Goal: Task Accomplishment & Management: Manage account settings

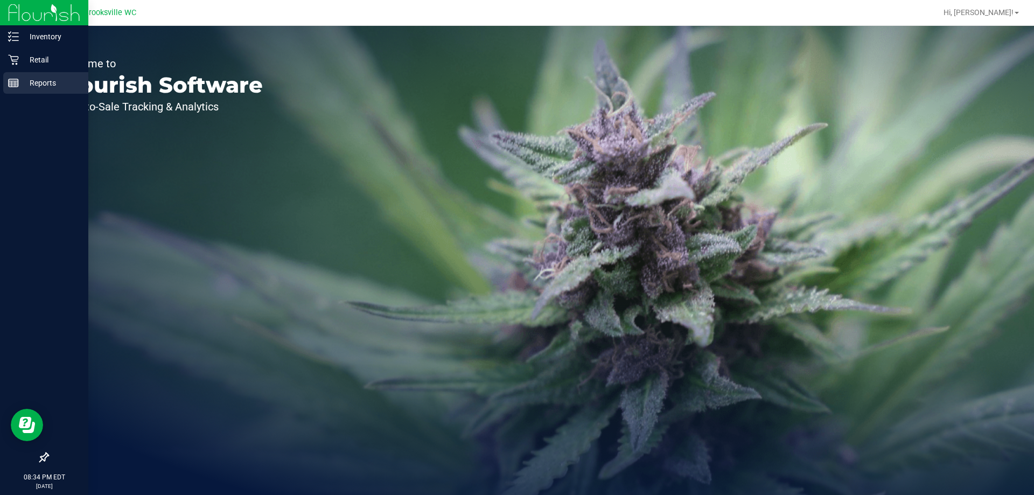
click at [38, 81] on p "Reports" at bounding box center [51, 82] width 65 height 13
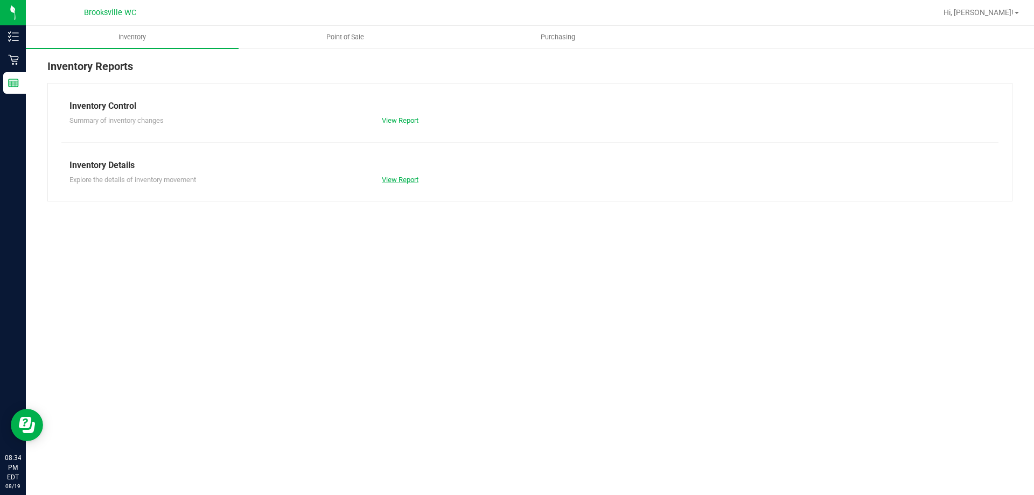
click at [384, 181] on link "View Report" at bounding box center [400, 180] width 37 height 8
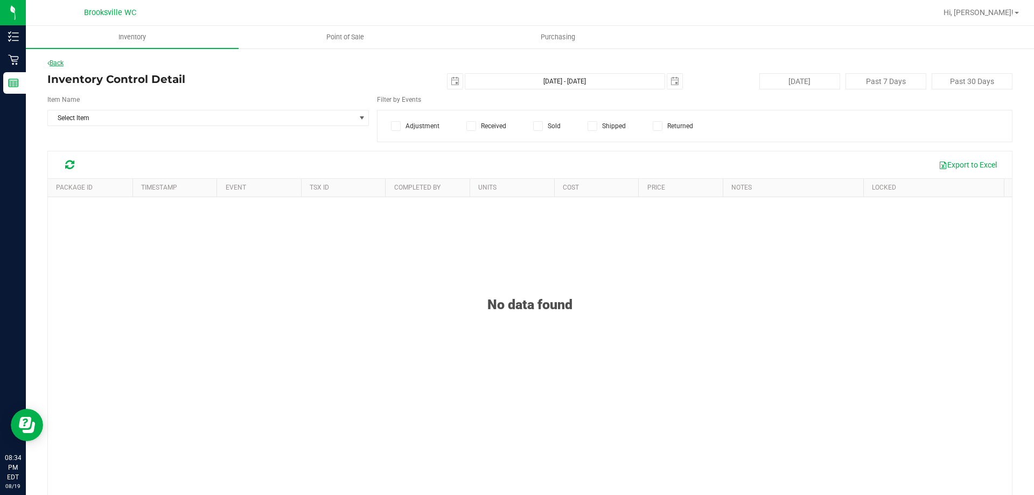
click at [64, 63] on link "Back" at bounding box center [55, 63] width 16 height 8
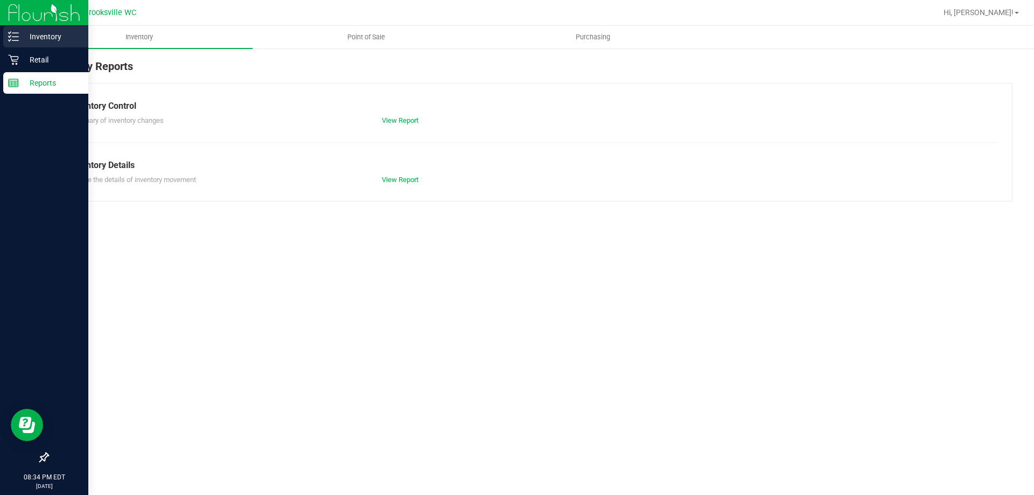
click at [39, 43] on p "Inventory" at bounding box center [51, 36] width 65 height 13
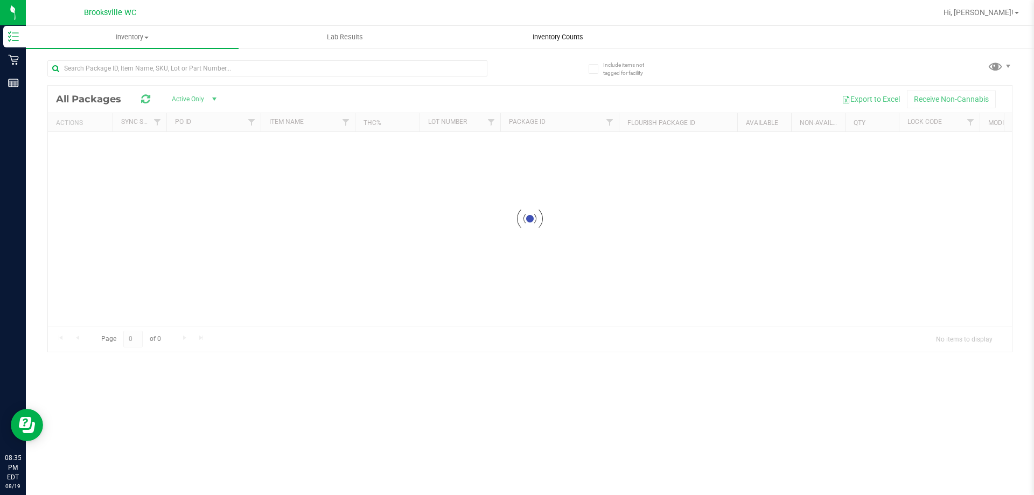
click at [554, 41] on div "Inventory All packages All inventory Waste log Lab Results Inventory Counts" at bounding box center [530, 260] width 1008 height 469
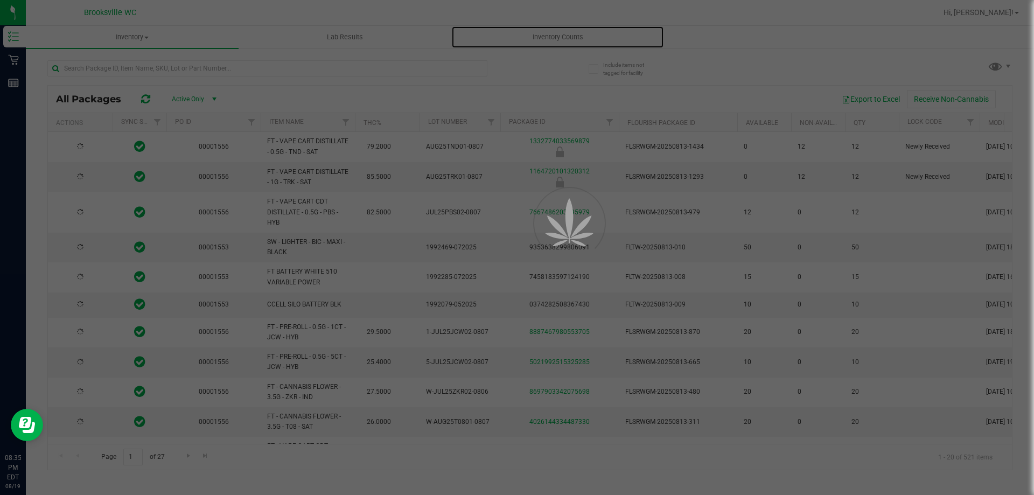
type input "[DATE]"
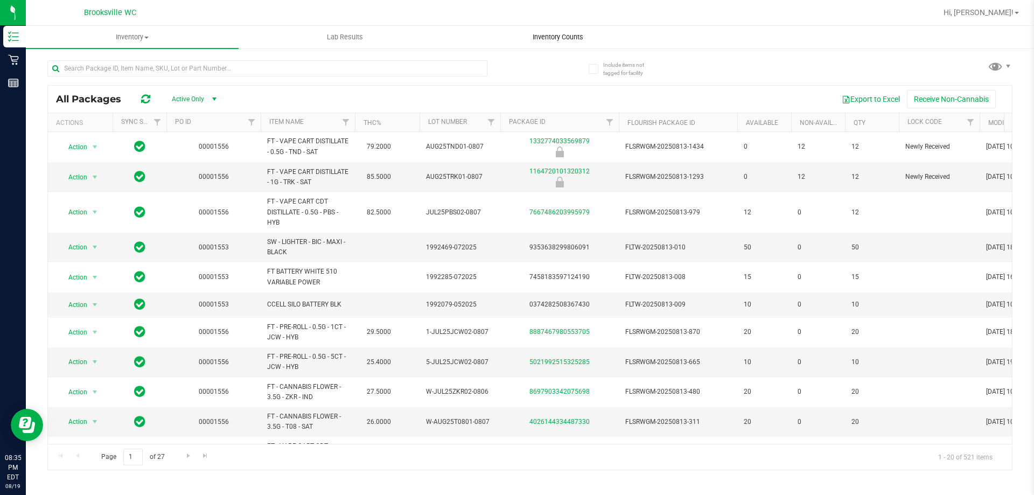
click at [567, 34] on span "Inventory Counts" at bounding box center [558, 37] width 80 height 10
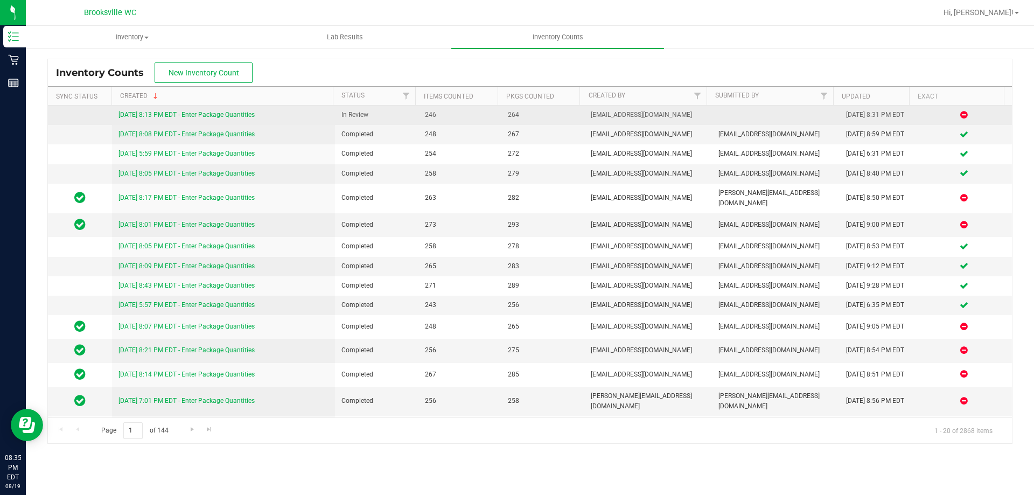
click at [249, 113] on link "[DATE] 8:13 PM EDT - Enter Package Quantities" at bounding box center [187, 115] width 136 height 8
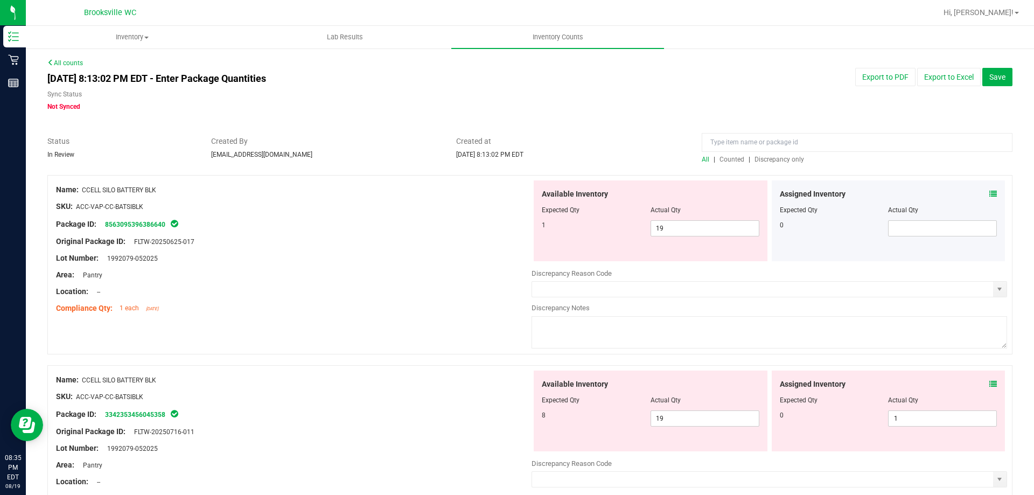
click at [785, 159] on span "Discrepancy only" at bounding box center [780, 160] width 50 height 8
click at [653, 108] on div "[DATE] 8:13:02 PM EDT - Enter Package Quantities Sync Status Not Synced Export …" at bounding box center [529, 90] width 981 height 44
click at [981, 194] on div "Assigned Inventory" at bounding box center [889, 194] width 218 height 11
click at [990, 193] on icon at bounding box center [994, 194] width 8 height 8
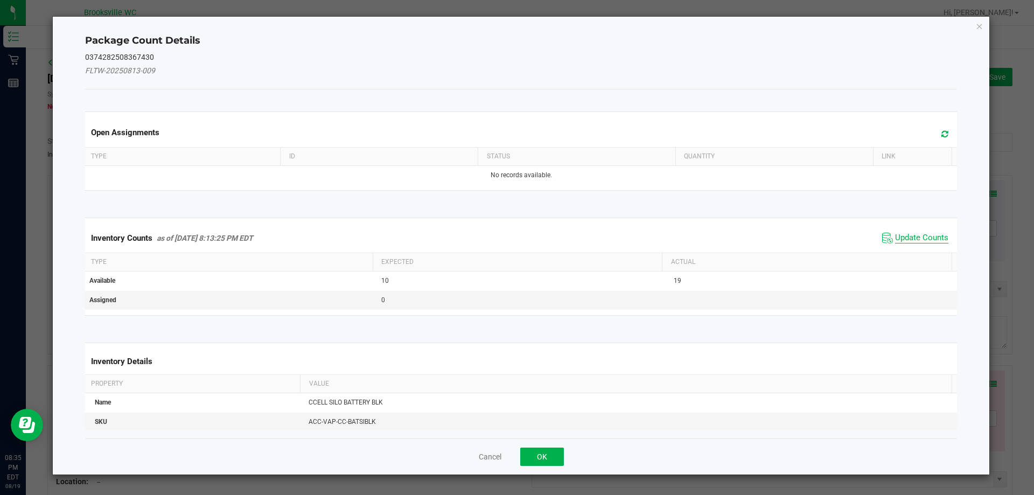
click at [930, 240] on span "Update Counts" at bounding box center [921, 238] width 53 height 11
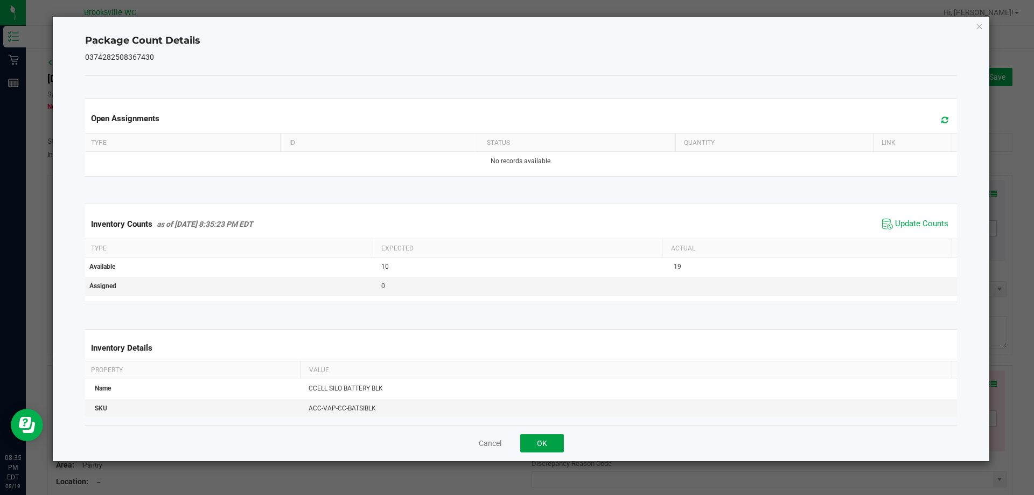
click at [551, 438] on button "OK" at bounding box center [542, 443] width 44 height 18
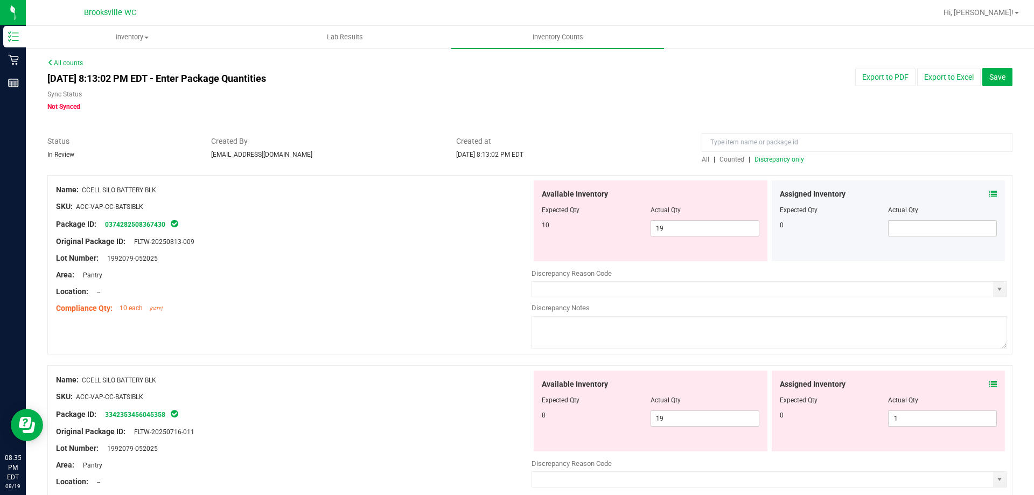
click at [990, 386] on icon at bounding box center [994, 384] width 8 height 8
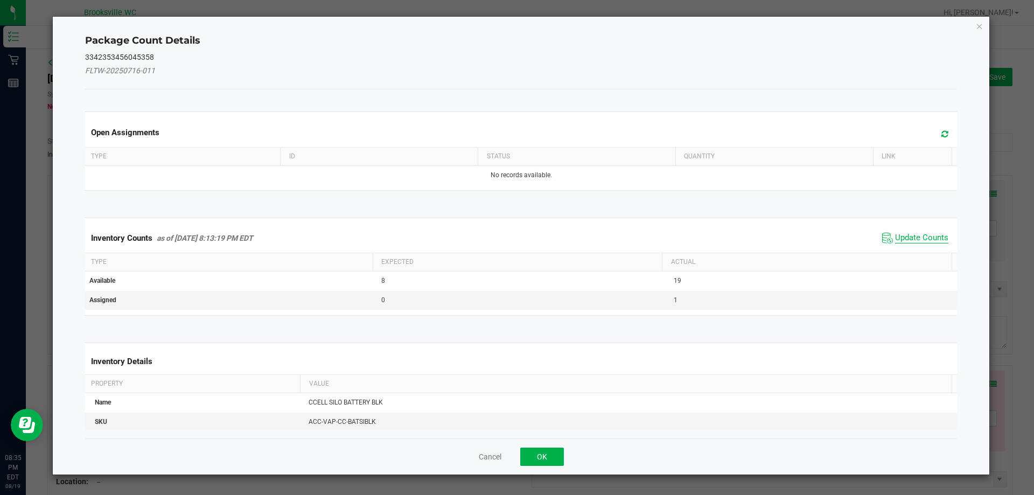
click at [903, 236] on span "Update Counts" at bounding box center [921, 238] width 53 height 11
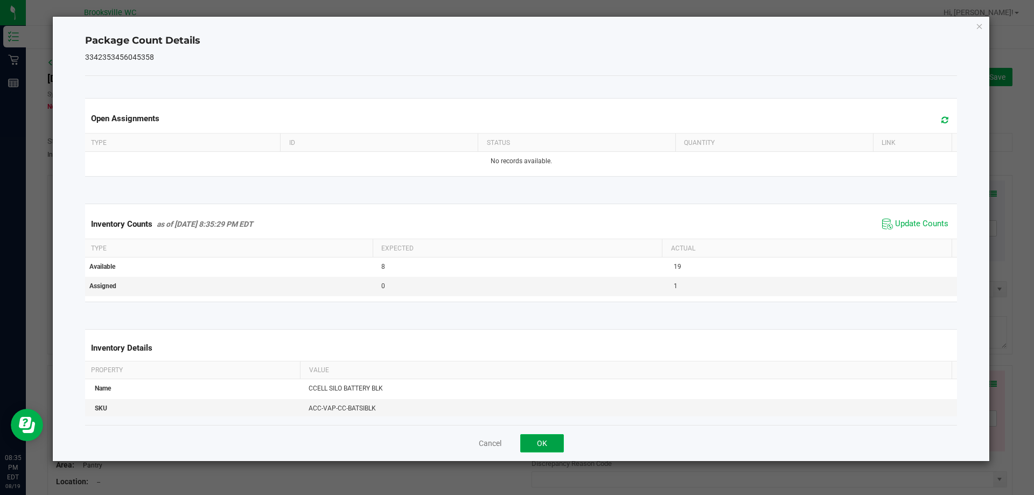
click at [552, 436] on button "OK" at bounding box center [542, 443] width 44 height 18
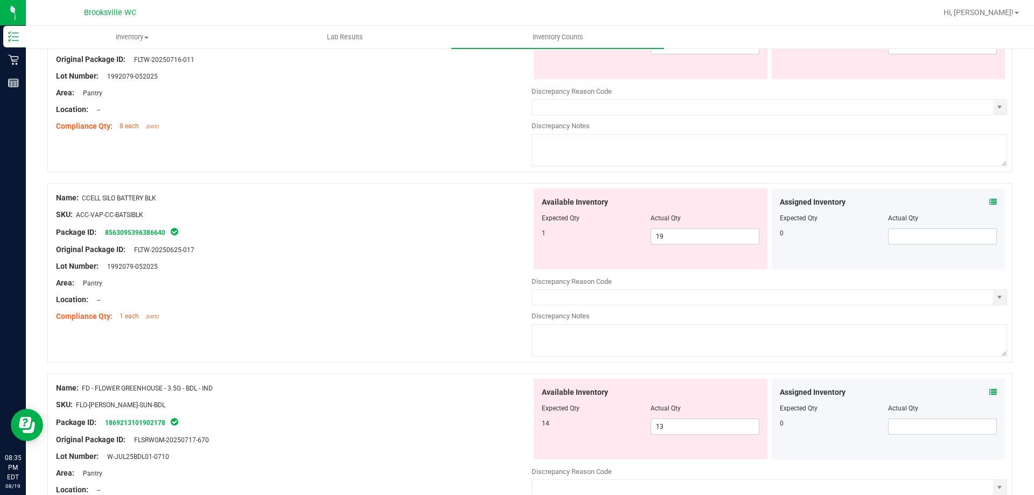
scroll to position [377, 0]
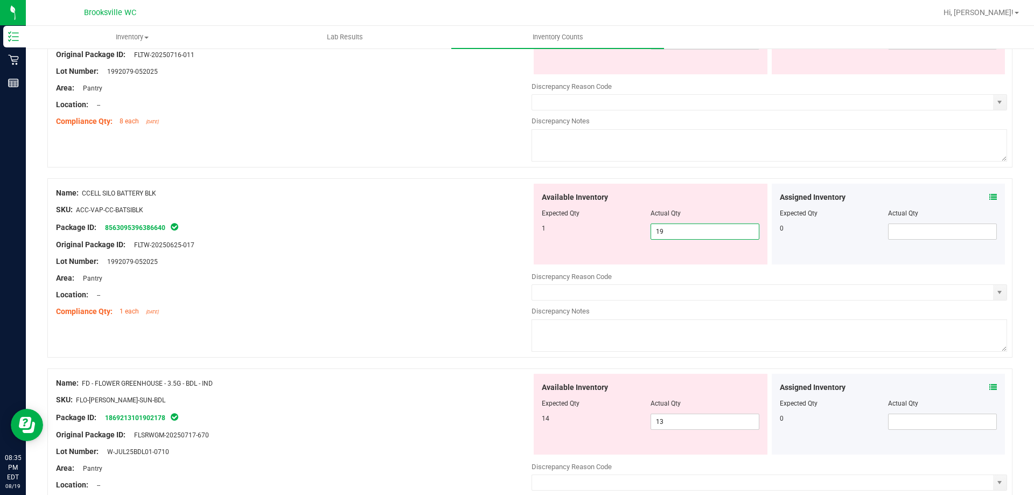
drag, startPoint x: 682, startPoint y: 232, endPoint x: 642, endPoint y: 236, distance: 40.6
click at [642, 235] on div "1 19 19" at bounding box center [651, 232] width 218 height 16
type input "1"
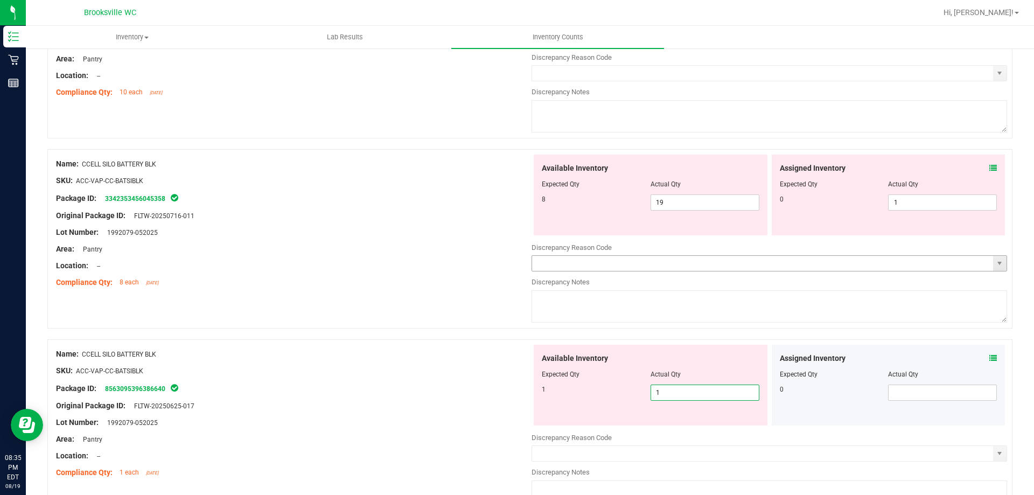
scroll to position [215, 0]
type input "1"
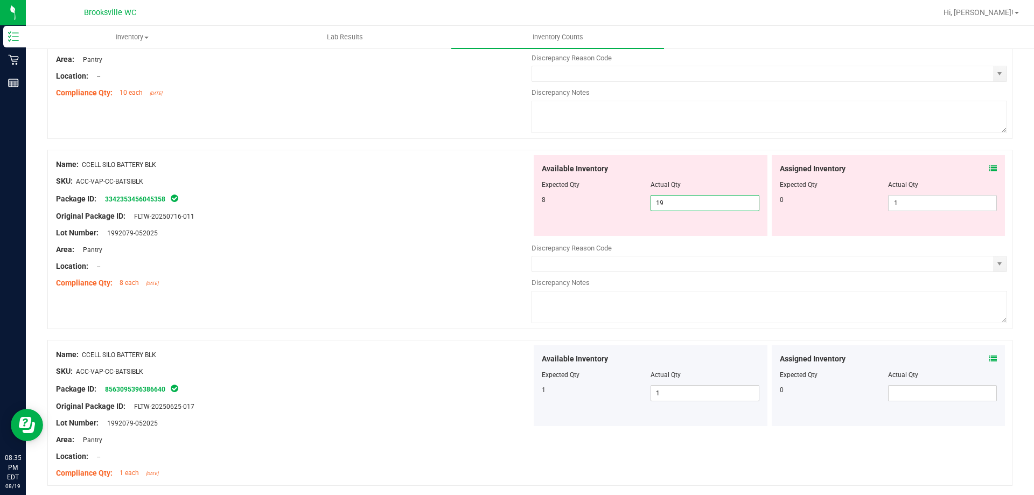
drag, startPoint x: 690, startPoint y: 208, endPoint x: 631, endPoint y: 208, distance: 59.3
click at [631, 208] on div "8 19 19" at bounding box center [651, 203] width 218 height 16
type input "8"
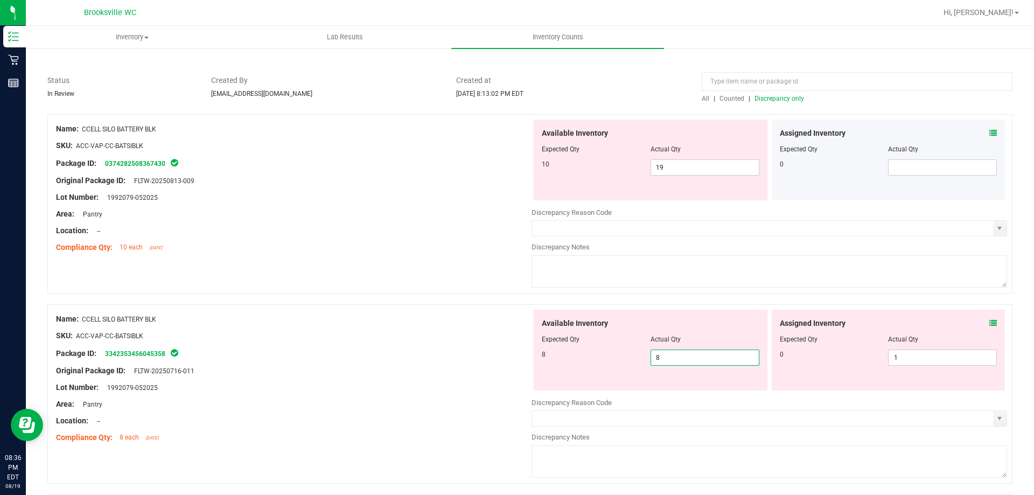
scroll to position [54, 0]
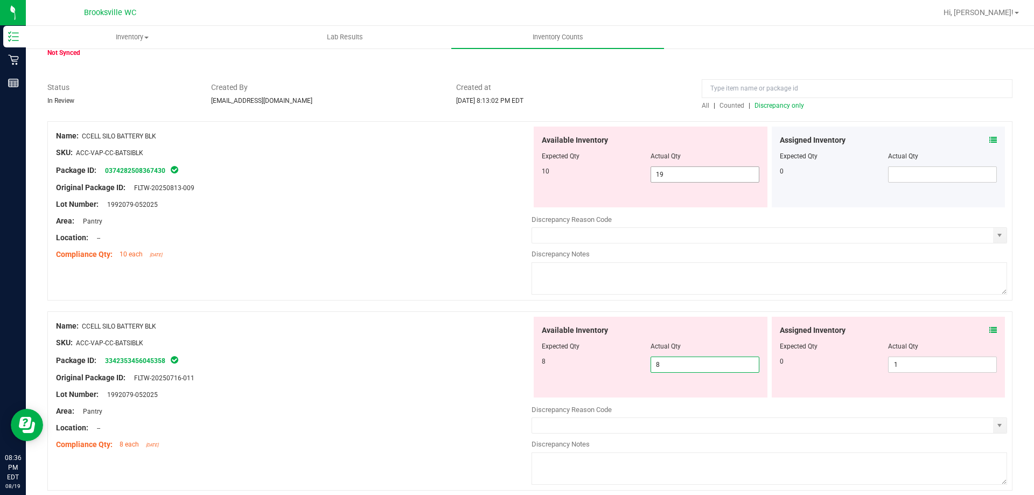
type input "8"
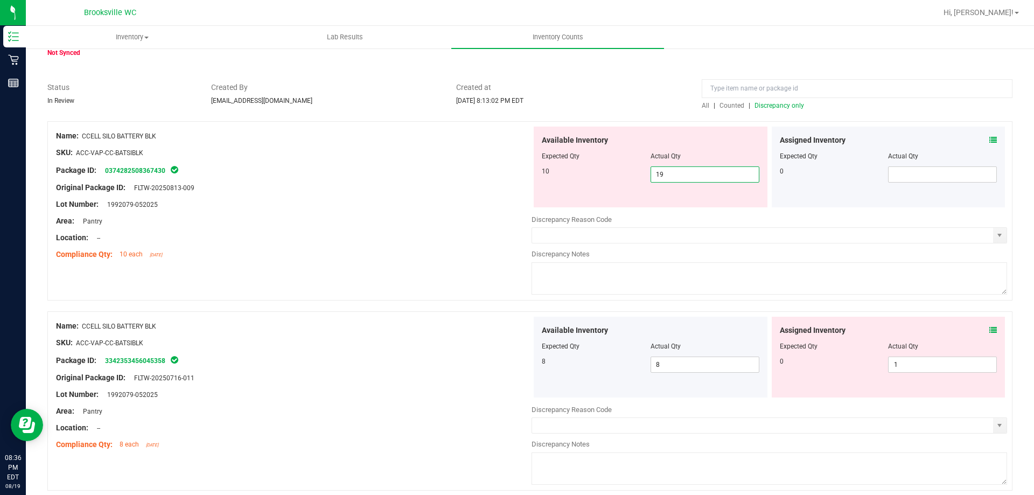
drag, startPoint x: 666, startPoint y: 173, endPoint x: 615, endPoint y: 179, distance: 51.5
click at [615, 179] on div "10 19 19" at bounding box center [651, 174] width 218 height 16
type input "10"
click at [473, 201] on div "Lot Number: 1992079-052025" at bounding box center [294, 204] width 476 height 11
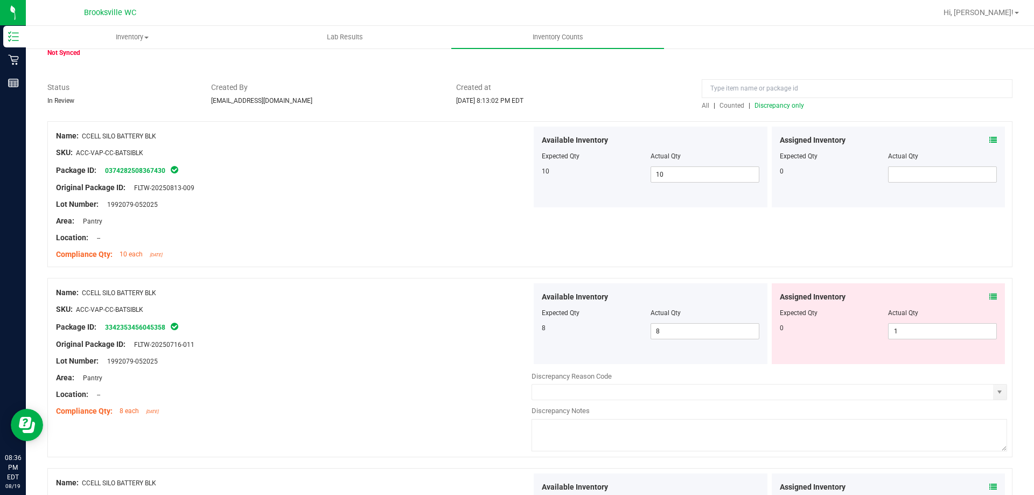
click at [777, 106] on span "Discrepancy only" at bounding box center [780, 106] width 50 height 8
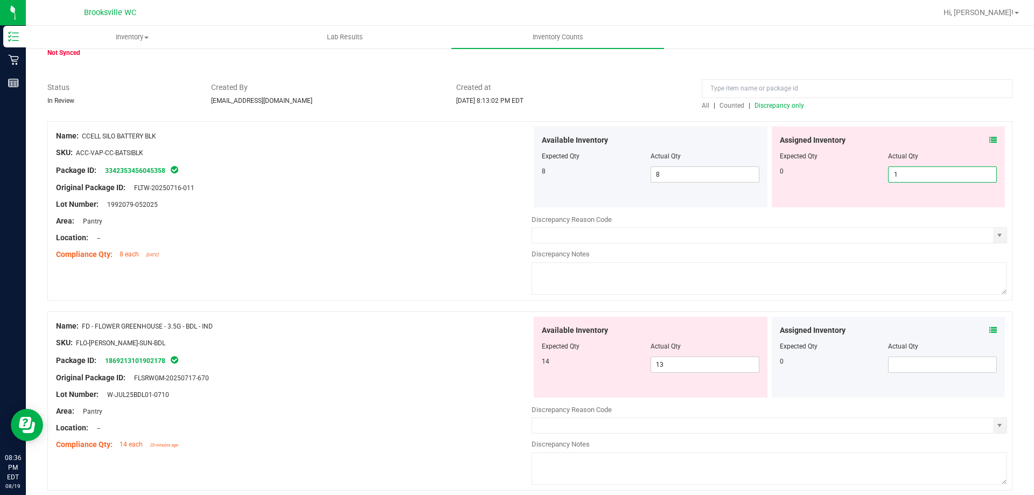
drag, startPoint x: 907, startPoint y: 171, endPoint x: 880, endPoint y: 172, distance: 27.0
click at [880, 172] on div "0 1 1" at bounding box center [889, 174] width 218 height 16
type input "0"
click at [343, 165] on div "Package ID: 3342353456045358" at bounding box center [294, 170] width 476 height 13
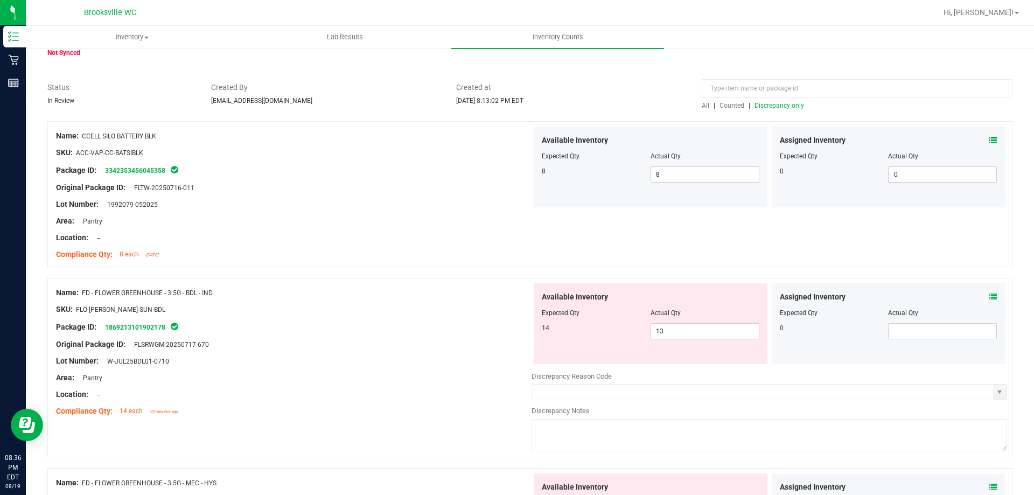
click at [790, 106] on span "Discrepancy only" at bounding box center [780, 106] width 50 height 8
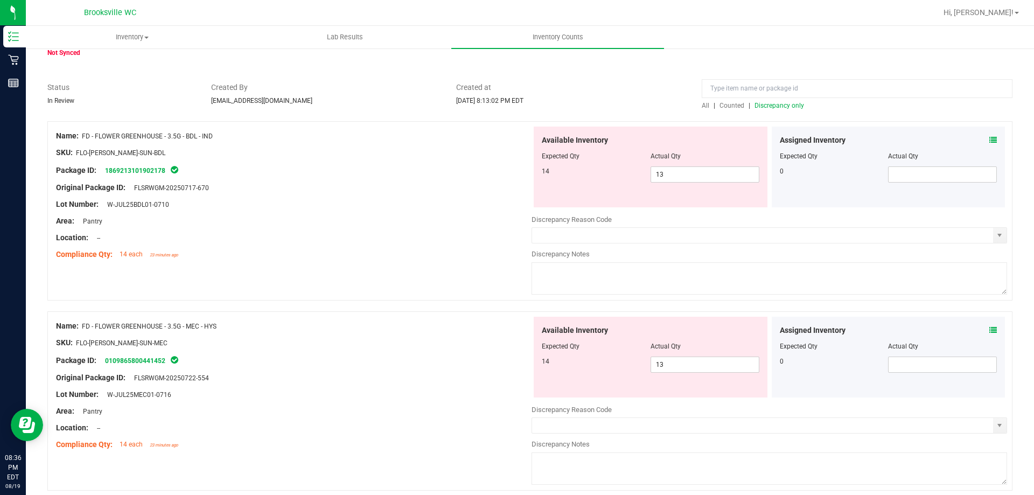
click at [990, 143] on icon at bounding box center [994, 140] width 8 height 8
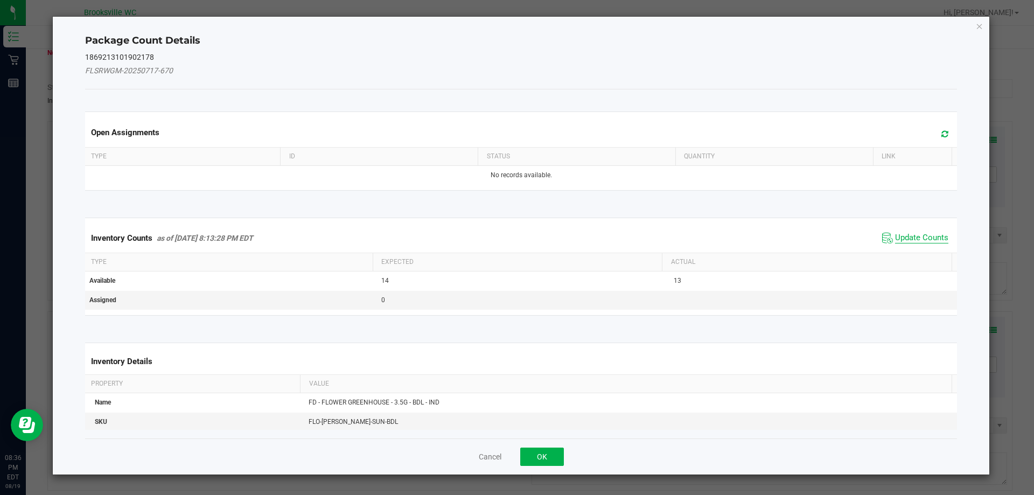
click at [906, 240] on span "Update Counts" at bounding box center [921, 238] width 53 height 11
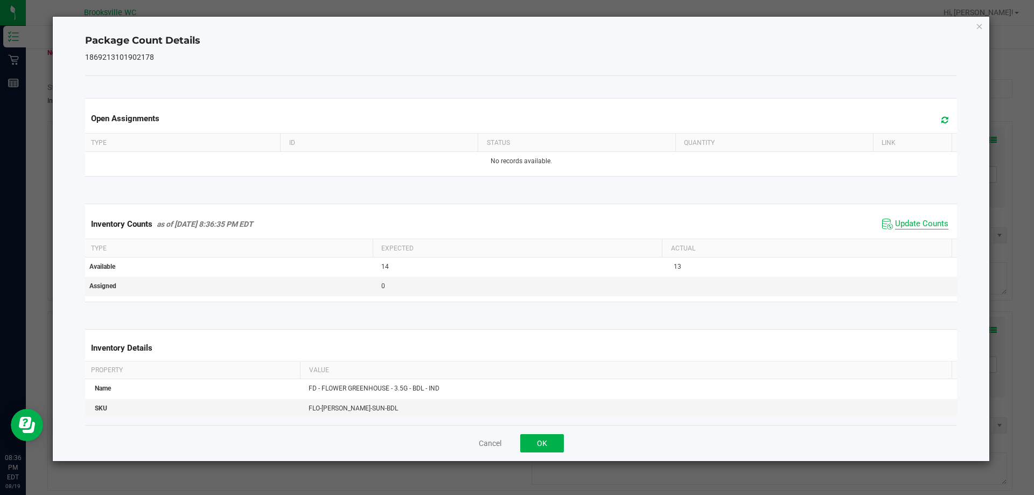
click at [911, 227] on span "Update Counts" at bounding box center [921, 224] width 53 height 11
click at [532, 441] on button "OK" at bounding box center [542, 443] width 44 height 18
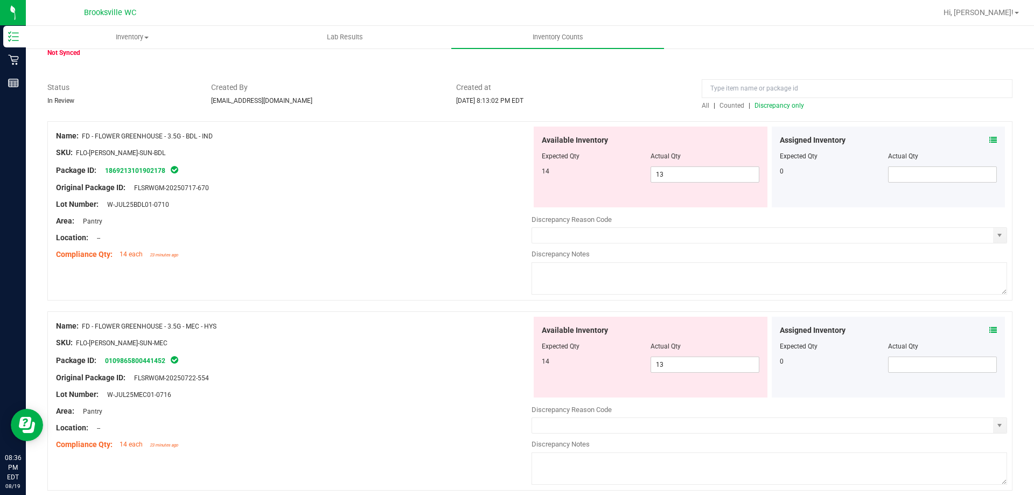
scroll to position [108, 0]
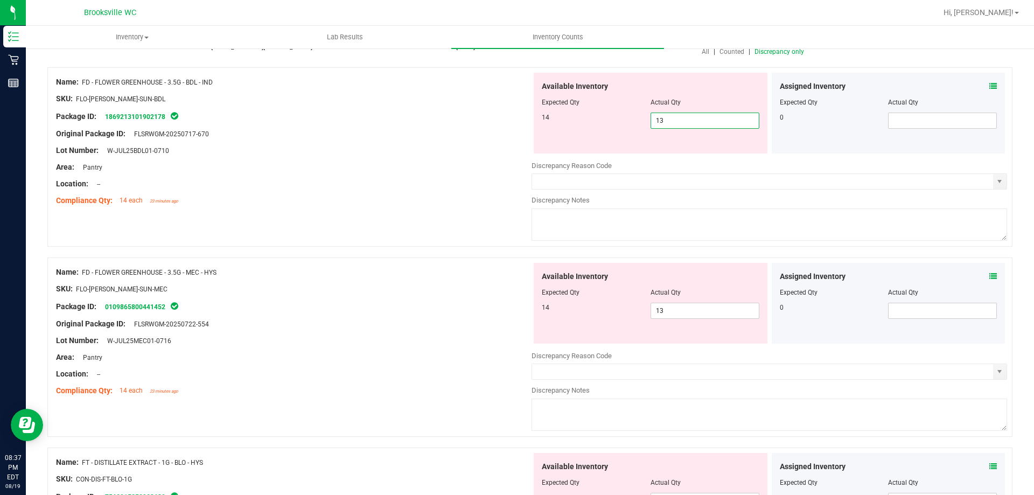
drag, startPoint x: 688, startPoint y: 121, endPoint x: 467, endPoint y: 157, distance: 223.7
click at [466, 157] on div "Name: FD - FLOWER GREENHOUSE - 3.5G - BDL - IND SKU: FLO-[PERSON_NAME]-SUN-BDL …" at bounding box center [529, 156] width 965 height 179
type input "14"
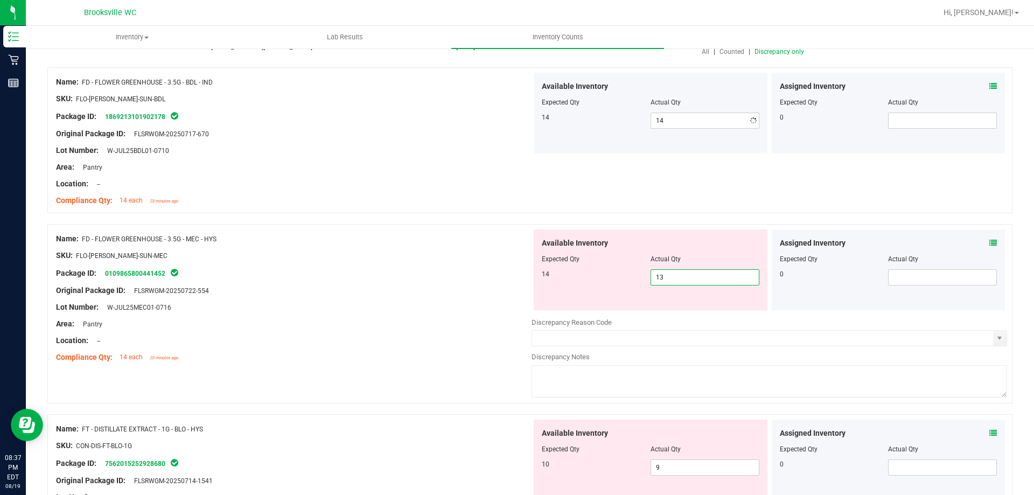
drag, startPoint x: 699, startPoint y: 311, endPoint x: 581, endPoint y: 304, distance: 118.1
click at [524, 314] on div "Name: FD - FLOWER GREENHOUSE - 3.5G - MEC - HYS SKU: FLO-[PERSON_NAME]-SUN-MEC …" at bounding box center [529, 313] width 965 height 179
type input "14"
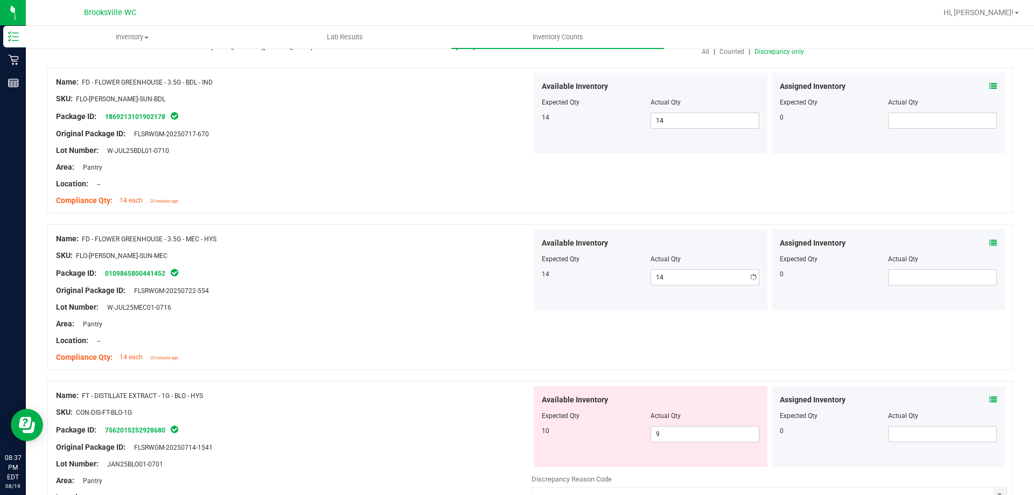
click at [663, 201] on div "Name: FD - FLOWER GREENHOUSE - 3.5G - BDL - IND SKU: FLO-[PERSON_NAME]-SUN-BDL …" at bounding box center [529, 140] width 965 height 146
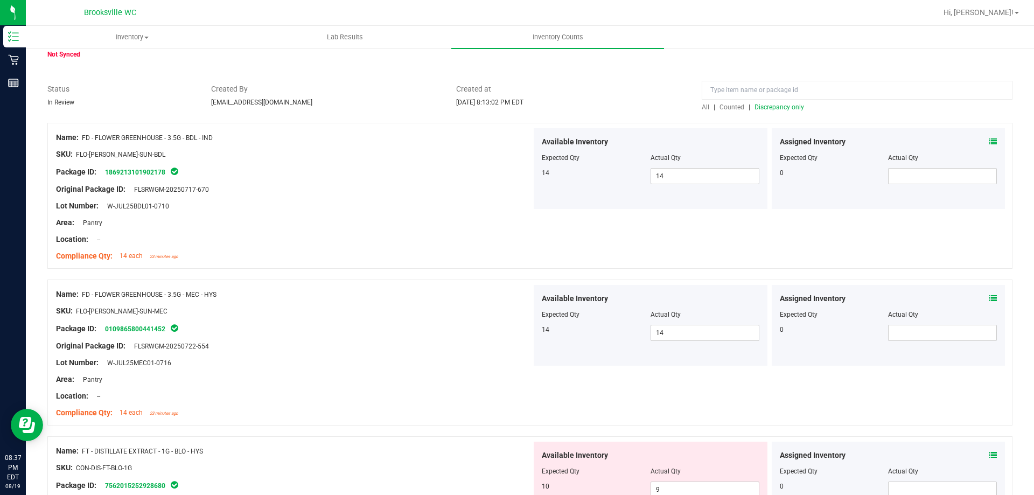
scroll to position [0, 0]
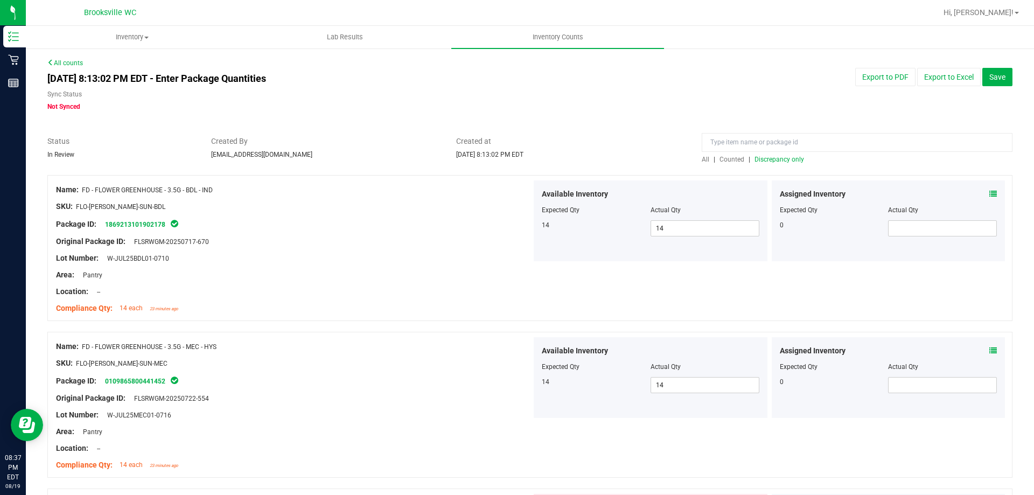
click at [767, 159] on span "Discrepancy only" at bounding box center [780, 160] width 50 height 8
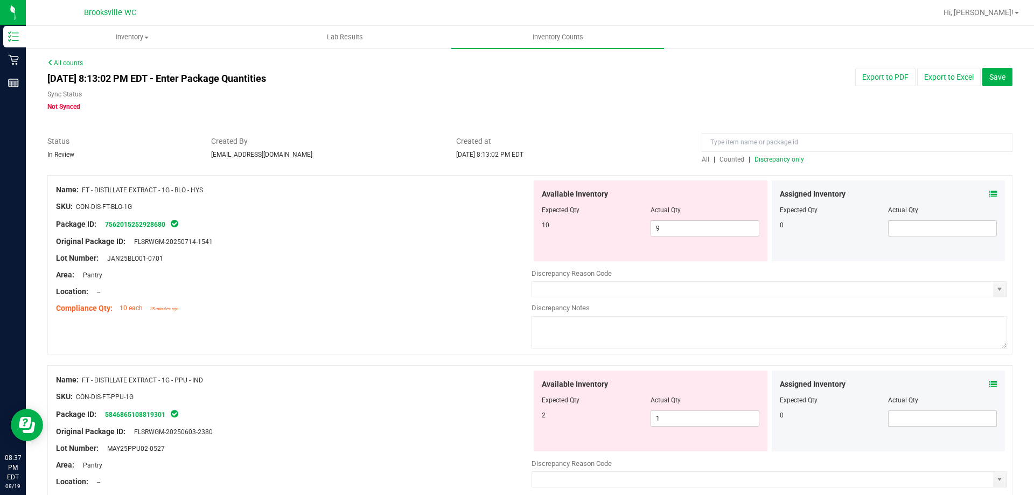
click at [350, 237] on div "Original Package ID: FLSRWGM-20250714-1541" at bounding box center [294, 241] width 476 height 11
drag, startPoint x: 680, startPoint y: 229, endPoint x: 613, endPoint y: 234, distance: 67.5
click at [613, 234] on div "10 9 9" at bounding box center [651, 228] width 218 height 16
type input "10"
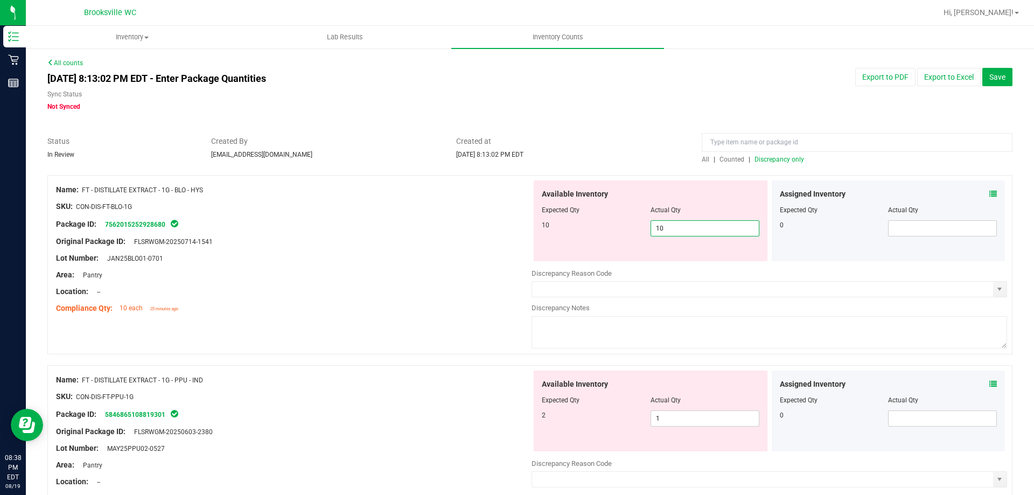
click at [664, 144] on span "Created at" at bounding box center [570, 141] width 229 height 11
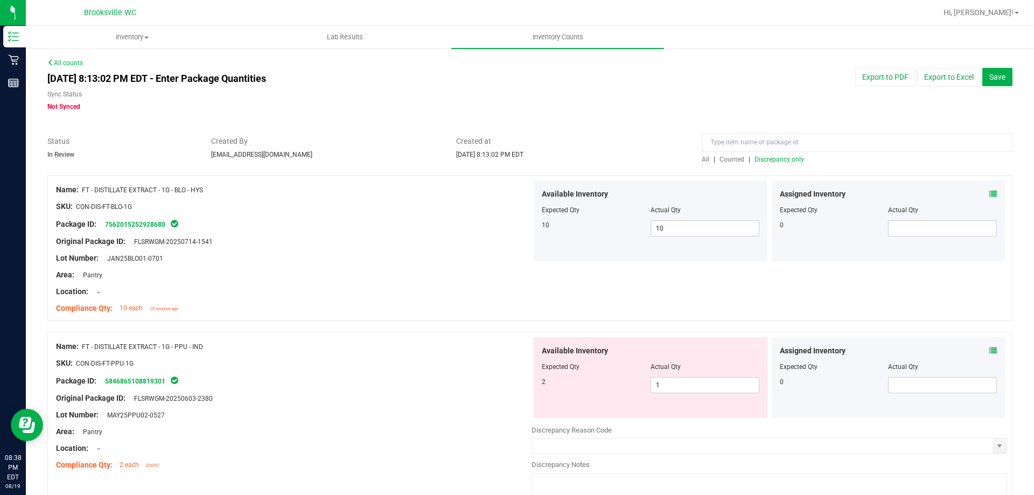
click at [771, 161] on span "Discrepancy only" at bounding box center [780, 160] width 50 height 8
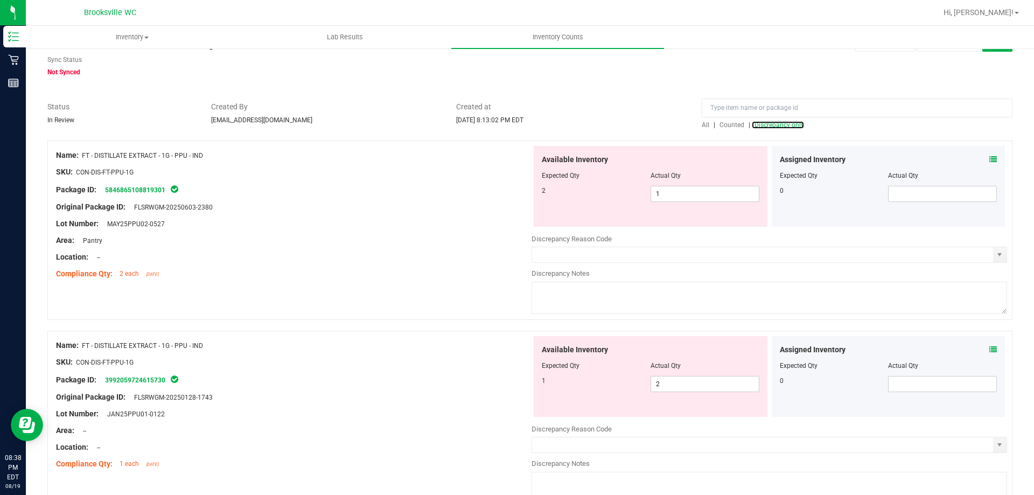
scroll to position [54, 0]
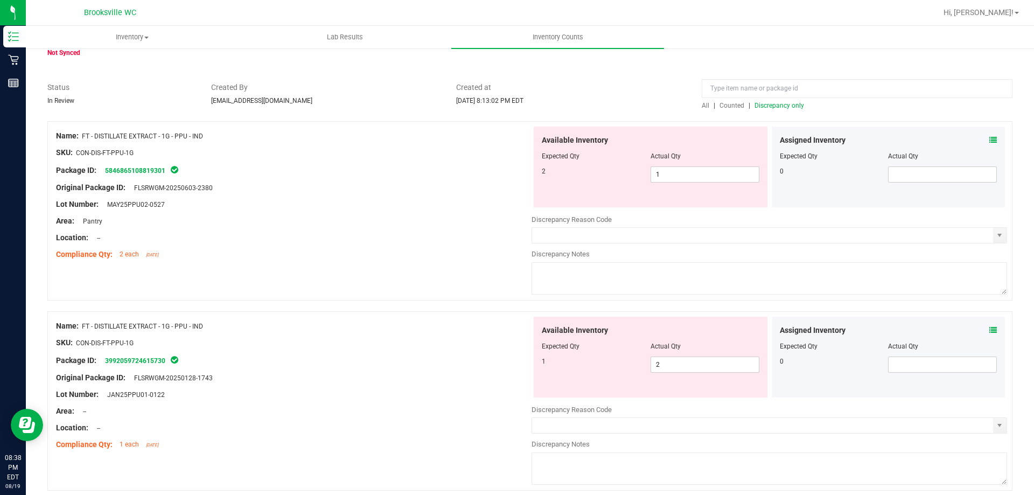
click at [443, 246] on div at bounding box center [294, 245] width 476 height 5
drag, startPoint x: 677, startPoint y: 174, endPoint x: 601, endPoint y: 173, distance: 76.5
click at [601, 173] on div "2 1 1" at bounding box center [651, 174] width 218 height 16
type input "2"
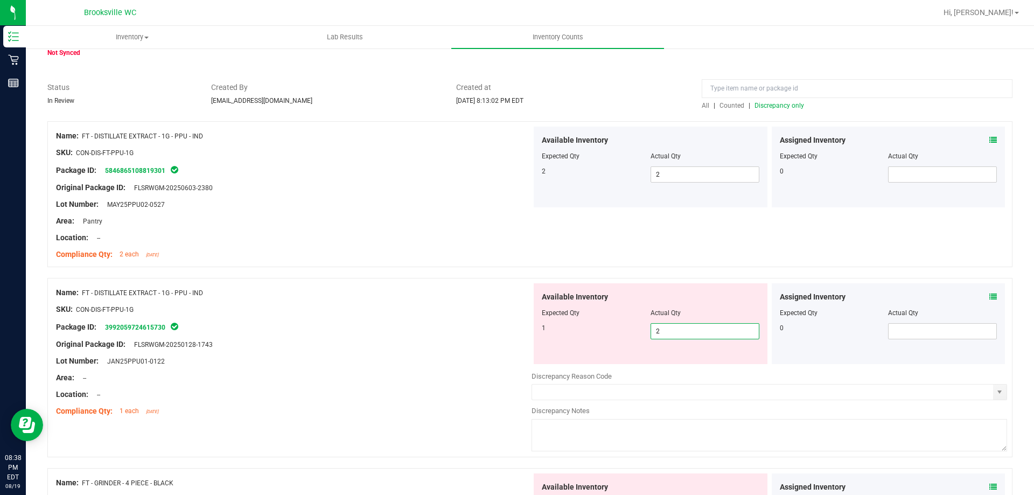
drag, startPoint x: 612, startPoint y: 368, endPoint x: 573, endPoint y: 374, distance: 39.2
click at [573, 374] on div "Available Inventory Expected Qty Actual Qty 1 2 2" at bounding box center [770, 368] width 476 height 171
type input "1"
click at [431, 249] on div "Compliance Qty: 2 each [DATE]" at bounding box center [294, 254] width 476 height 11
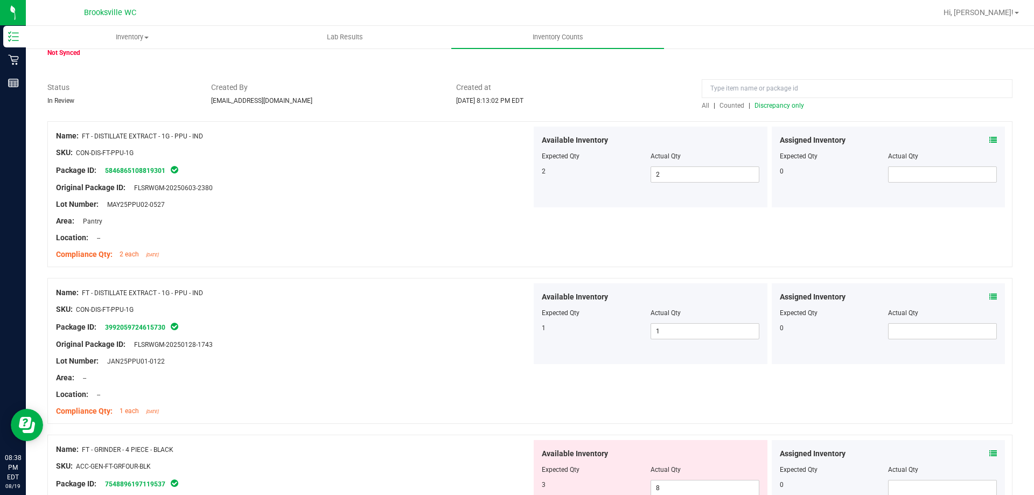
click at [794, 105] on span "Discrepancy only" at bounding box center [780, 106] width 50 height 8
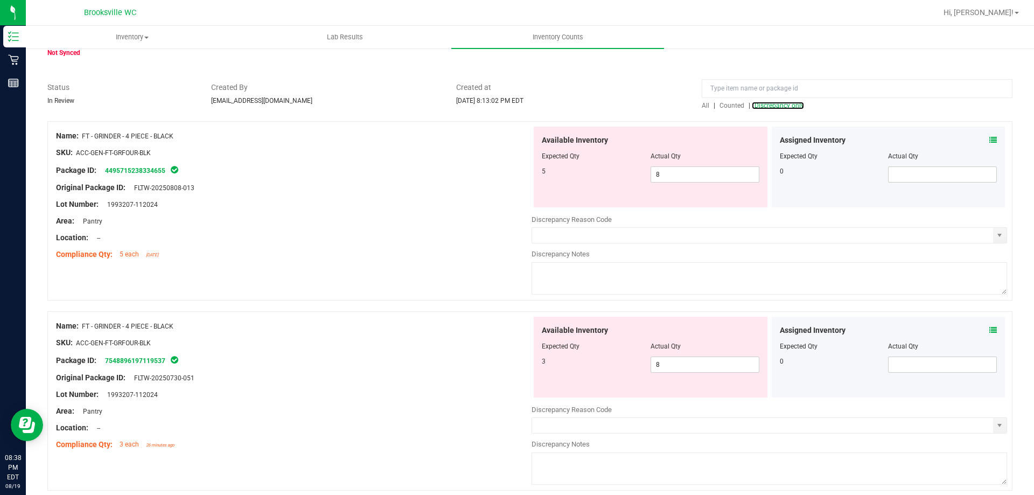
scroll to position [0, 0]
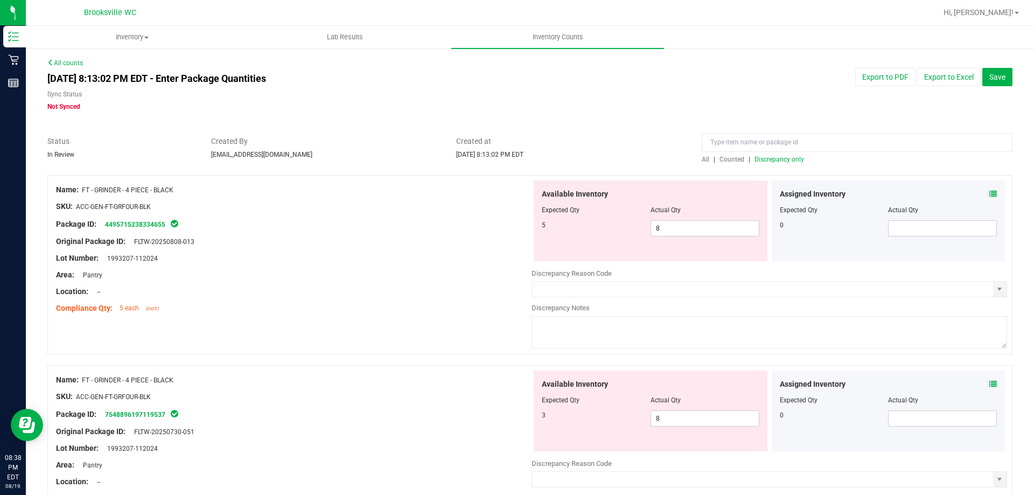
click at [402, 231] on div at bounding box center [294, 233] width 476 height 5
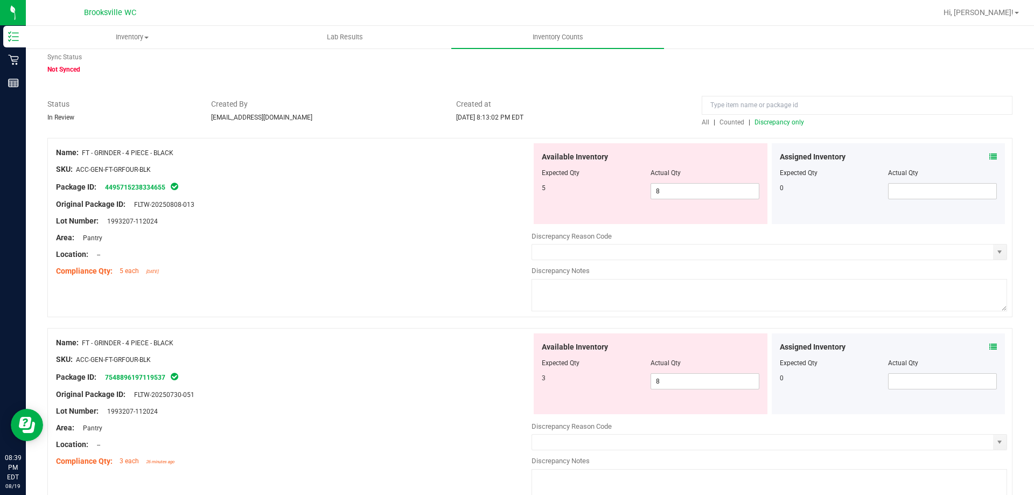
scroll to position [54, 0]
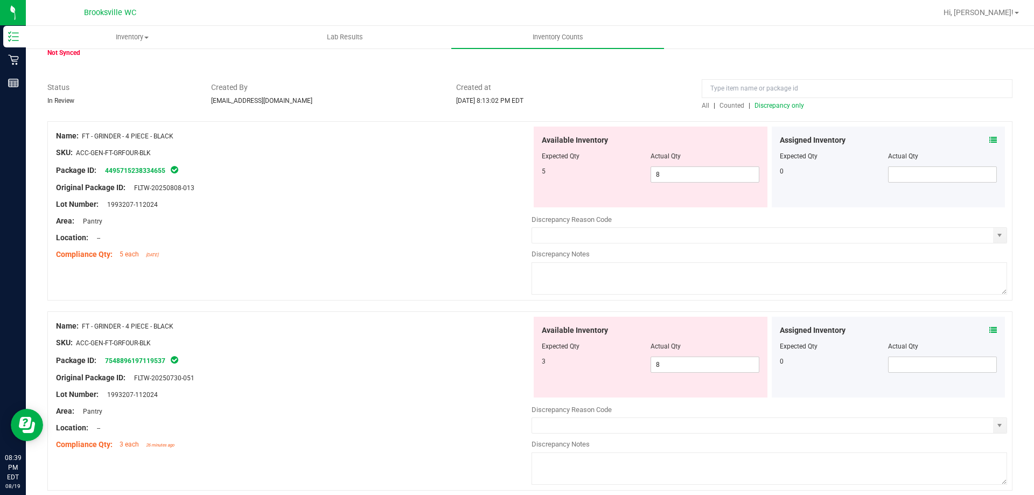
click at [465, 215] on div "Area: Pantry" at bounding box center [294, 220] width 476 height 11
drag, startPoint x: 664, startPoint y: 172, endPoint x: 635, endPoint y: 183, distance: 30.8
click at [635, 183] on div "Available Inventory Expected Qty Actual Qty 5 8 8" at bounding box center [651, 167] width 234 height 81
type input "5"
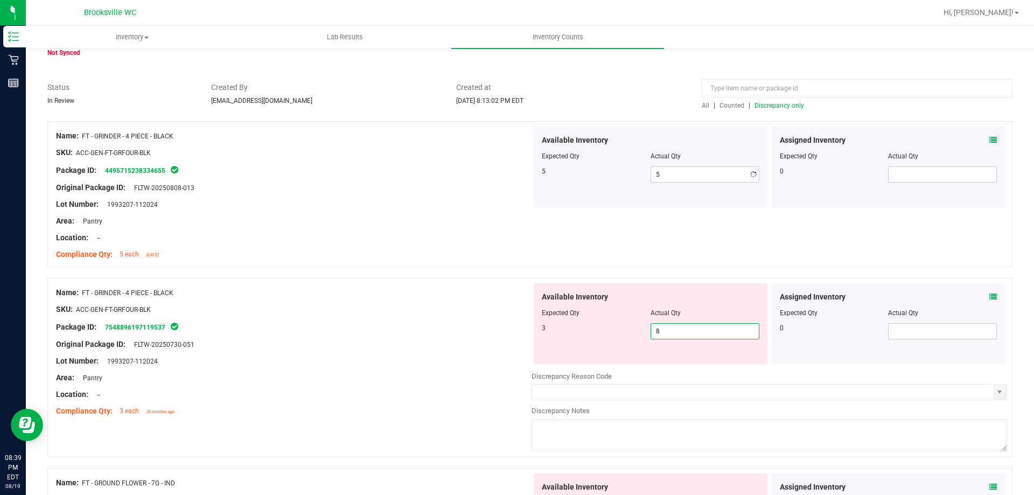
drag, startPoint x: 690, startPoint y: 361, endPoint x: 546, endPoint y: 363, distance: 143.8
click at [546, 363] on div "Available Inventory Expected Qty Actual Qty 3 8 8" at bounding box center [651, 323] width 234 height 81
type input "3"
click at [444, 187] on div "Original Package ID: FLTW-20250808-013" at bounding box center [294, 187] width 476 height 11
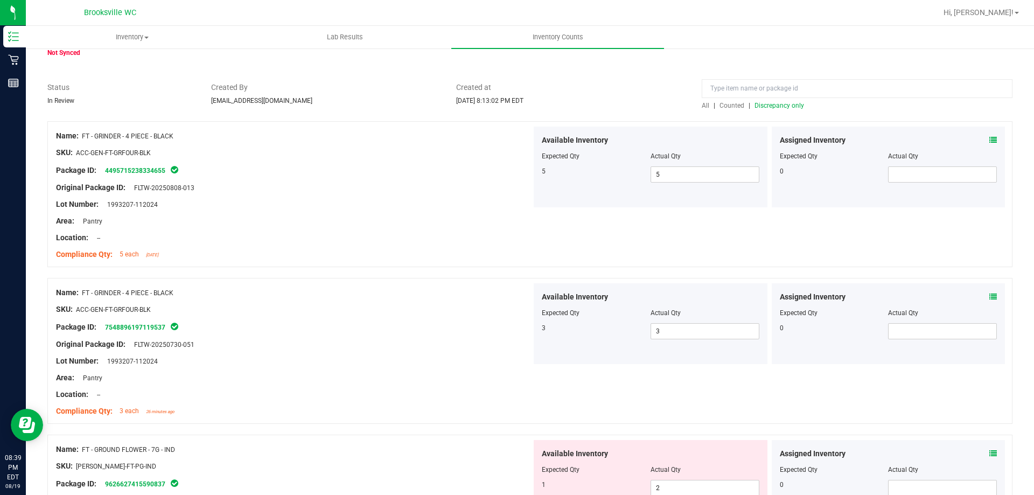
click at [771, 105] on span "Discrepancy only" at bounding box center [780, 106] width 50 height 8
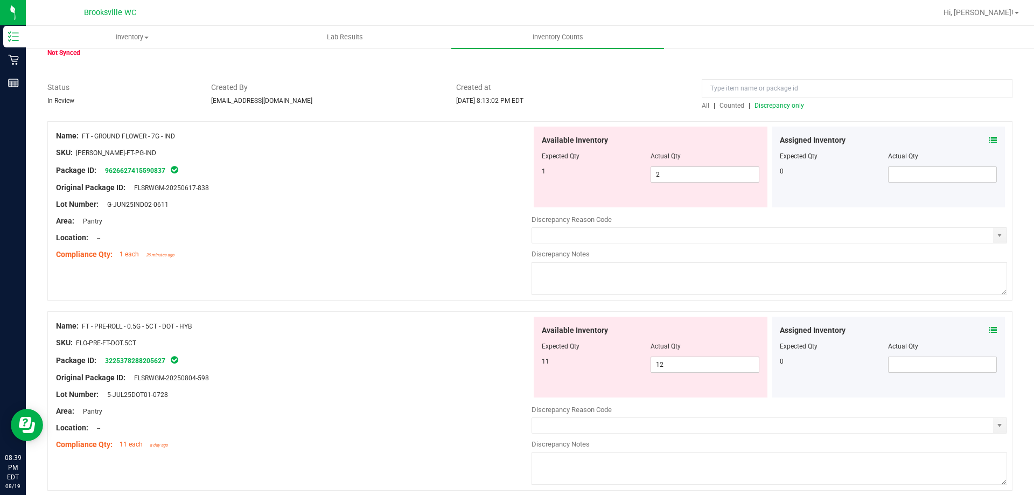
click at [990, 140] on icon at bounding box center [994, 140] width 8 height 8
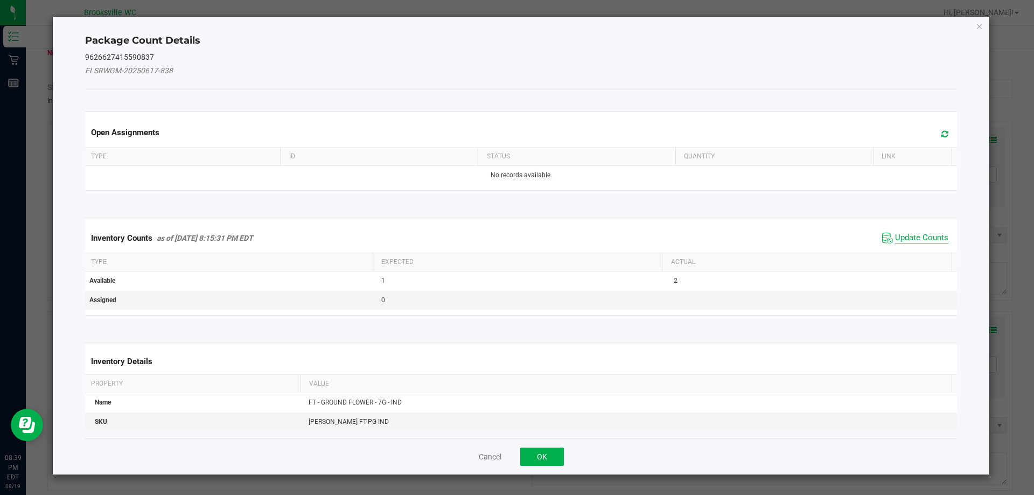
click at [904, 238] on span "Update Counts" at bounding box center [921, 238] width 53 height 11
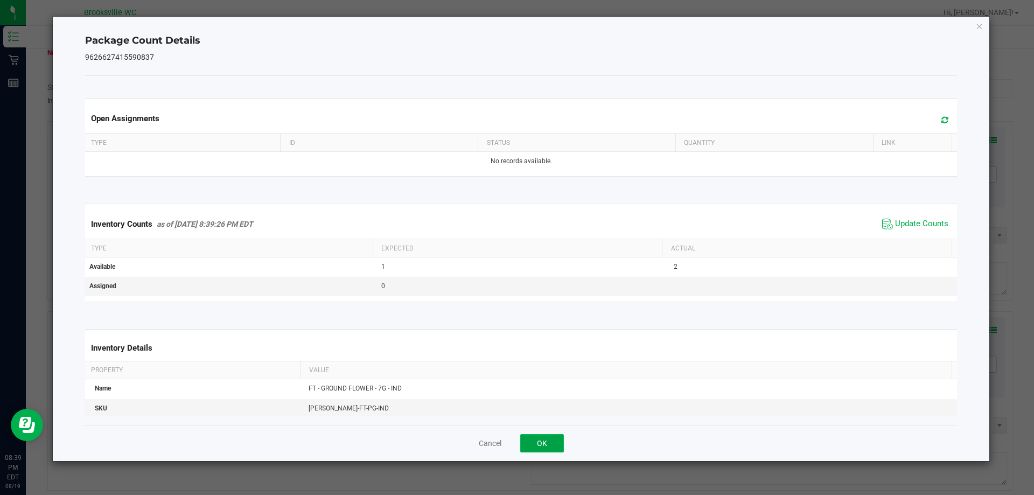
click at [556, 440] on button "OK" at bounding box center [542, 443] width 44 height 18
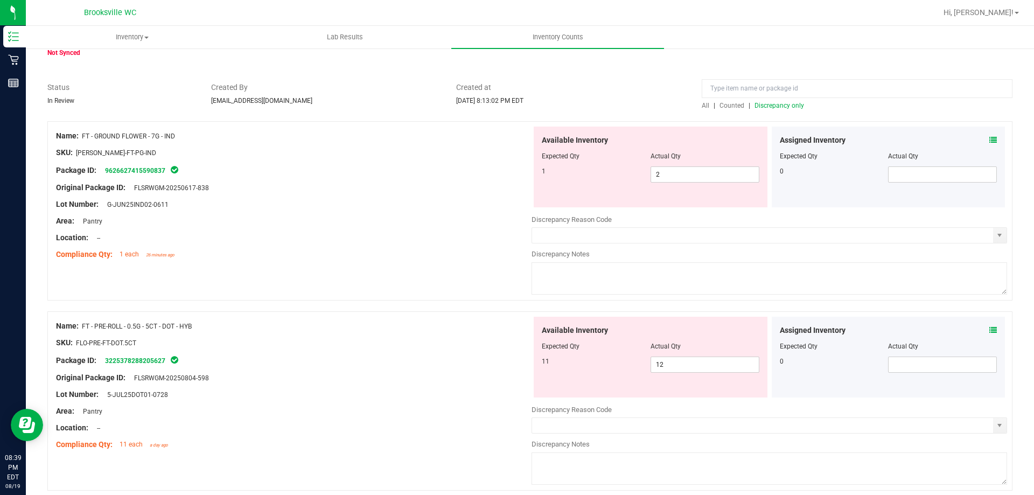
click at [979, 331] on div "Assigned Inventory" at bounding box center [889, 330] width 218 height 11
click at [990, 332] on icon at bounding box center [994, 330] width 8 height 8
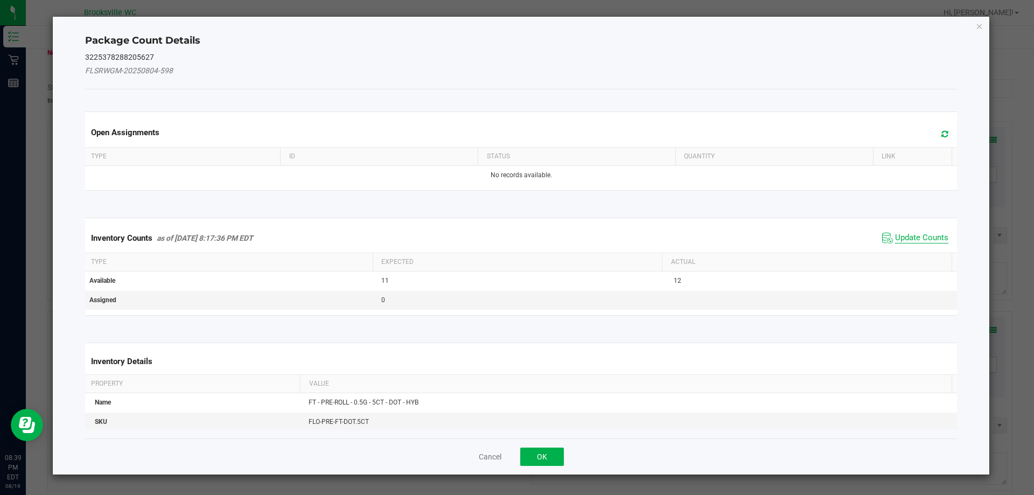
click at [917, 235] on span "Update Counts" at bounding box center [921, 238] width 53 height 11
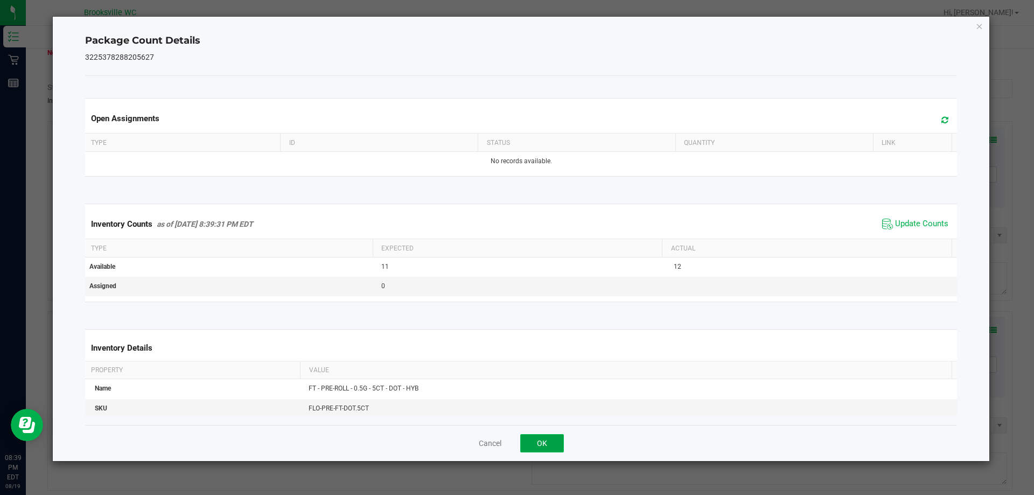
click at [555, 443] on button "OK" at bounding box center [542, 443] width 44 height 18
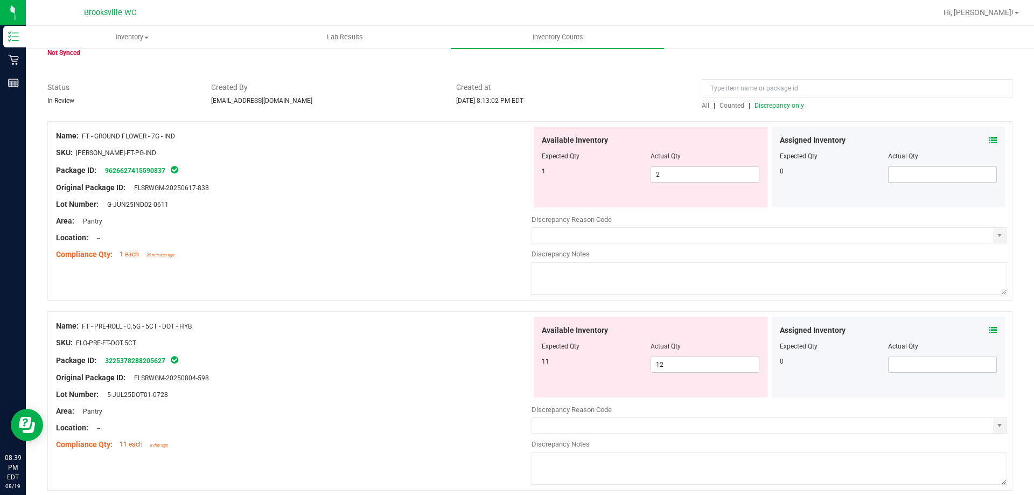
click at [379, 212] on div at bounding box center [294, 212] width 476 height 5
click at [338, 224] on div "Area: Pantry" at bounding box center [294, 220] width 476 height 11
drag, startPoint x: 656, startPoint y: 176, endPoint x: 635, endPoint y: 176, distance: 20.5
click at [629, 176] on div "1 2 2" at bounding box center [651, 174] width 218 height 16
type input "1"
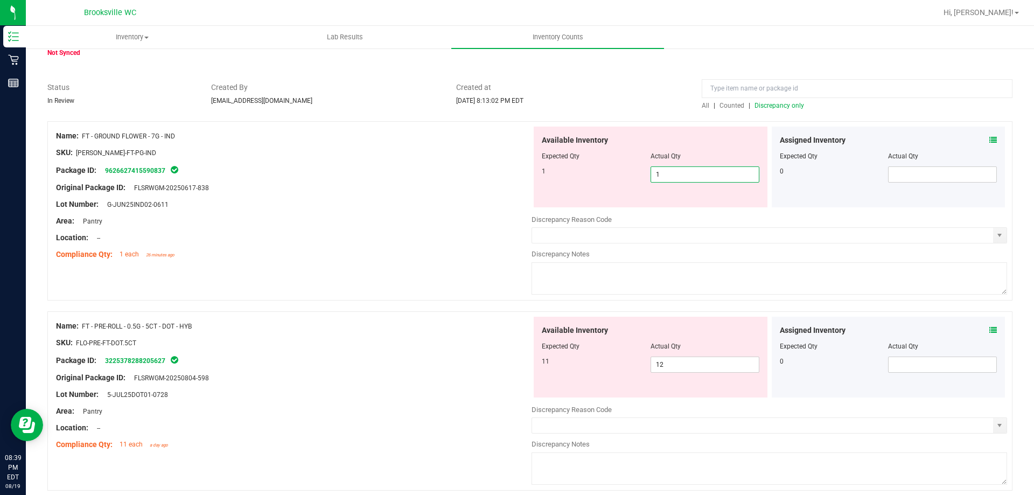
type input "1"
click at [477, 186] on div "Original Package ID: FLSRWGM-20250617-838" at bounding box center [294, 187] width 476 height 11
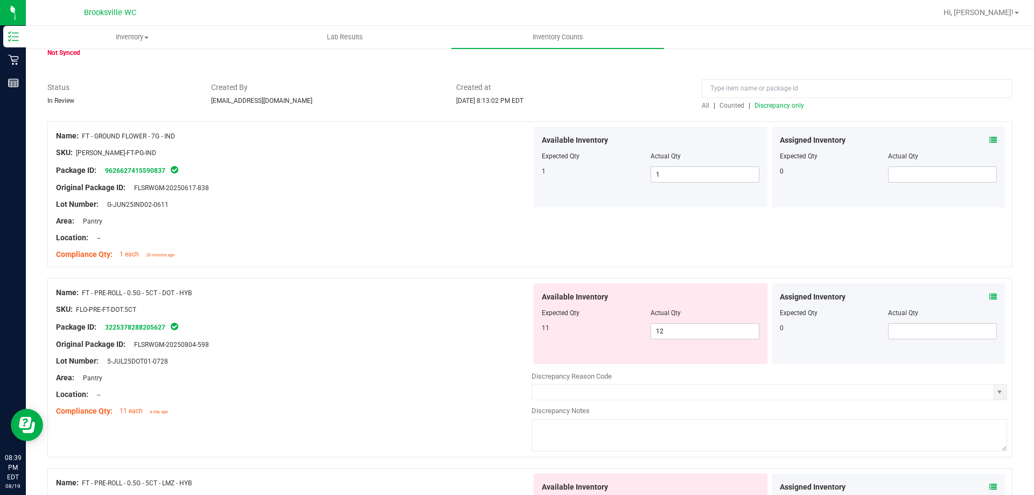
click at [767, 102] on span "Discrepancy only" at bounding box center [780, 106] width 50 height 8
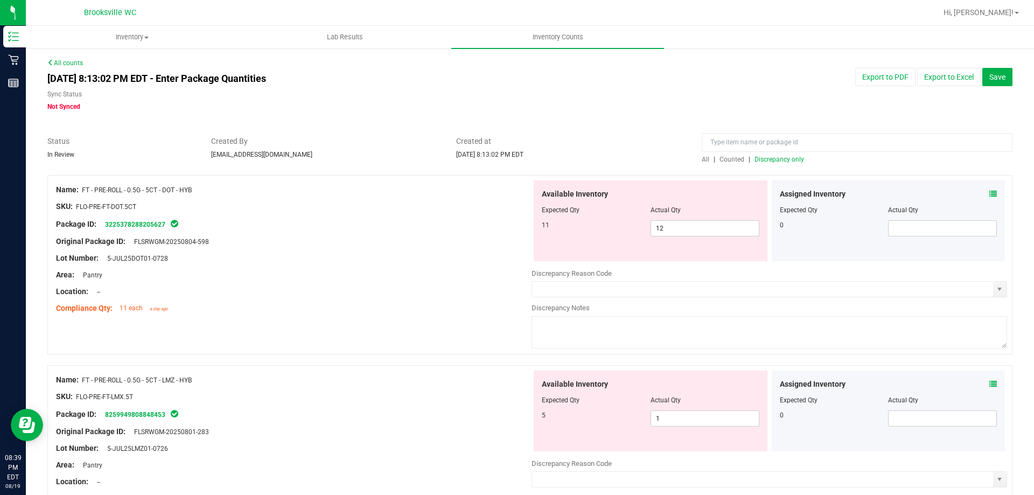
click at [679, 201] on div at bounding box center [651, 202] width 218 height 5
drag, startPoint x: 686, startPoint y: 230, endPoint x: 477, endPoint y: 143, distance: 226.8
click at [549, 241] on div "Available Inventory Expected Qty Actual Qty 11 12 12" at bounding box center [651, 220] width 234 height 81
click at [331, 223] on div "Package ID: 3225378288205627" at bounding box center [294, 224] width 476 height 13
click at [990, 193] on icon at bounding box center [994, 194] width 8 height 8
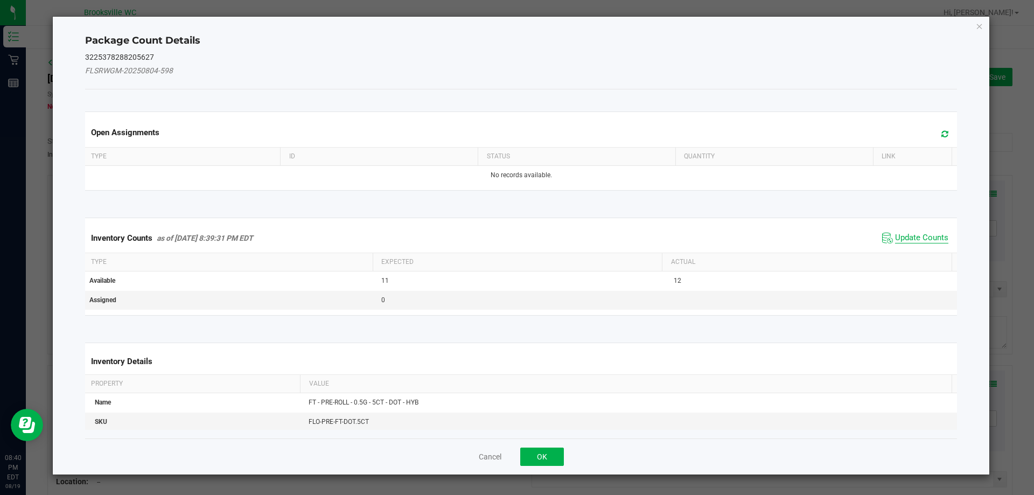
click at [904, 242] on span "Update Counts" at bounding box center [921, 238] width 53 height 11
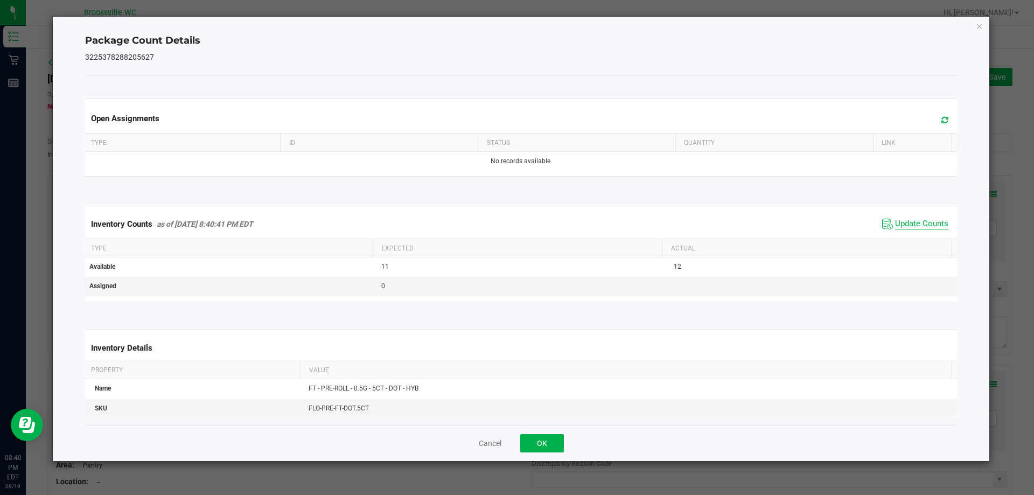
click at [912, 227] on span "Update Counts" at bounding box center [921, 224] width 53 height 11
click at [556, 435] on button "OK" at bounding box center [542, 443] width 44 height 18
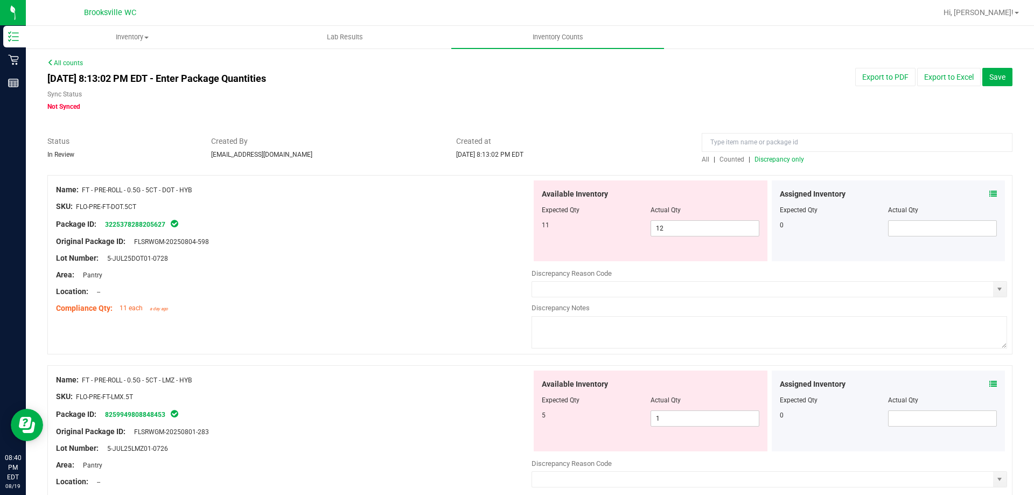
click at [604, 234] on div "11 12 12" at bounding box center [651, 228] width 218 height 16
drag, startPoint x: 685, startPoint y: 225, endPoint x: 613, endPoint y: 233, distance: 72.6
click at [613, 233] on div "11 12 12" at bounding box center [651, 228] width 218 height 16
type input "11"
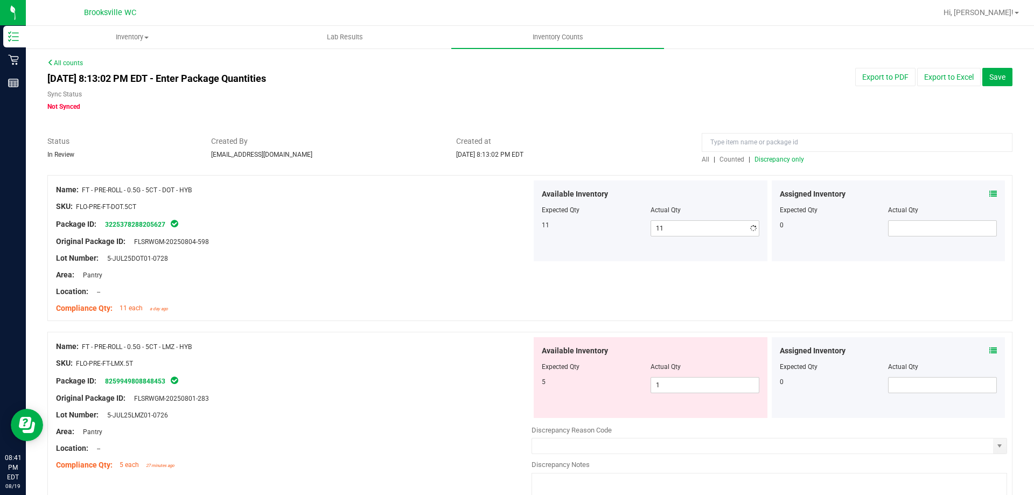
click at [492, 234] on div at bounding box center [294, 233] width 476 height 5
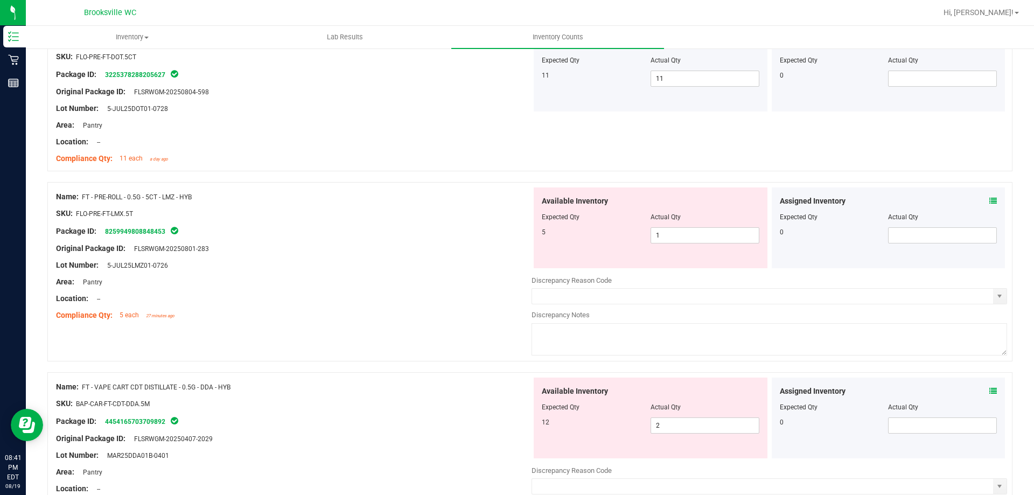
scroll to position [162, 0]
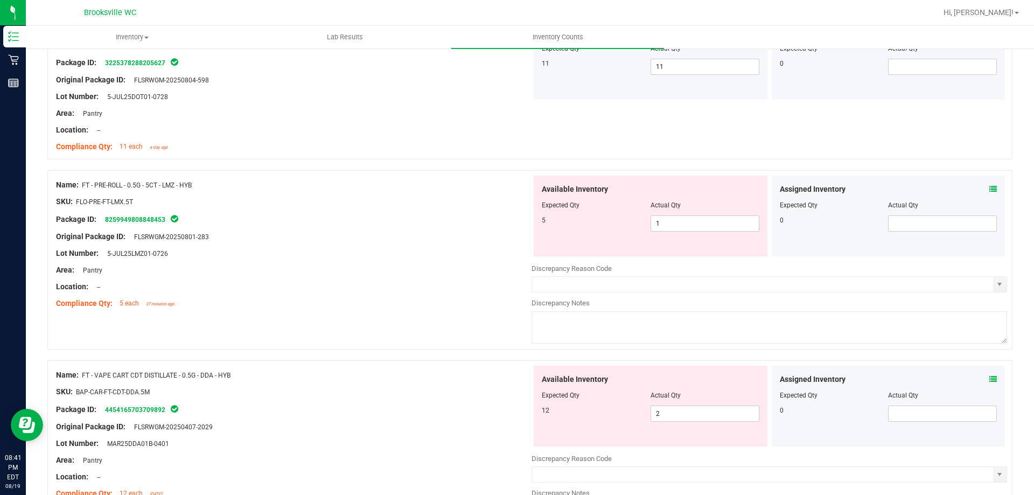
click at [378, 276] on div at bounding box center [294, 278] width 476 height 5
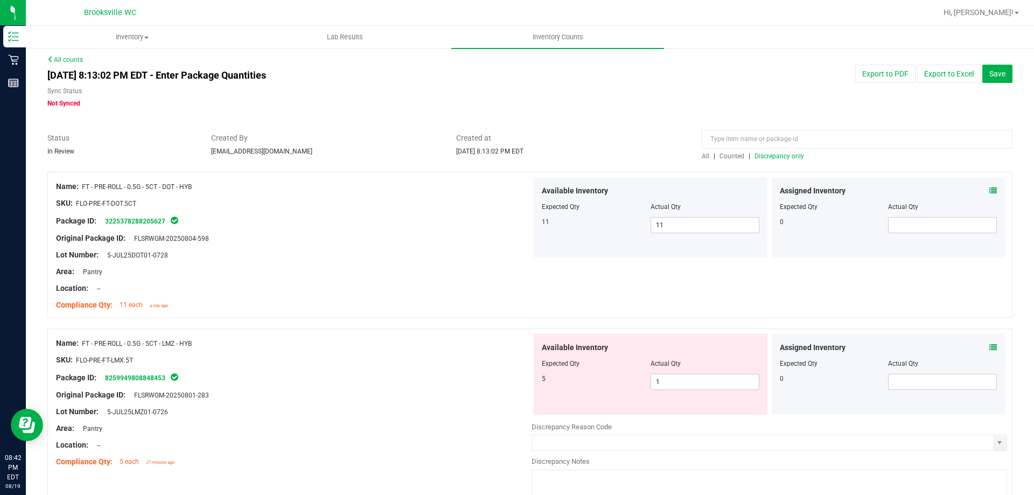
scroll to position [0, 0]
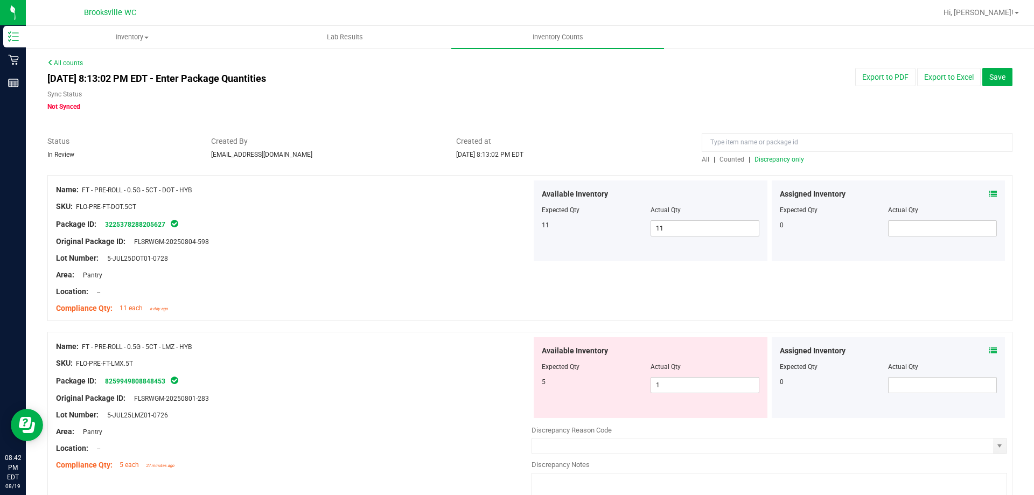
click at [767, 161] on span "Discrepancy only" at bounding box center [780, 160] width 50 height 8
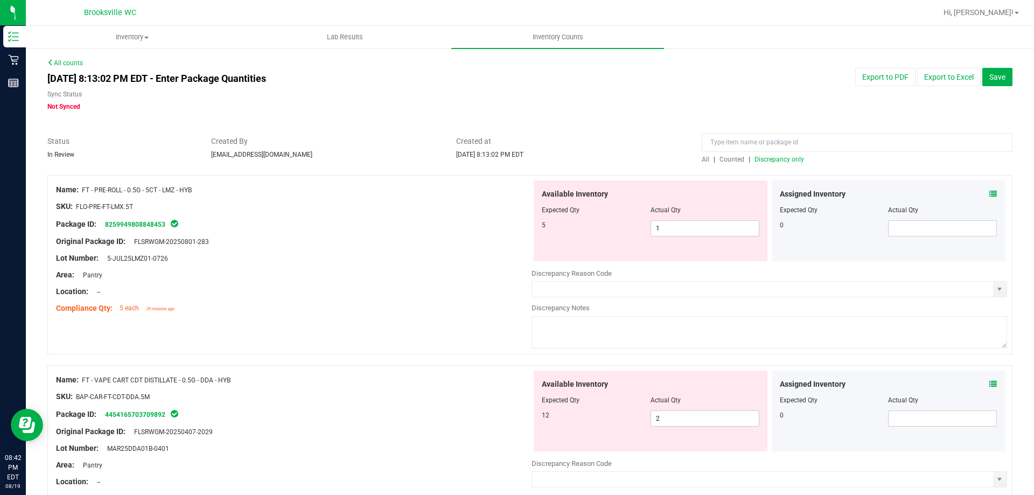
click at [442, 250] on div at bounding box center [294, 249] width 476 height 5
click at [406, 266] on div at bounding box center [294, 266] width 476 height 5
drag, startPoint x: 668, startPoint y: 222, endPoint x: 610, endPoint y: 232, distance: 59.0
click at [610, 232] on div "5 1 1" at bounding box center [651, 228] width 218 height 16
type input "5"
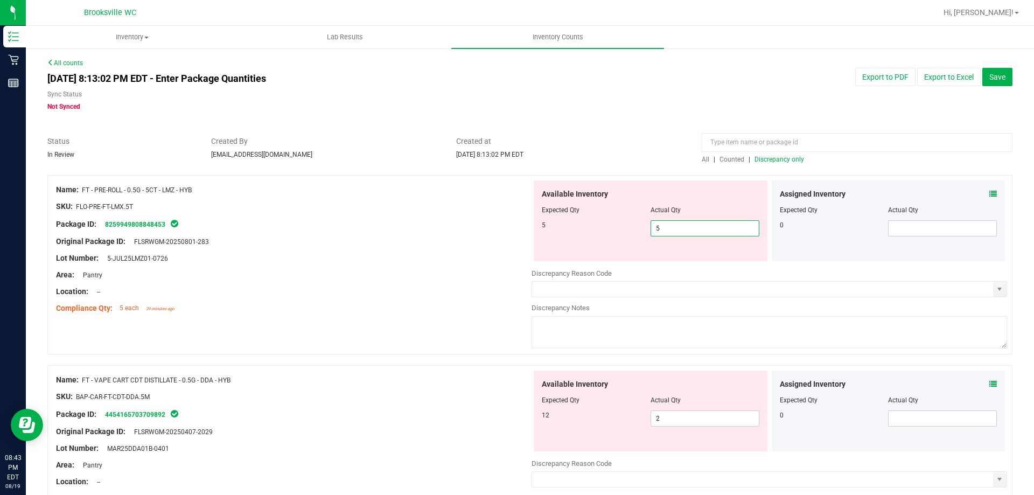
type input "5"
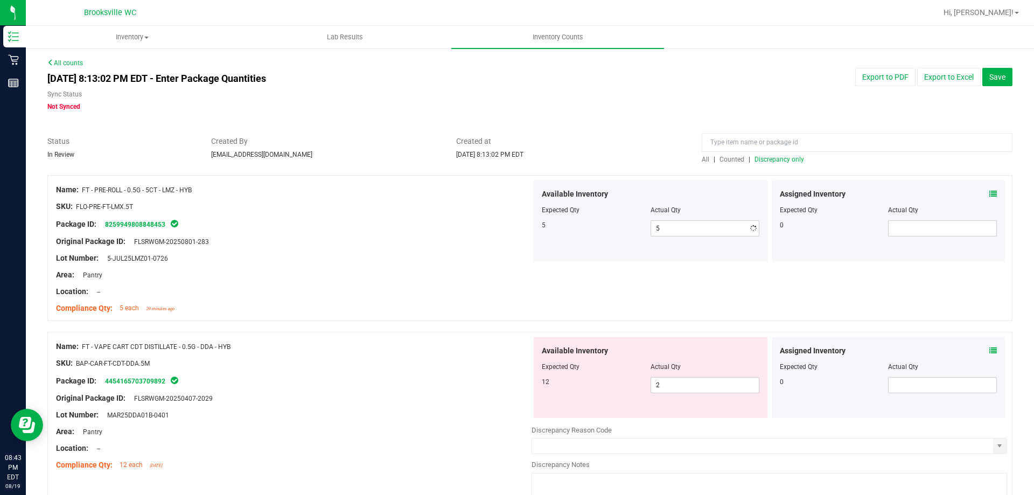
click at [502, 248] on div at bounding box center [294, 249] width 476 height 5
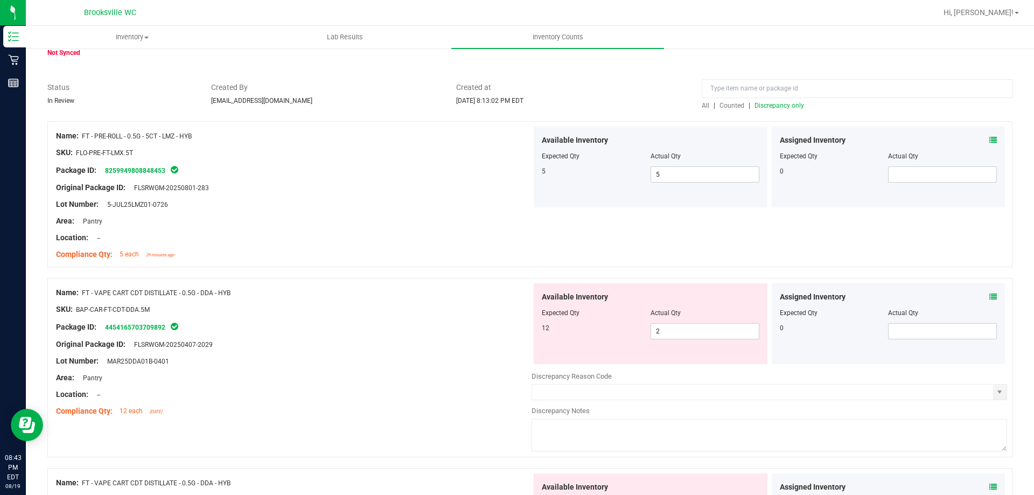
scroll to position [108, 0]
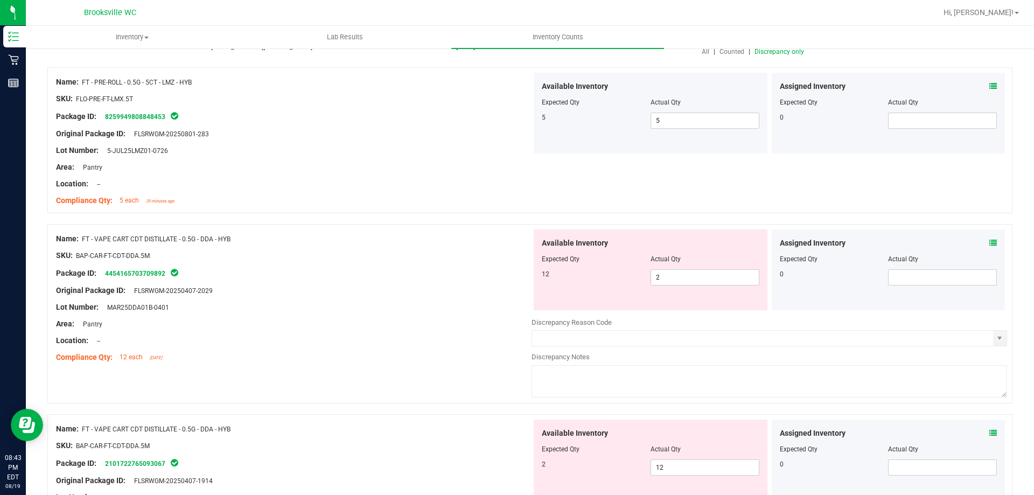
click at [409, 323] on div "Area: Pantry" at bounding box center [294, 323] width 476 height 11
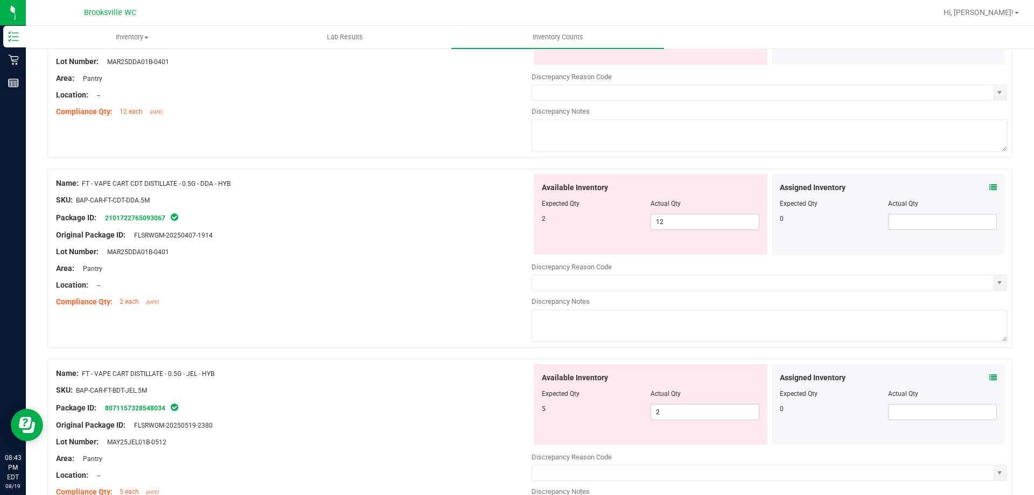
scroll to position [431, 0]
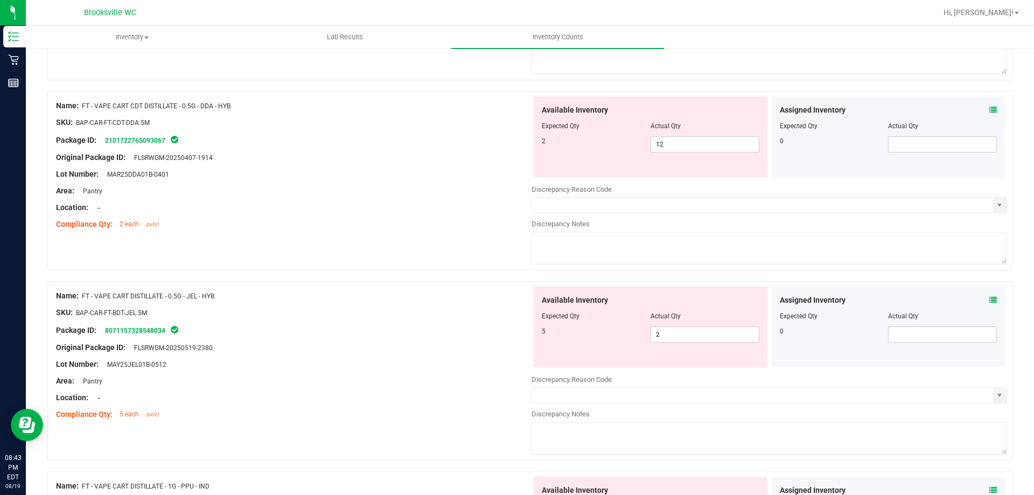
click at [301, 172] on div "Lot Number: MAR25DDA01B-0401" at bounding box center [294, 174] width 476 height 11
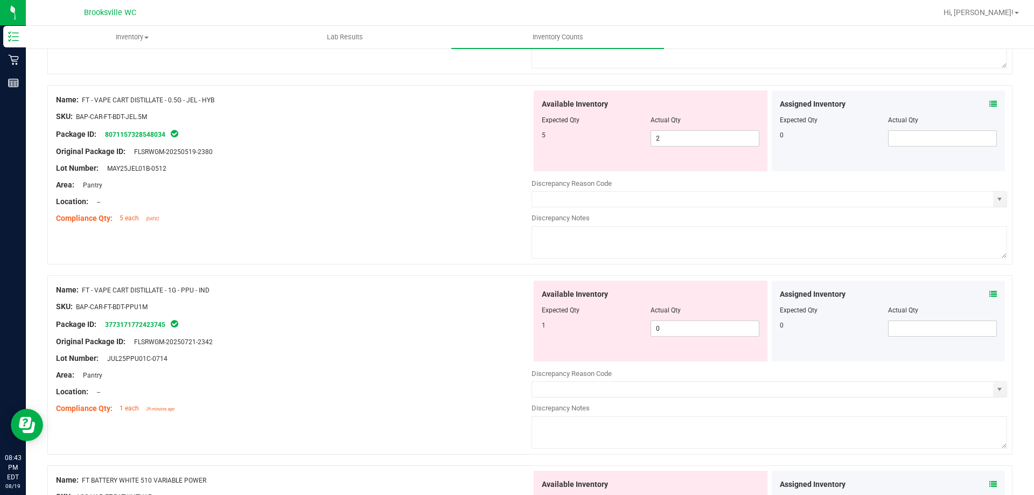
scroll to position [808, 0]
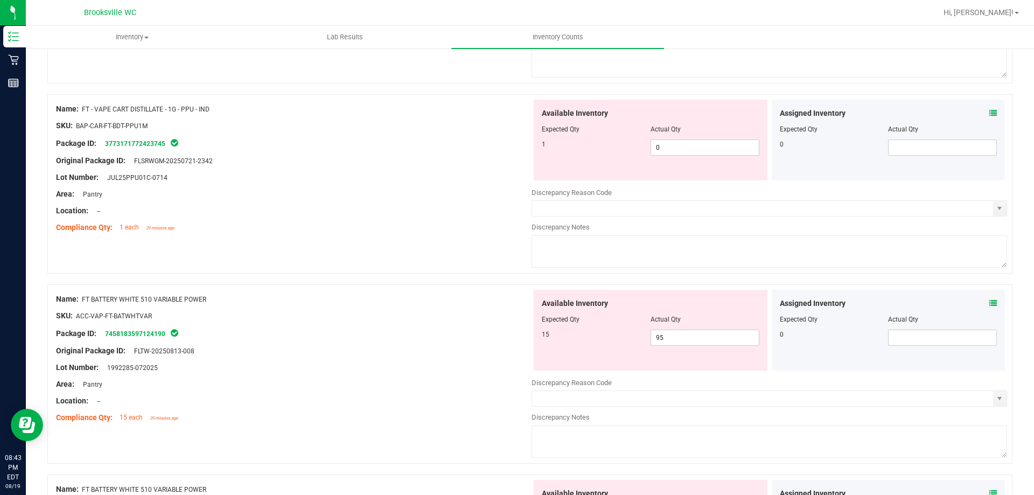
click at [281, 148] on div "Package ID: 3773171772423745" at bounding box center [294, 143] width 476 height 13
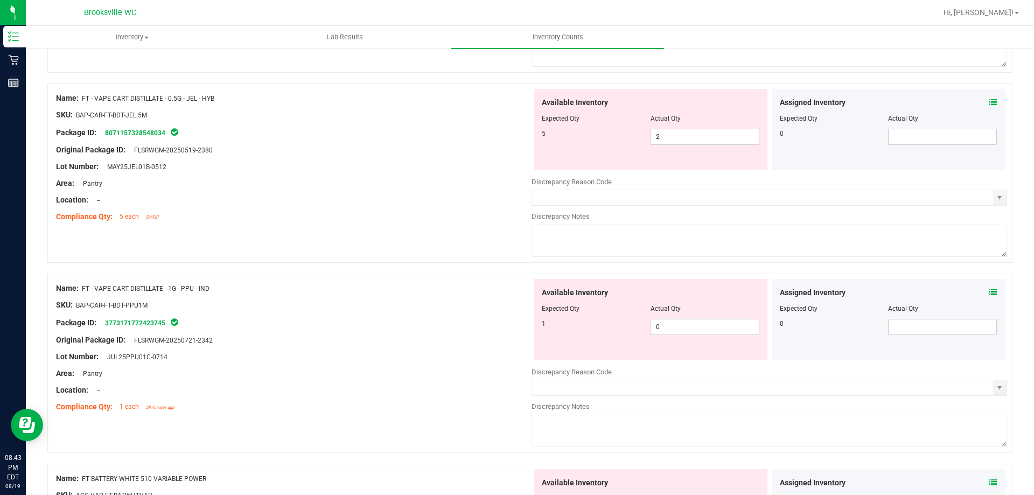
scroll to position [646, 0]
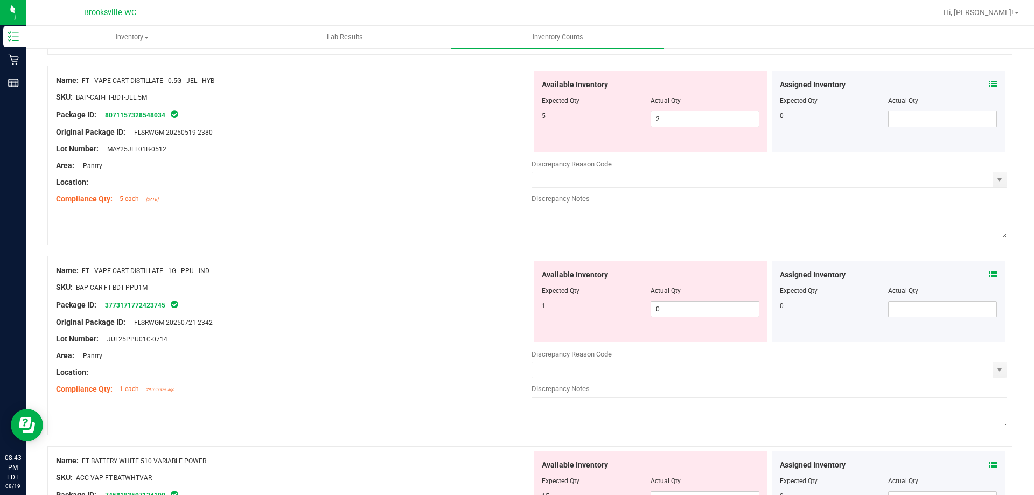
click at [456, 345] on div at bounding box center [294, 347] width 476 height 5
click at [498, 326] on div "Original Package ID: FLSRWGM-20250721-2342" at bounding box center [294, 322] width 476 height 11
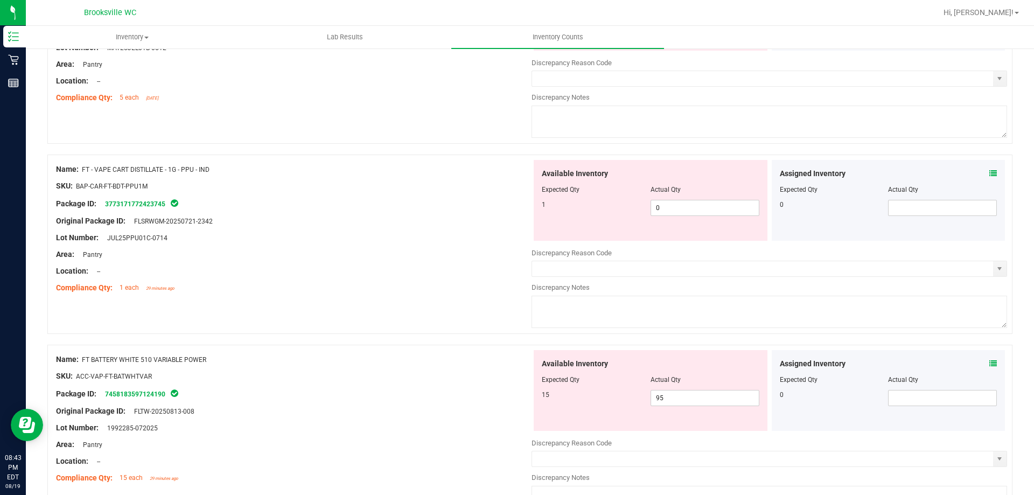
scroll to position [754, 0]
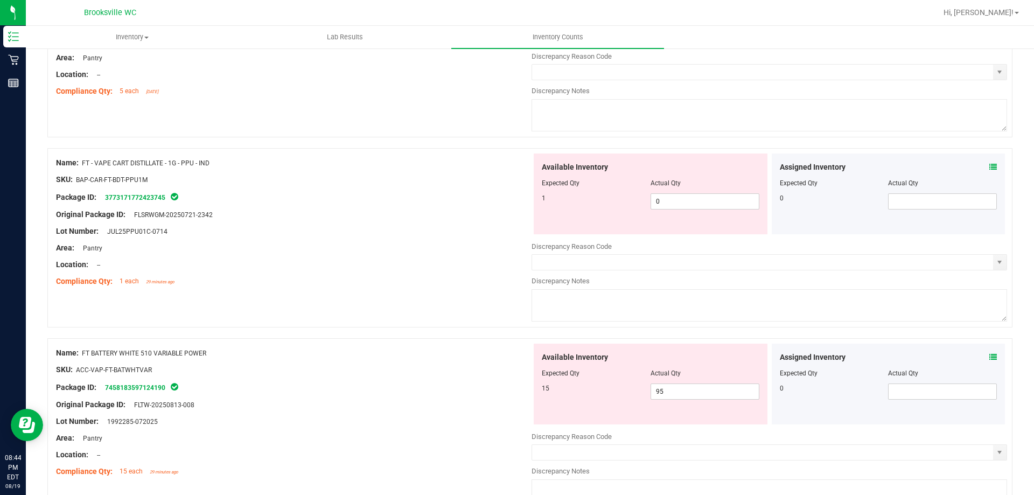
click at [415, 294] on div "Name: FT - VAPE CART DISTILLATE - 1G - PPU - IND SKU: BAP-CAR-FT-BDT-PPU1M Pack…" at bounding box center [529, 237] width 965 height 179
drag, startPoint x: 657, startPoint y: 199, endPoint x: 618, endPoint y: 199, distance: 38.8
click at [618, 199] on div "1 0 0" at bounding box center [651, 201] width 218 height 16
type input "1"
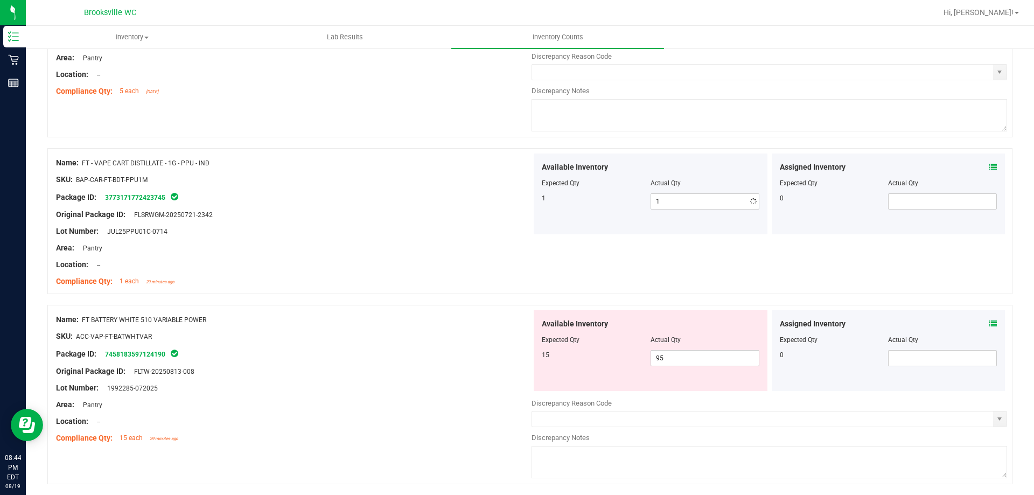
click at [291, 236] on div "Lot Number: JUL25PPU01C-0714" at bounding box center [294, 231] width 476 height 11
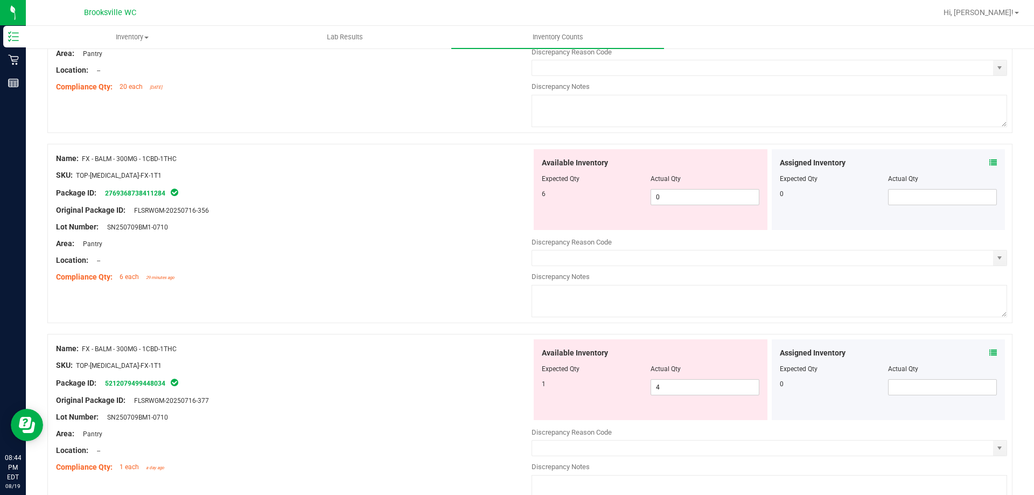
scroll to position [1885, 0]
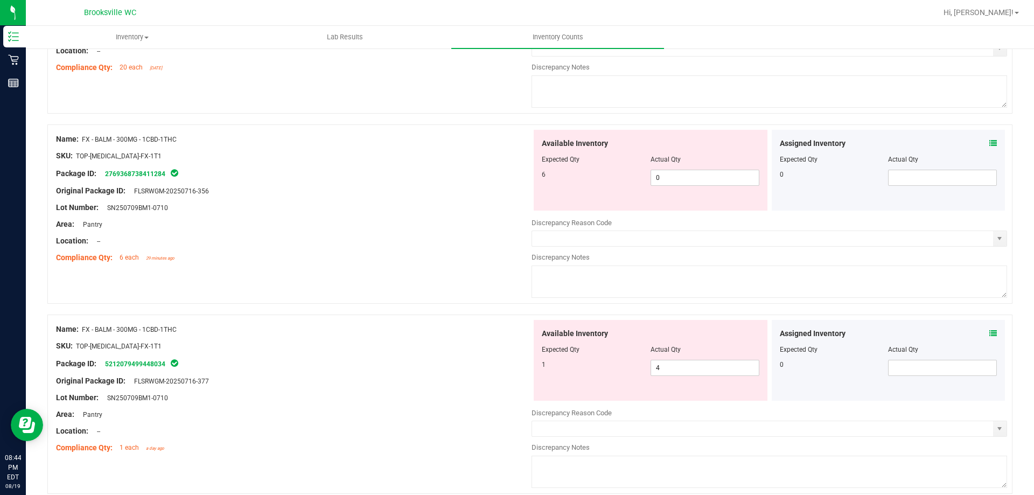
click at [354, 211] on div "Lot Number: SN250709BM1-0710" at bounding box center [294, 207] width 476 height 11
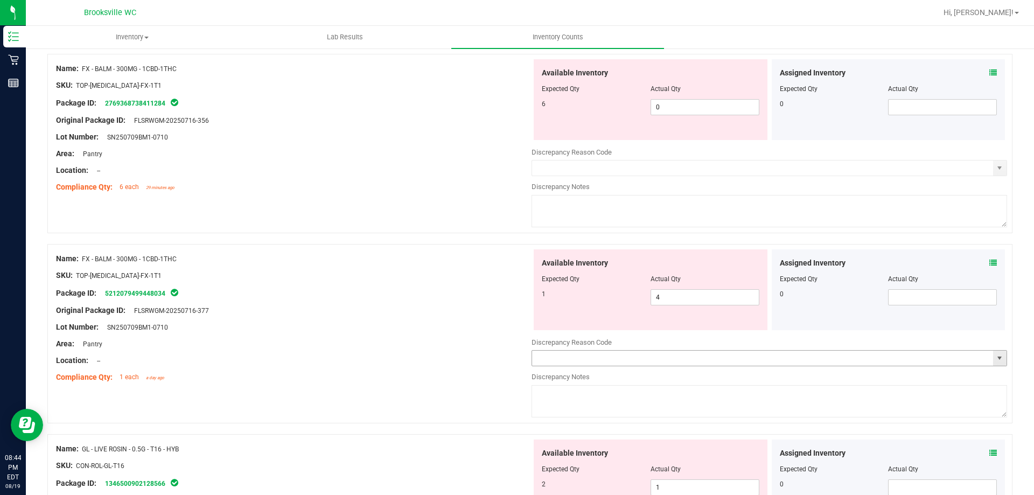
scroll to position [1939, 0]
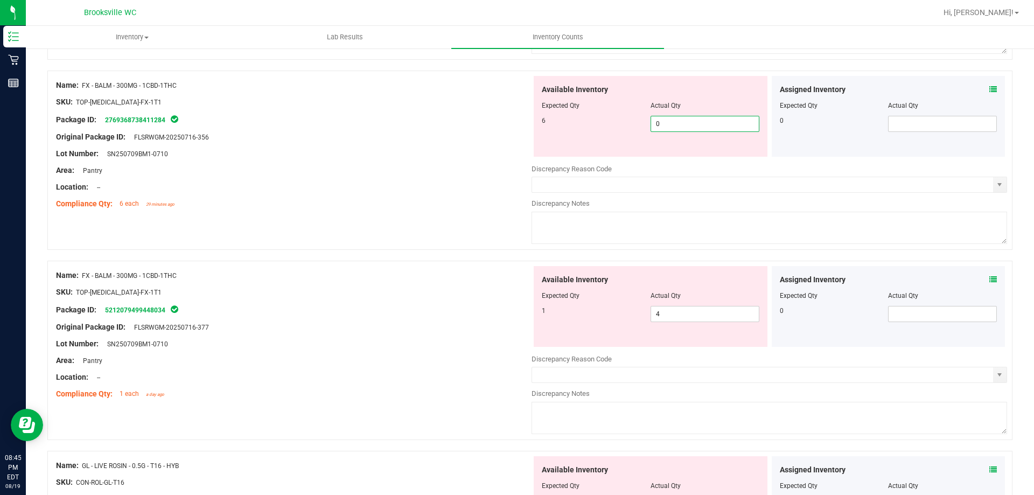
drag, startPoint x: 668, startPoint y: 126, endPoint x: 614, endPoint y: 122, distance: 54.6
click at [614, 122] on div "6 0 0" at bounding box center [651, 124] width 218 height 16
type input "6"
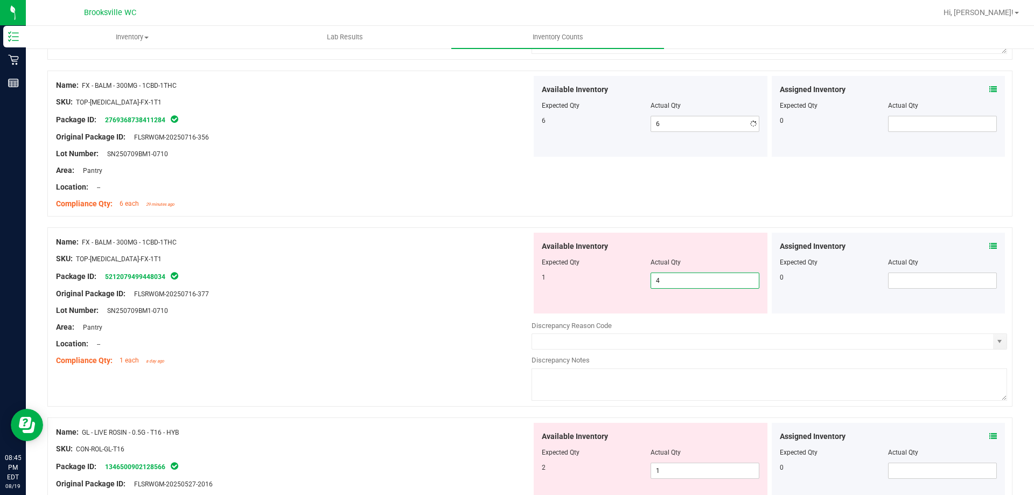
drag, startPoint x: 614, startPoint y: 321, endPoint x: 589, endPoint y: 325, distance: 25.2
click at [589, 325] on div "Available Inventory Expected Qty Actual Qty 1 4 4" at bounding box center [770, 318] width 476 height 171
type input "14"
click at [326, 189] on div "Location: --" at bounding box center [294, 187] width 476 height 11
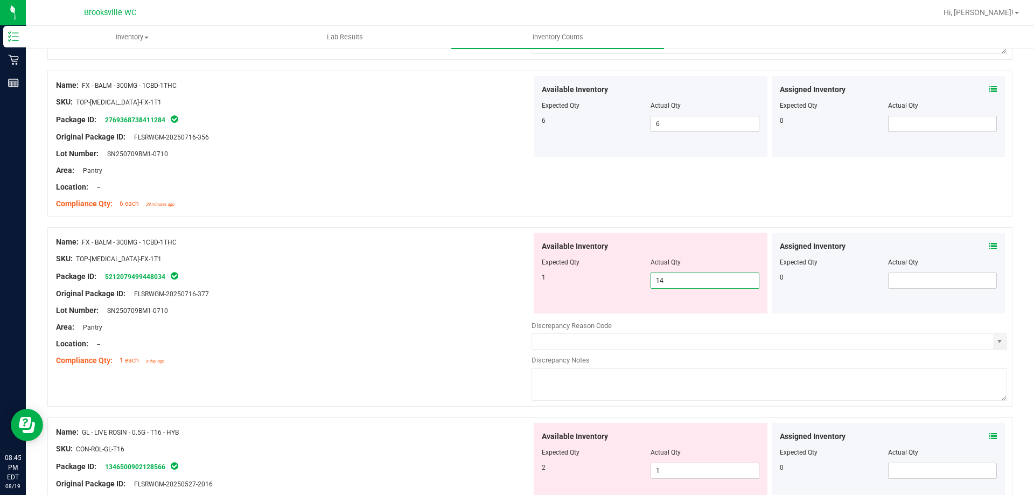
drag, startPoint x: 670, startPoint y: 278, endPoint x: 559, endPoint y: 293, distance: 111.4
click at [559, 293] on div "Available Inventory Expected Qty Actual Qty 1 14 14" at bounding box center [651, 273] width 234 height 81
type input "1"
click at [438, 189] on div "Location: --" at bounding box center [294, 187] width 476 height 11
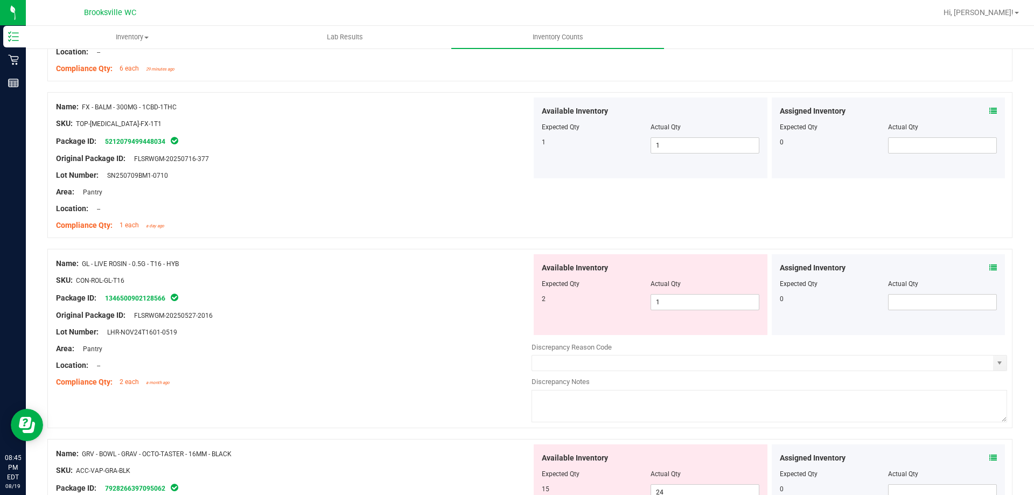
scroll to position [2370, 0]
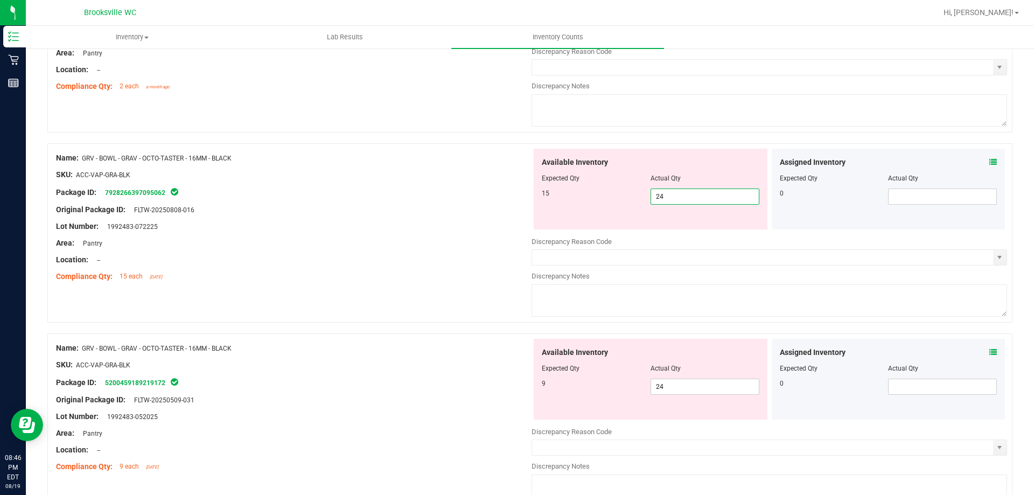
drag, startPoint x: 665, startPoint y: 194, endPoint x: 633, endPoint y: 195, distance: 31.2
click at [633, 195] on div "15 24 24" at bounding box center [651, 197] width 218 height 16
type input "15"
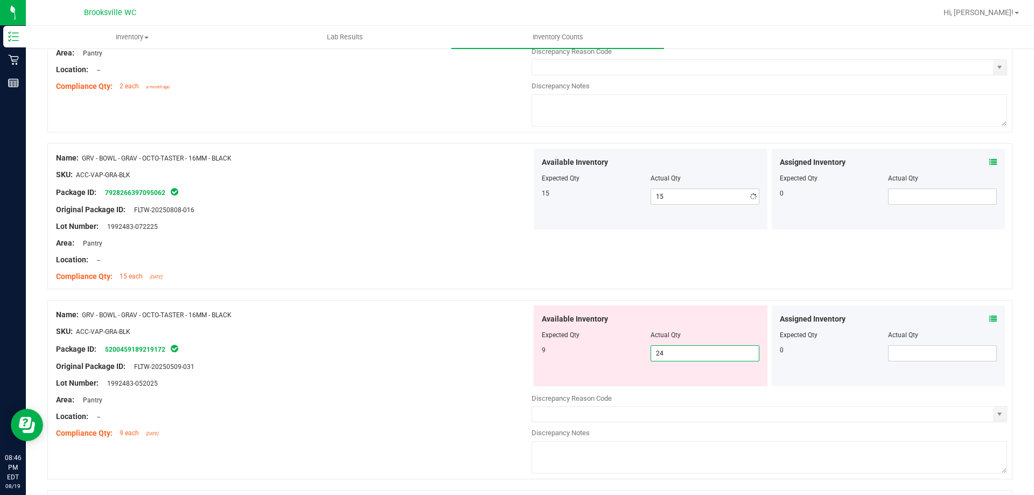
drag, startPoint x: 673, startPoint y: 385, endPoint x: 573, endPoint y: 399, distance: 101.7
click at [573, 399] on div "Available Inventory Expected Qty Actual Qty 9 24 24" at bounding box center [770, 390] width 476 height 171
type input "9"
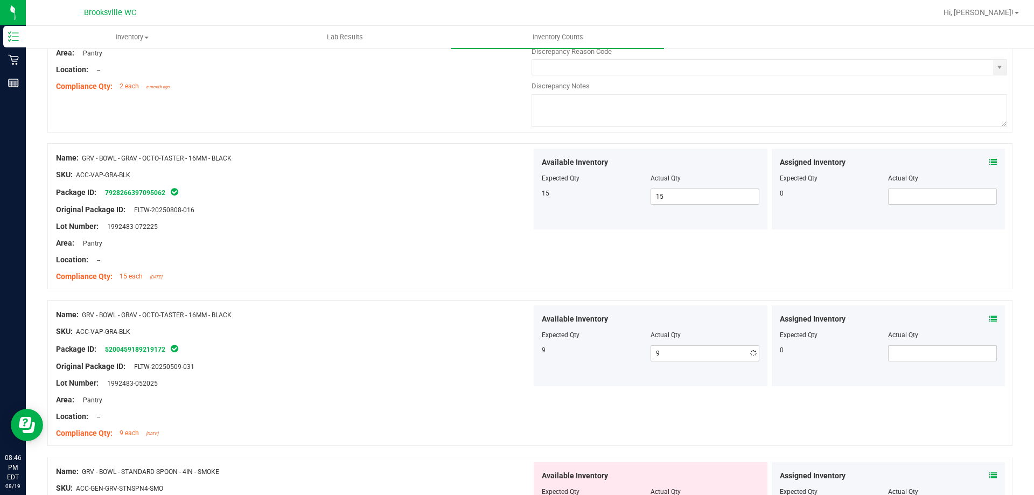
click at [418, 339] on div at bounding box center [294, 339] width 476 height 5
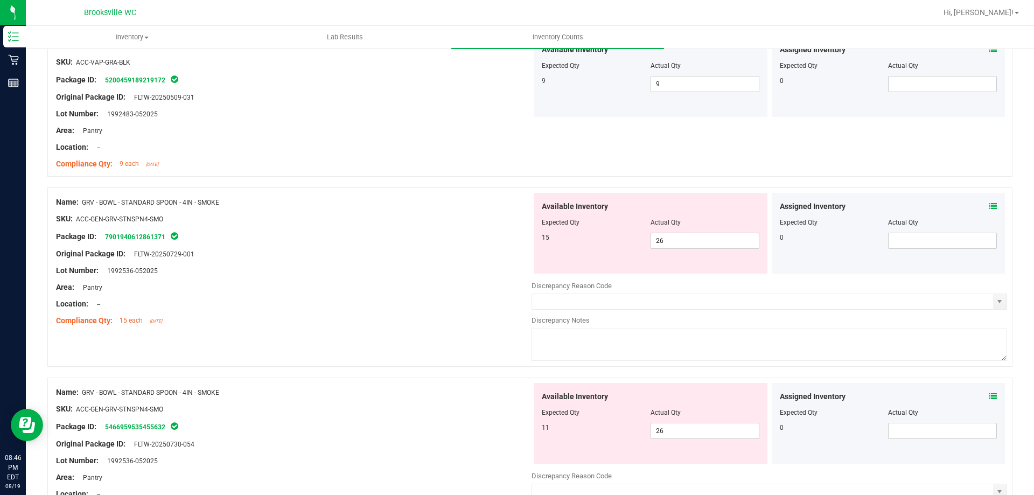
scroll to position [2693, 0]
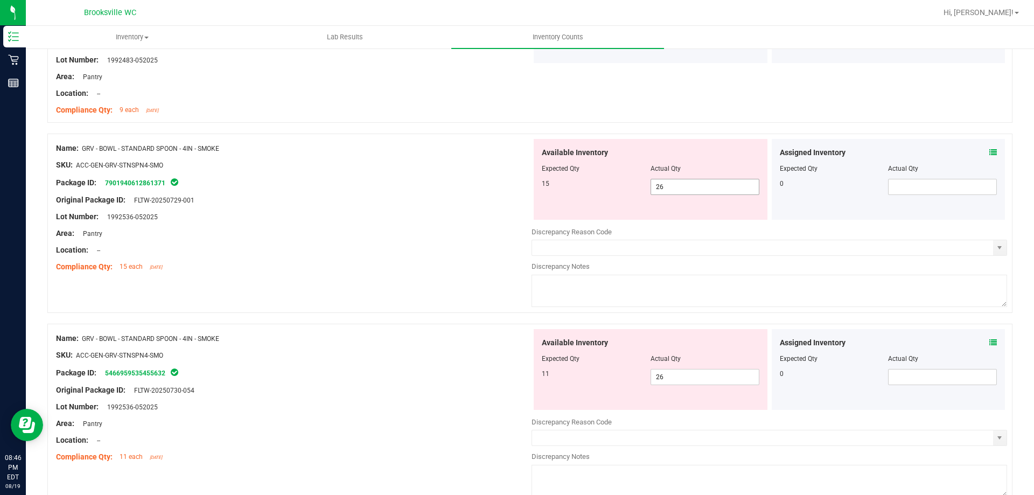
drag, startPoint x: 667, startPoint y: 191, endPoint x: 616, endPoint y: 195, distance: 51.4
click at [616, 195] on div "Available Inventory Expected Qty Actual Qty 15 26 26" at bounding box center [651, 179] width 234 height 81
type input "15"
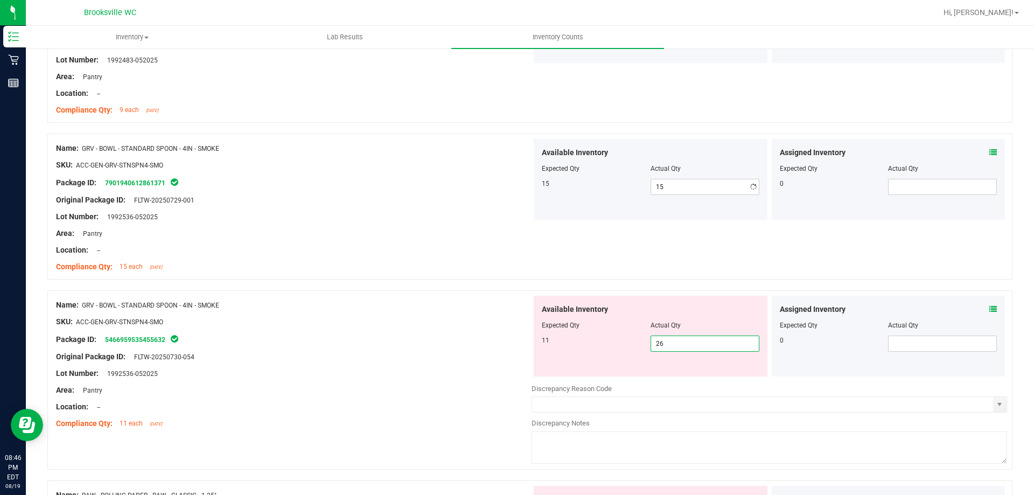
drag, startPoint x: 640, startPoint y: 379, endPoint x: 562, endPoint y: 379, distance: 78.1
click at [561, 379] on div "Available Inventory Expected Qty Actual Qty 11 26 26" at bounding box center [770, 381] width 476 height 171
drag, startPoint x: 682, startPoint y: 343, endPoint x: 435, endPoint y: 368, distance: 248.1
click at [435, 368] on div "Name: GRV - BOWL - STANDARD SPOON - 4IN - SMOKE SKU: ACC-GEN-GRV-STNSPN4-SMO Pa…" at bounding box center [529, 379] width 965 height 179
type input "11"
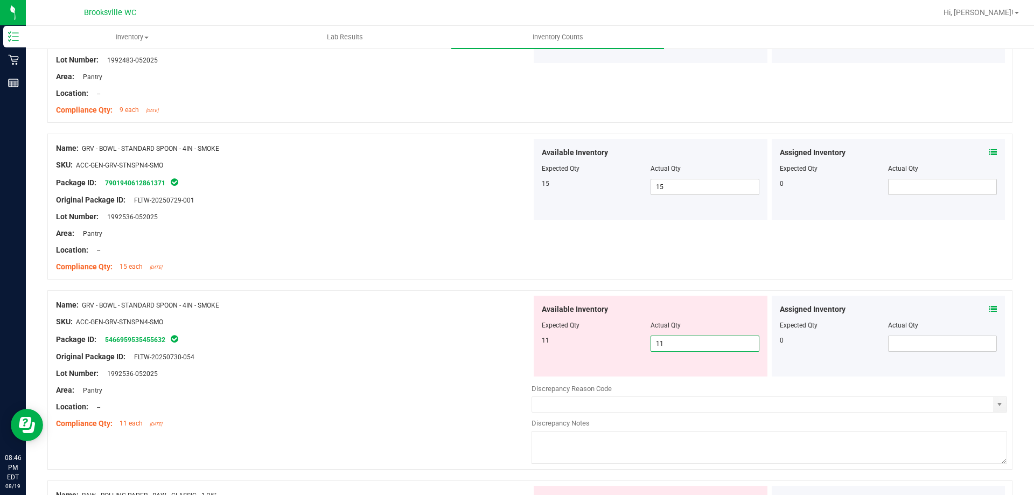
type input "11"
click at [422, 370] on div "Lot Number: 1992536-052025" at bounding box center [294, 373] width 476 height 11
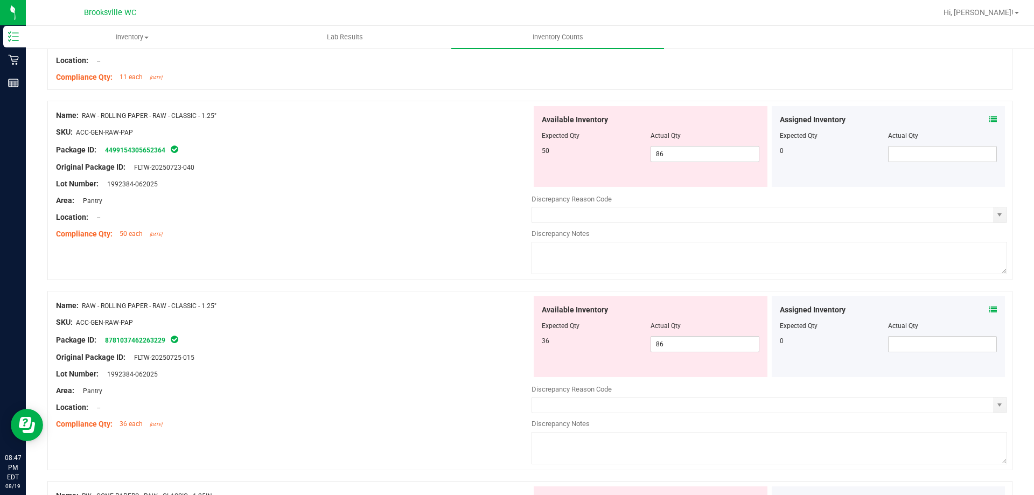
scroll to position [3037, 0]
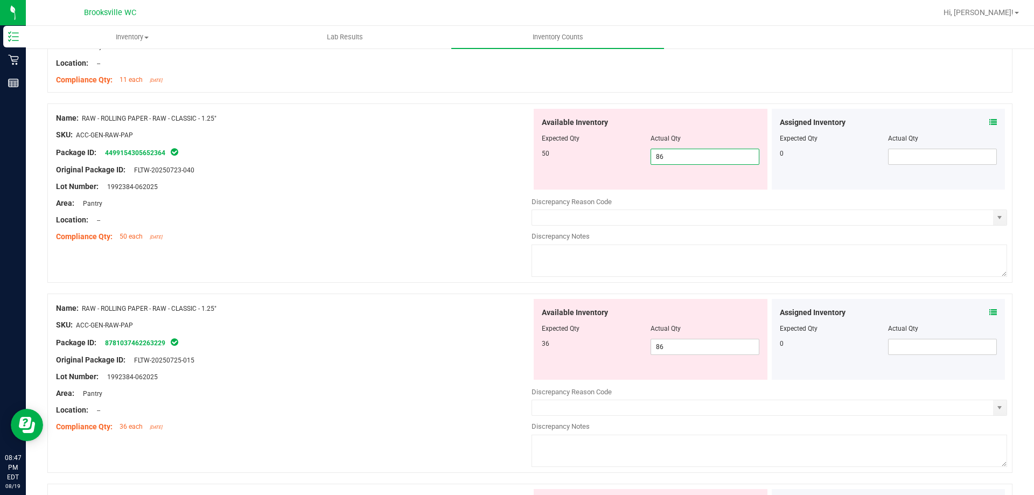
drag, startPoint x: 672, startPoint y: 157, endPoint x: 631, endPoint y: 164, distance: 40.9
click at [631, 164] on div "50 86 86" at bounding box center [651, 157] width 218 height 16
type input "50"
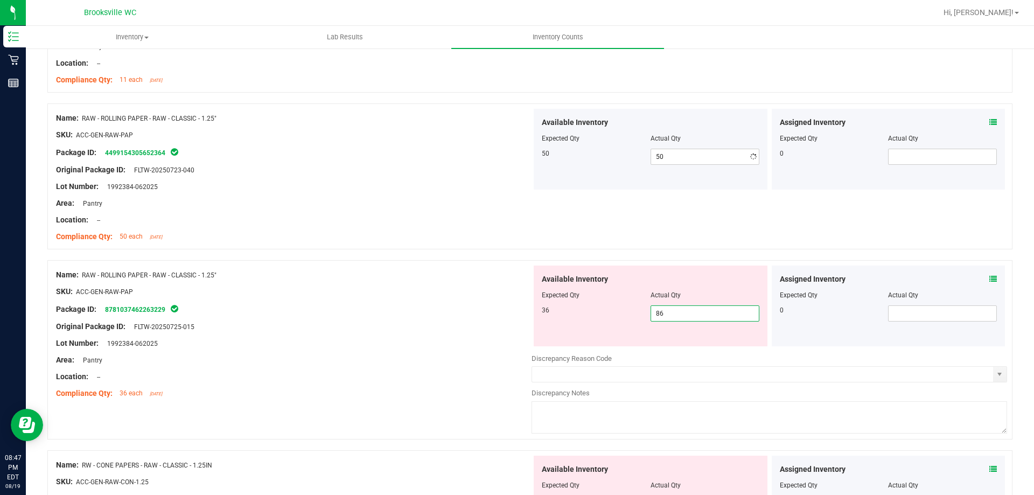
click at [604, 347] on div "Available Inventory Expected Qty Actual Qty 36 86 86" at bounding box center [770, 351] width 476 height 171
type input "36"
click at [376, 328] on div "Original Package ID: FLTW-20250725-015" at bounding box center [294, 326] width 476 height 11
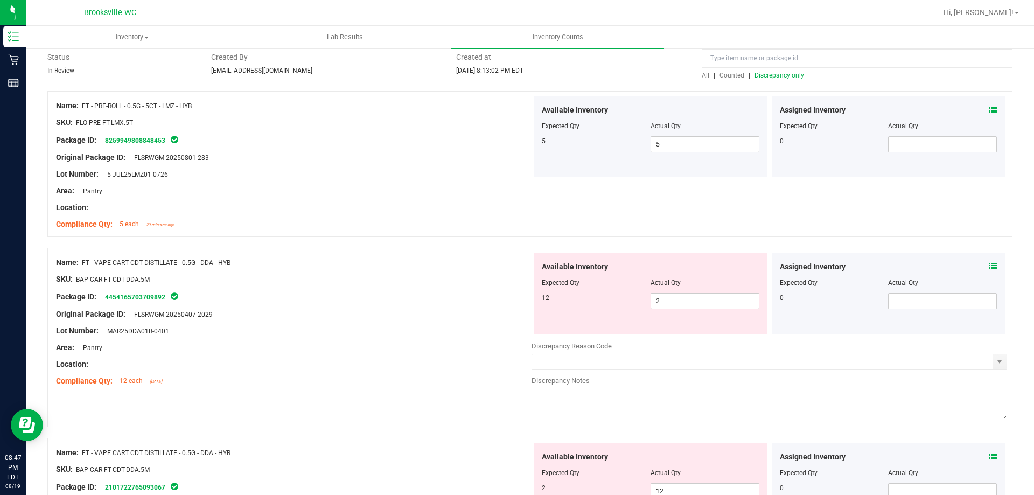
scroll to position [0, 0]
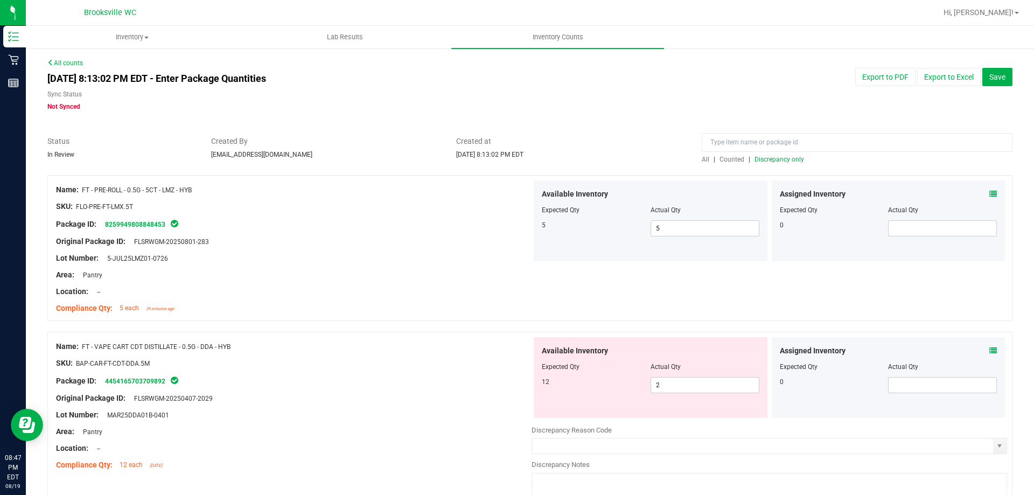
click at [772, 156] on span "Discrepancy only" at bounding box center [780, 160] width 50 height 8
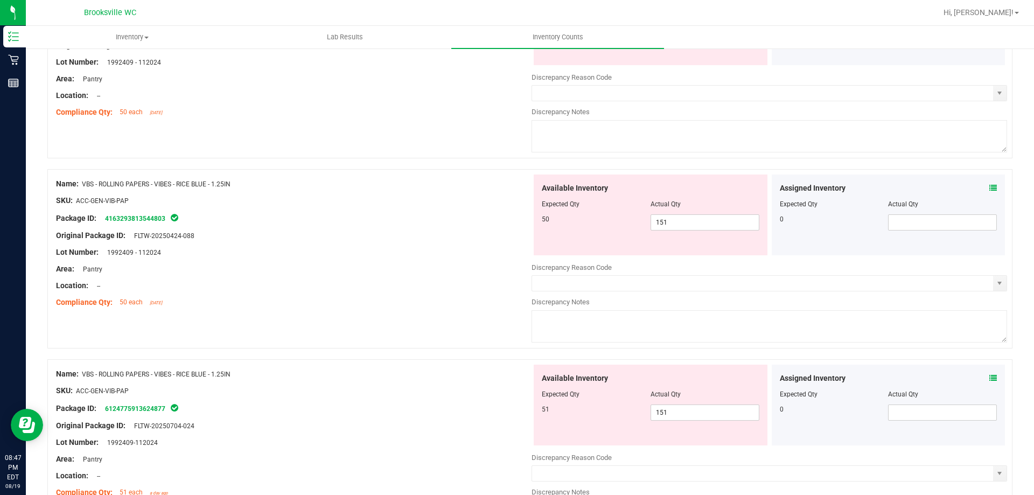
scroll to position [2759, 0]
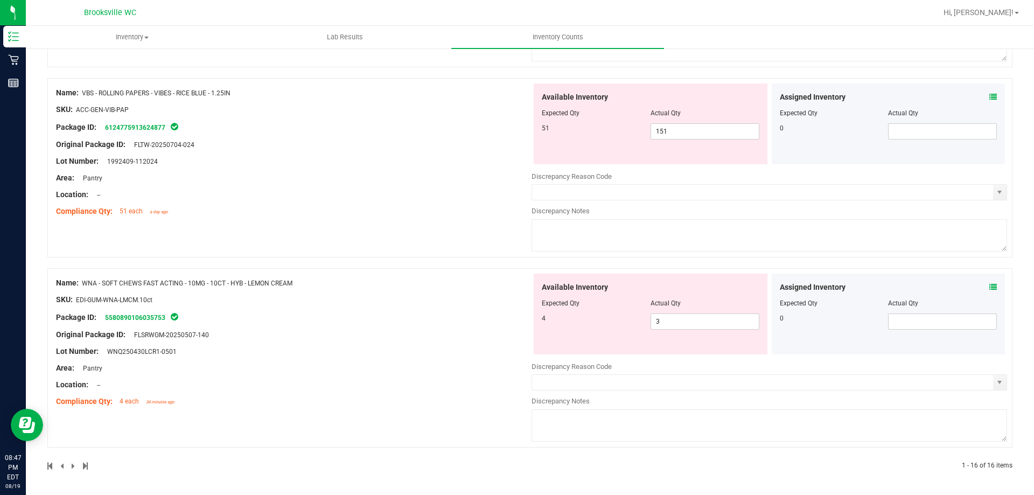
click at [387, 338] on div "Original Package ID: FLSRWGM-20250507-140" at bounding box center [294, 334] width 476 height 11
click at [72, 466] on span at bounding box center [74, 466] width 5 height 8
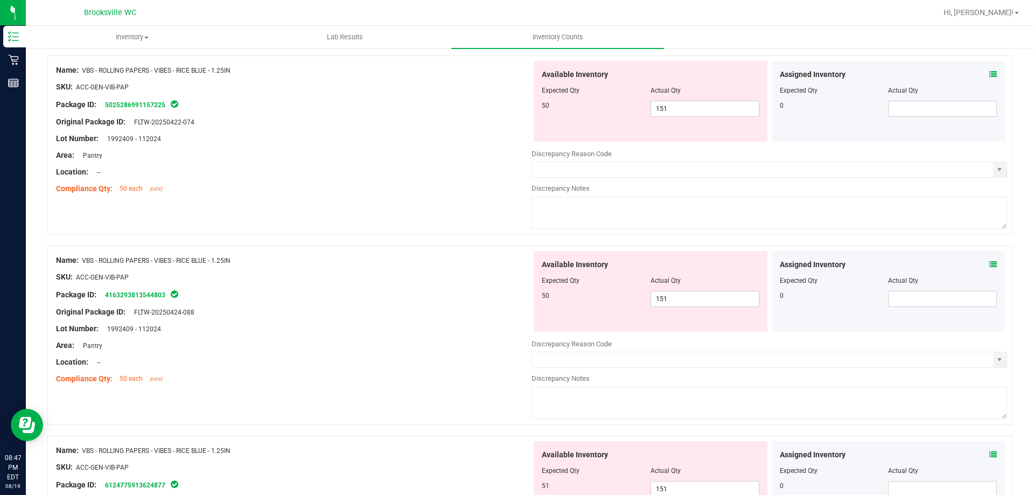
scroll to position [2382, 0]
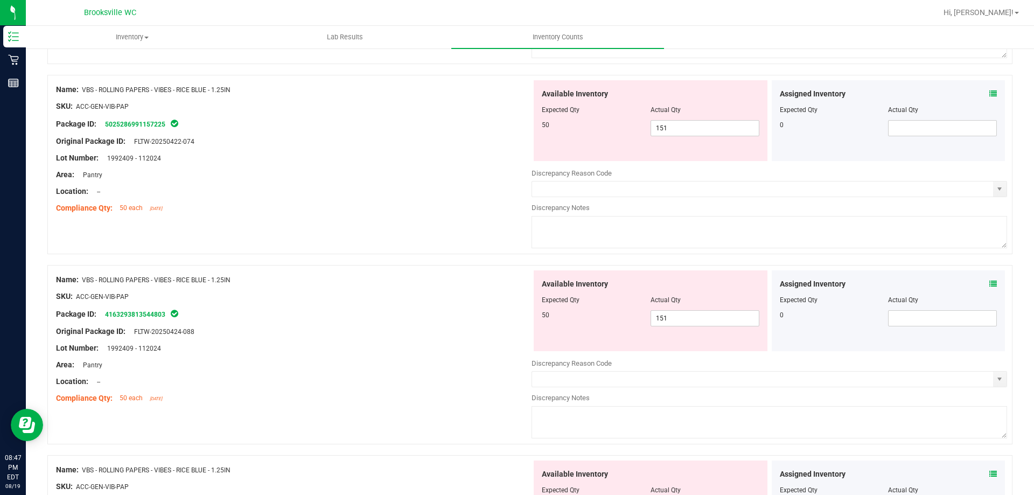
click at [445, 158] on div "Lot Number: 1992409 - 112024" at bounding box center [294, 157] width 476 height 11
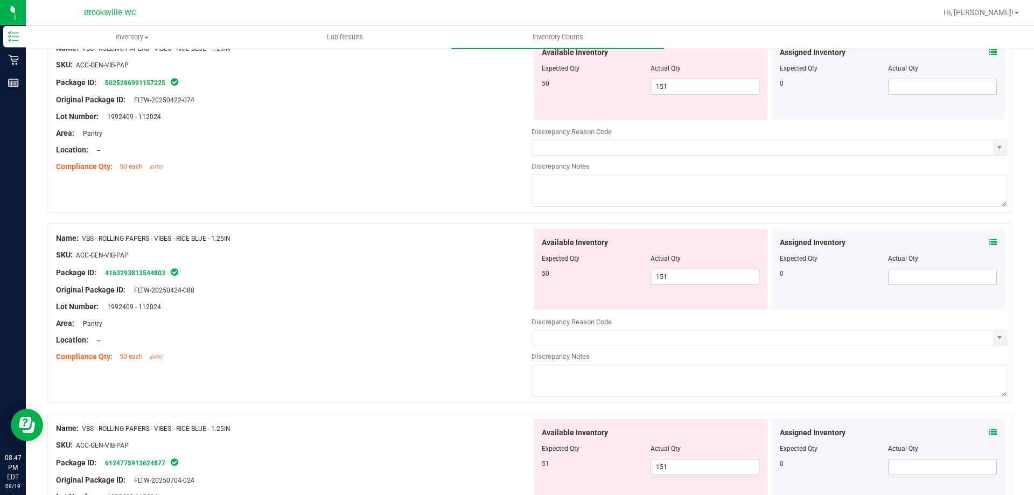
scroll to position [2490, 0]
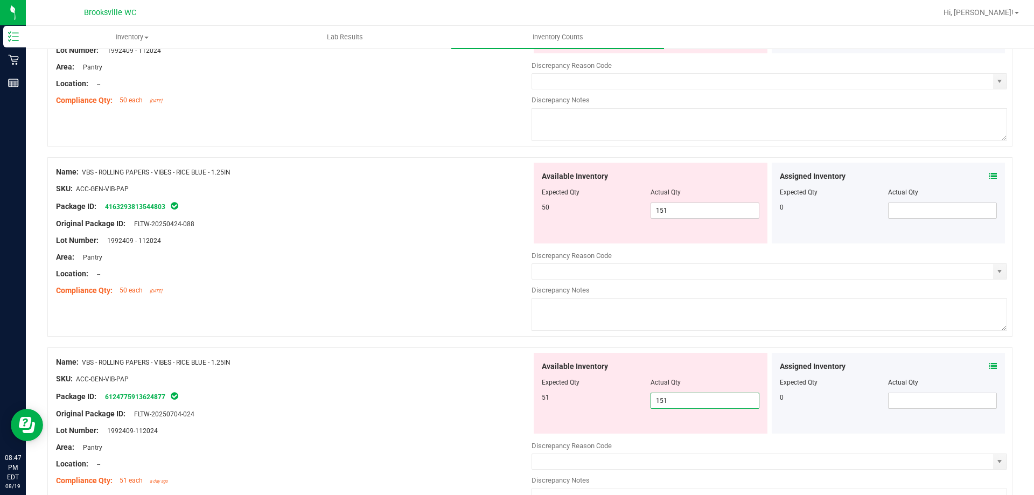
drag, startPoint x: 678, startPoint y: 402, endPoint x: 600, endPoint y: 405, distance: 78.7
click at [600, 405] on div "51 151 151" at bounding box center [651, 401] width 218 height 16
type input "51"
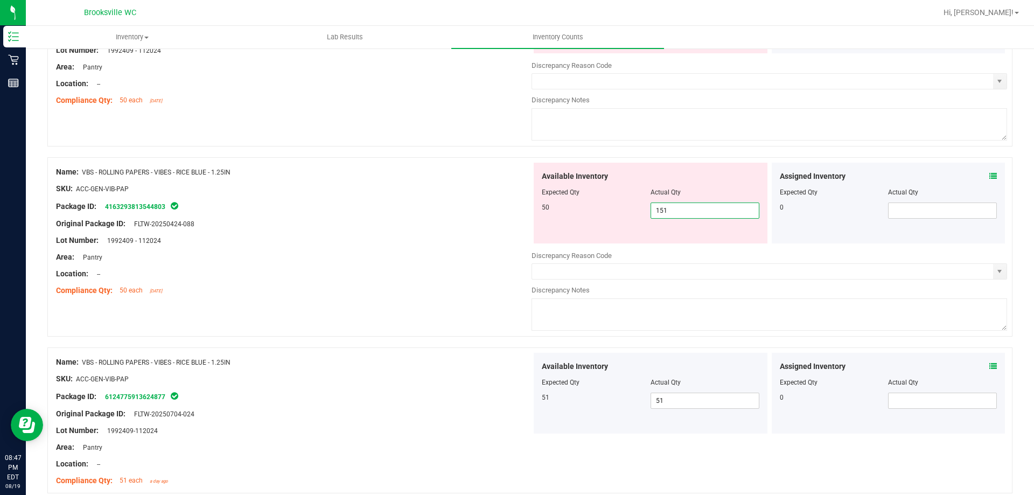
drag, startPoint x: 675, startPoint y: 208, endPoint x: 593, endPoint y: 208, distance: 82.4
click at [593, 208] on div "50 151 151" at bounding box center [651, 211] width 218 height 16
type input "50"
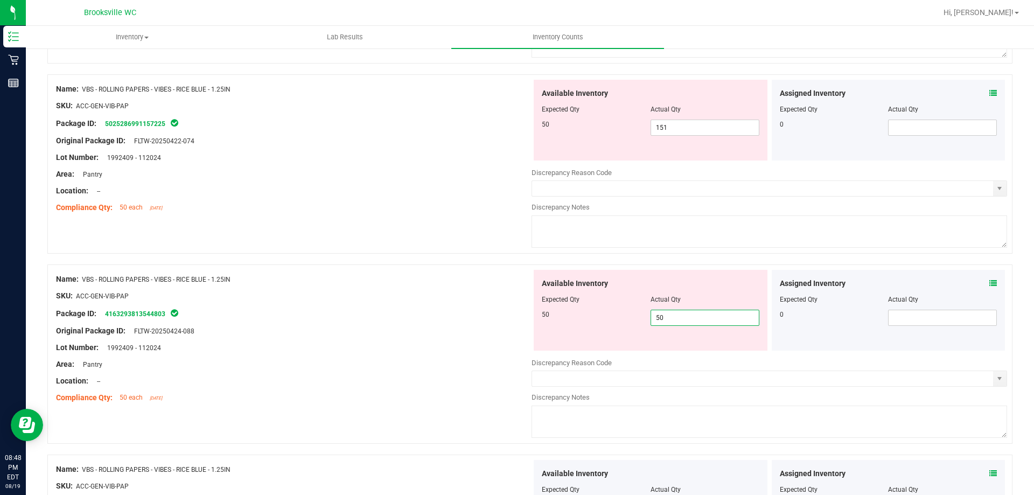
scroll to position [2382, 0]
type input "50"
drag, startPoint x: 668, startPoint y: 127, endPoint x: 571, endPoint y: 127, distance: 97.0
click at [571, 127] on div "50 151 151" at bounding box center [651, 128] width 218 height 16
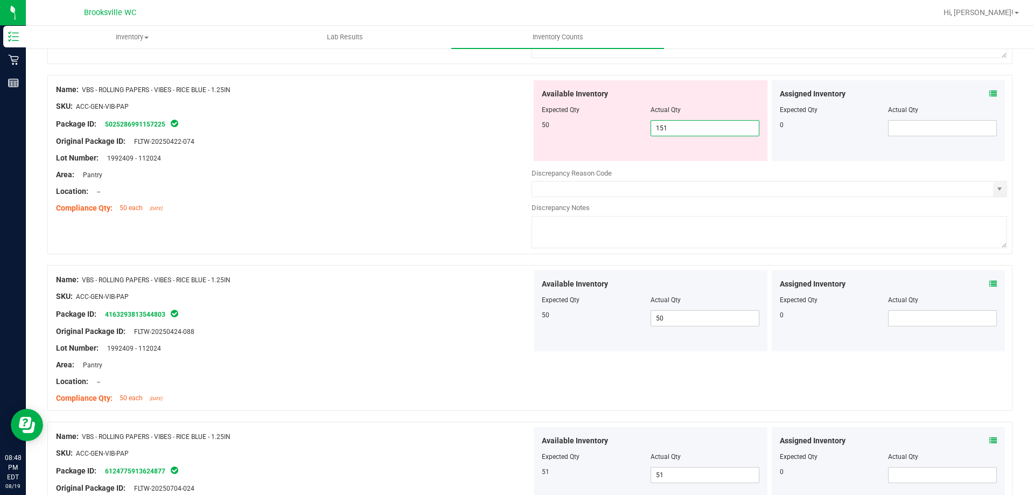
drag, startPoint x: 692, startPoint y: 124, endPoint x: 589, endPoint y: 135, distance: 104.0
click at [589, 135] on div "50 151 151" at bounding box center [651, 128] width 218 height 16
type input "50"
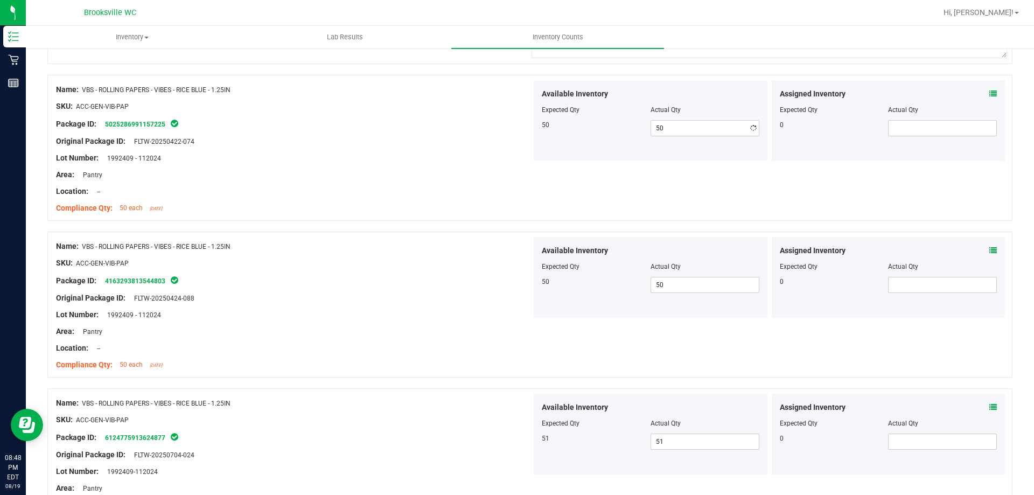
click at [389, 168] on div at bounding box center [294, 166] width 476 height 5
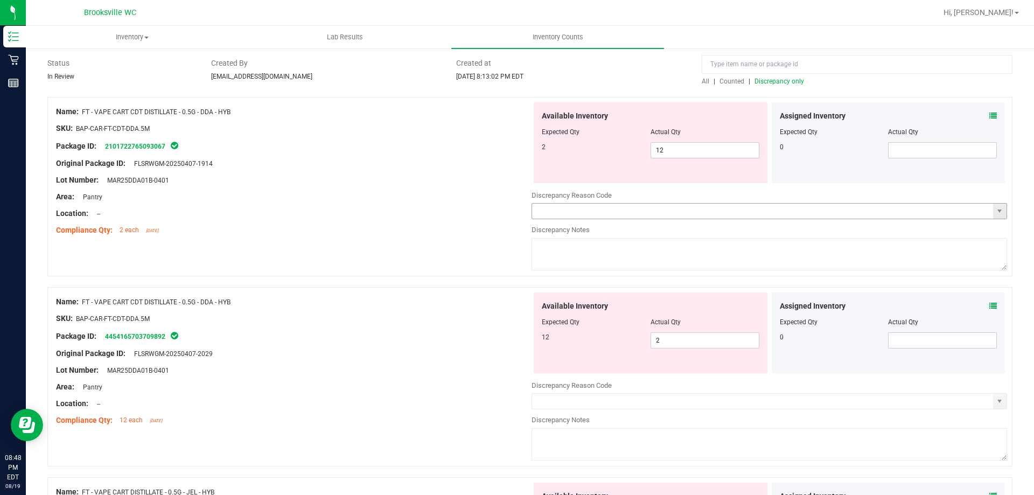
scroll to position [0, 0]
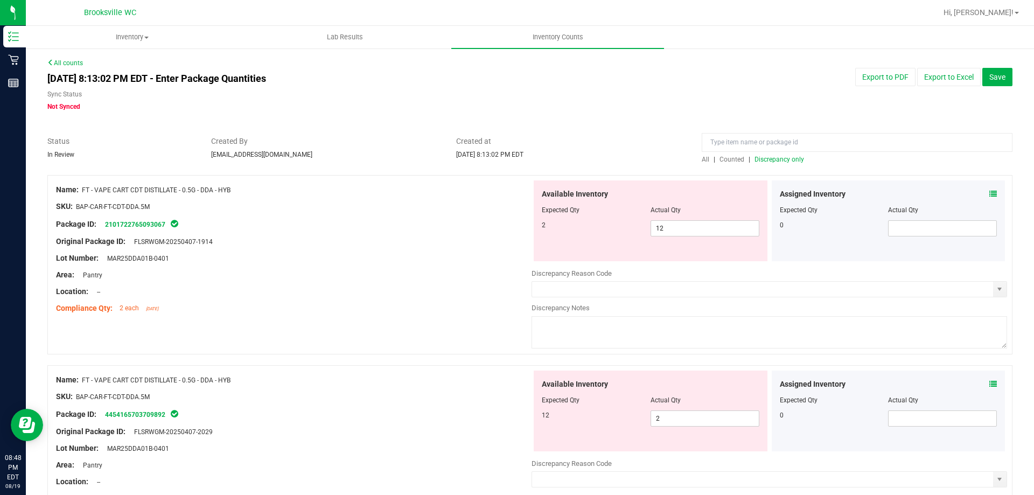
click at [778, 158] on span "Discrepancy only" at bounding box center [780, 160] width 50 height 8
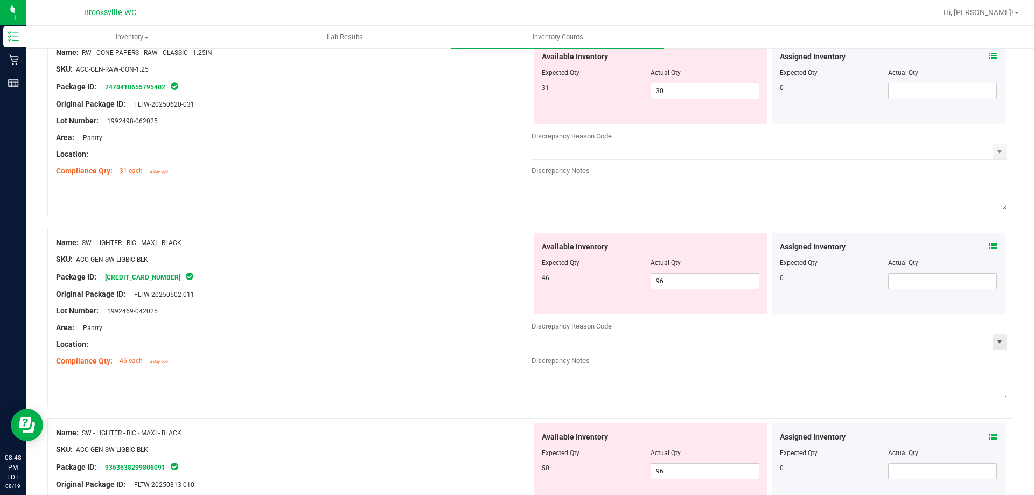
scroll to position [1865, 0]
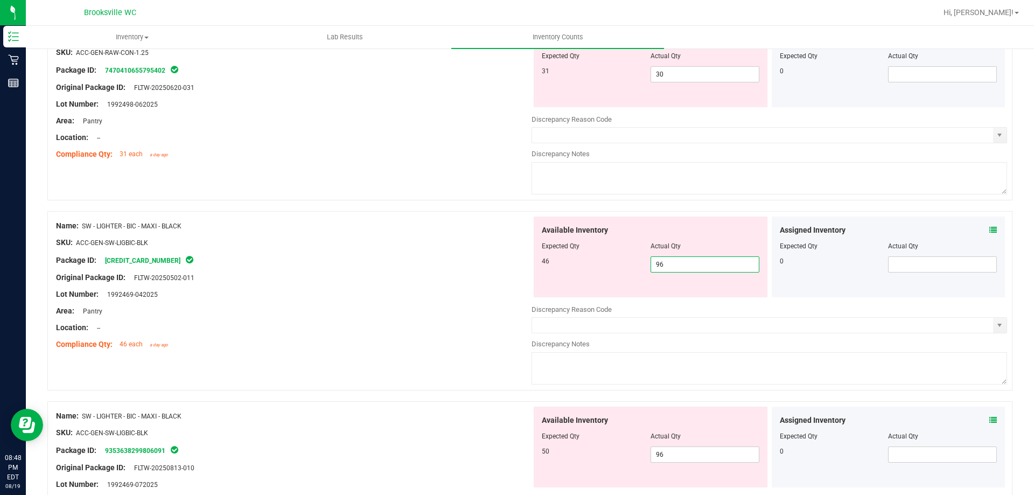
drag, startPoint x: 671, startPoint y: 267, endPoint x: 588, endPoint y: 268, distance: 83.0
click at [588, 268] on div "46 96 96" at bounding box center [651, 264] width 218 height 16
type input "46"
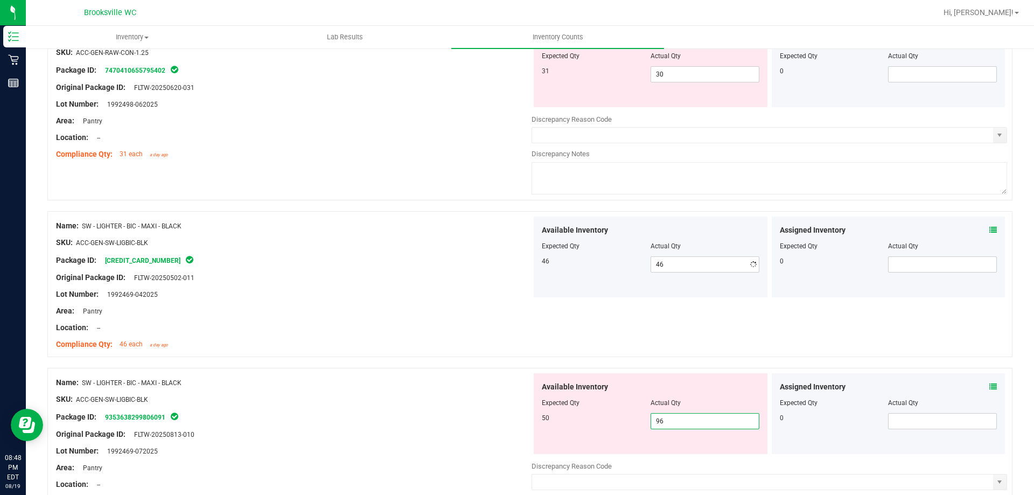
drag, startPoint x: 672, startPoint y: 453, endPoint x: 604, endPoint y: 463, distance: 68.1
click at [605, 463] on div "Available Inventory Expected Qty Actual Qty 50 96 96" at bounding box center [770, 458] width 476 height 171
type input "50"
click at [357, 284] on div at bounding box center [294, 285] width 476 height 5
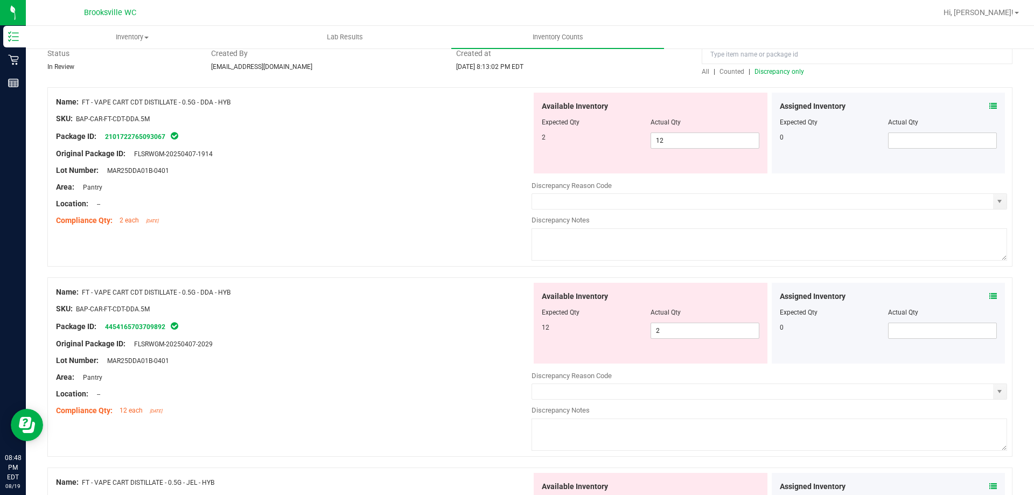
scroll to position [0, 0]
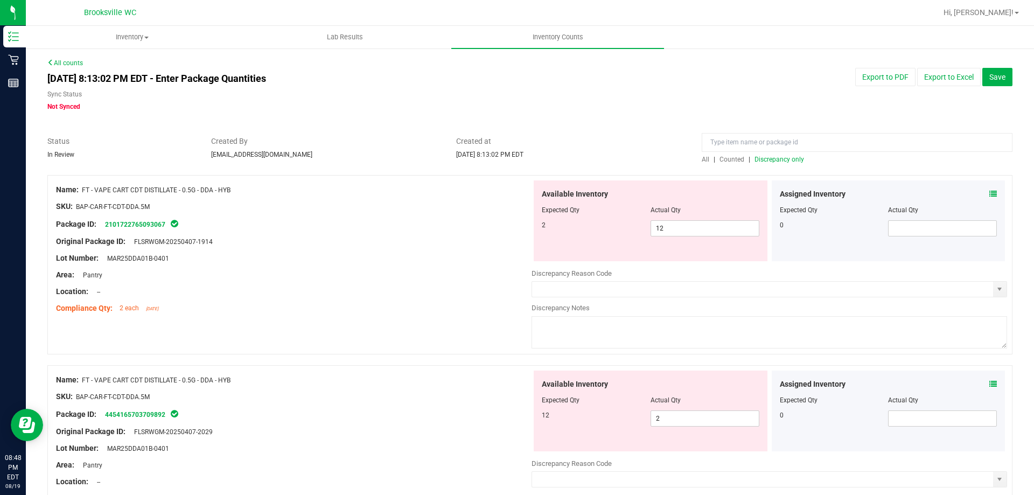
click at [788, 156] on span "Discrepancy only" at bounding box center [780, 160] width 50 height 8
click at [261, 222] on div "Package ID: 2101722765093067" at bounding box center [294, 224] width 476 height 13
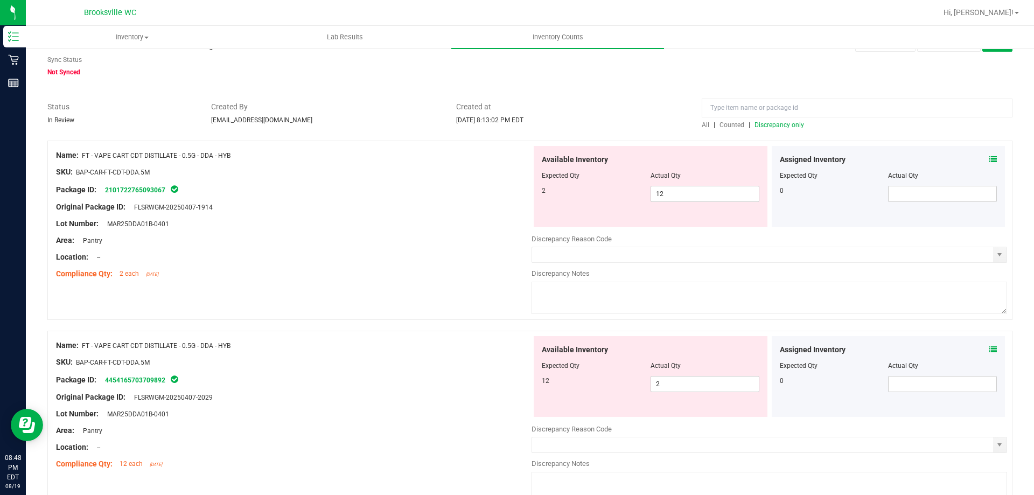
scroll to position [54, 0]
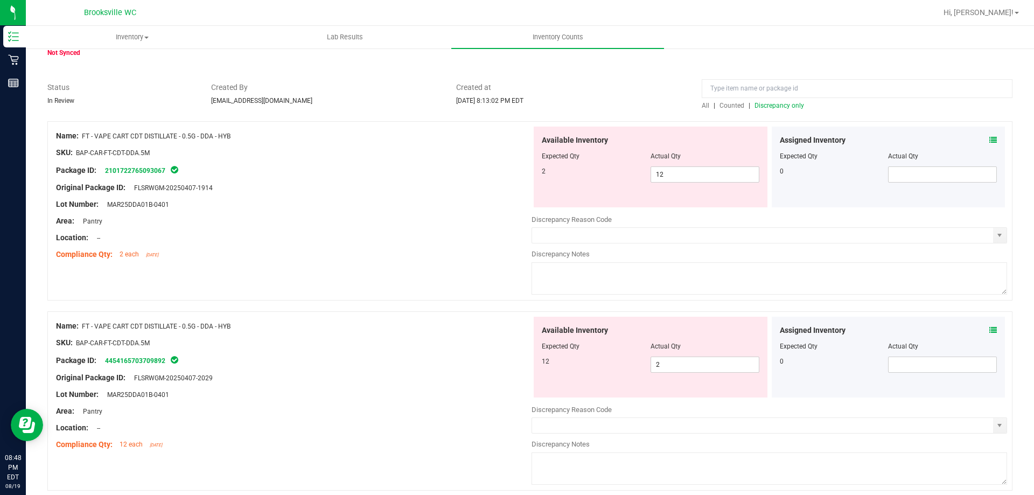
click at [990, 140] on icon at bounding box center [994, 140] width 8 height 8
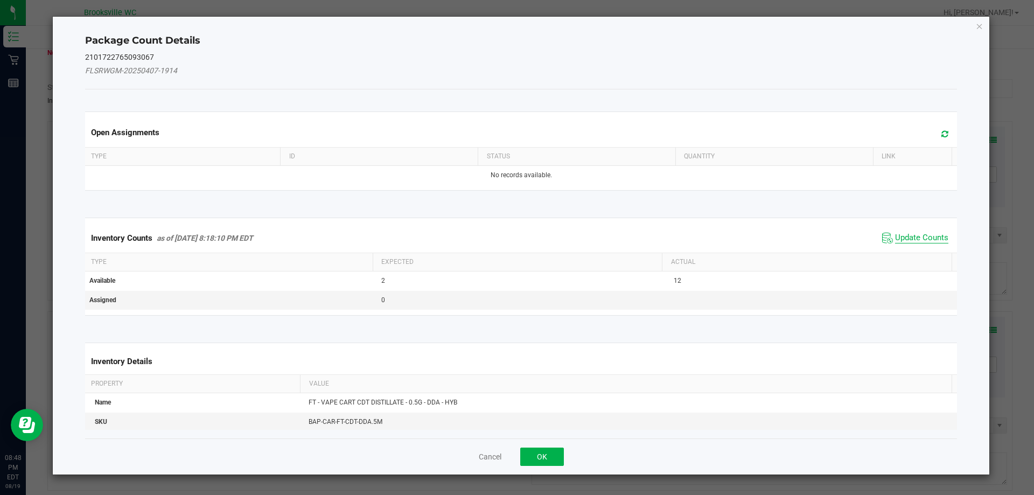
click at [895, 237] on span "Update Counts" at bounding box center [921, 238] width 53 height 11
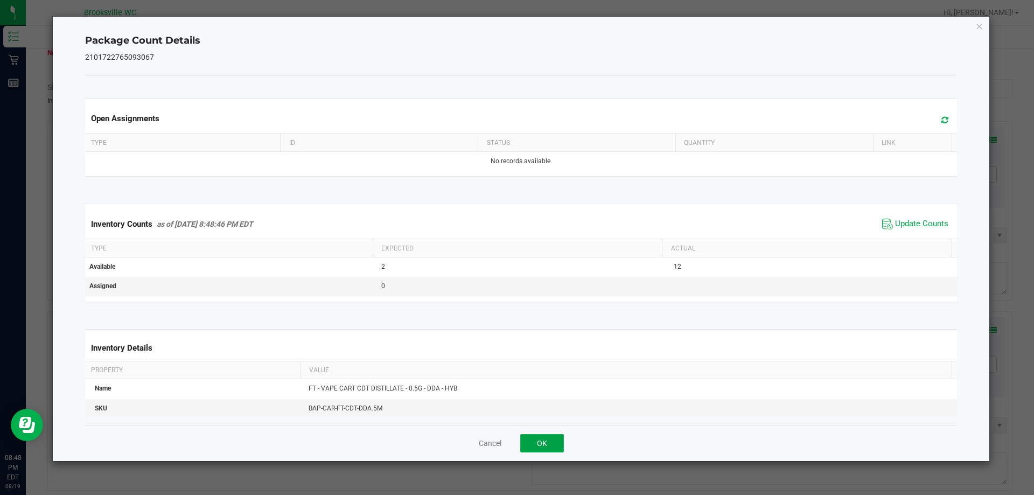
click at [557, 443] on button "OK" at bounding box center [542, 443] width 44 height 18
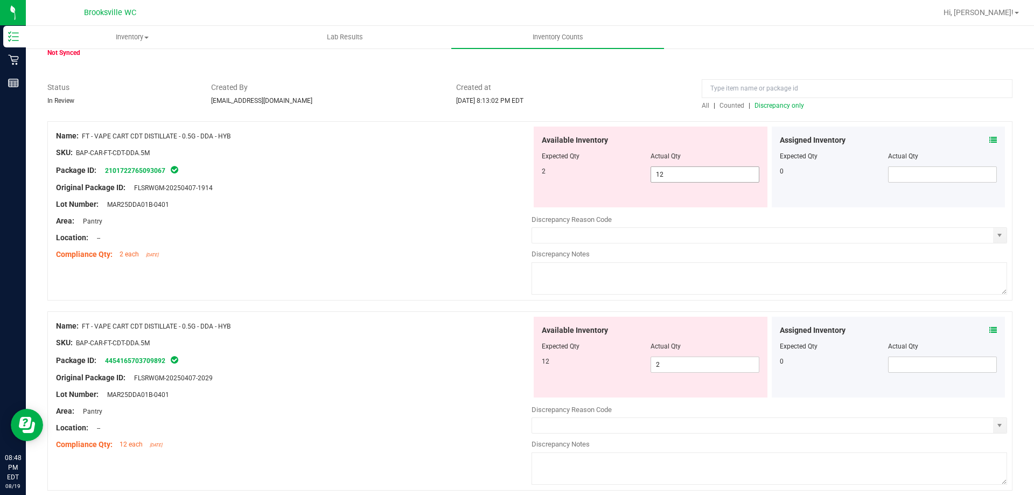
scroll to position [0, 0]
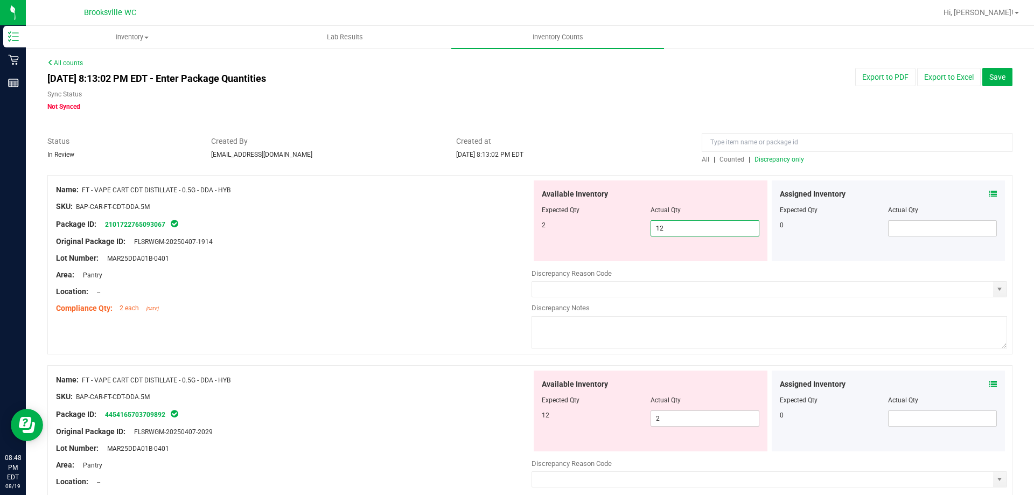
drag, startPoint x: 709, startPoint y: 228, endPoint x: 629, endPoint y: 230, distance: 79.7
click at [629, 230] on div "2 12 12" at bounding box center [651, 228] width 218 height 16
type input "14"
click at [349, 225] on div "Package ID: 2101722765093067" at bounding box center [294, 224] width 476 height 13
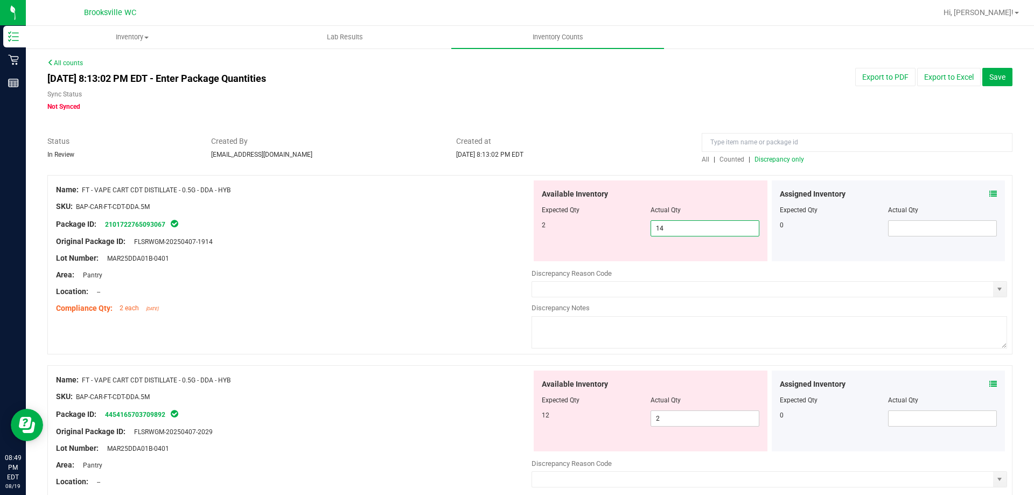
drag, startPoint x: 674, startPoint y: 228, endPoint x: 559, endPoint y: 228, distance: 114.7
click at [559, 228] on div "2 14 14" at bounding box center [651, 228] width 218 height 16
type input "2"
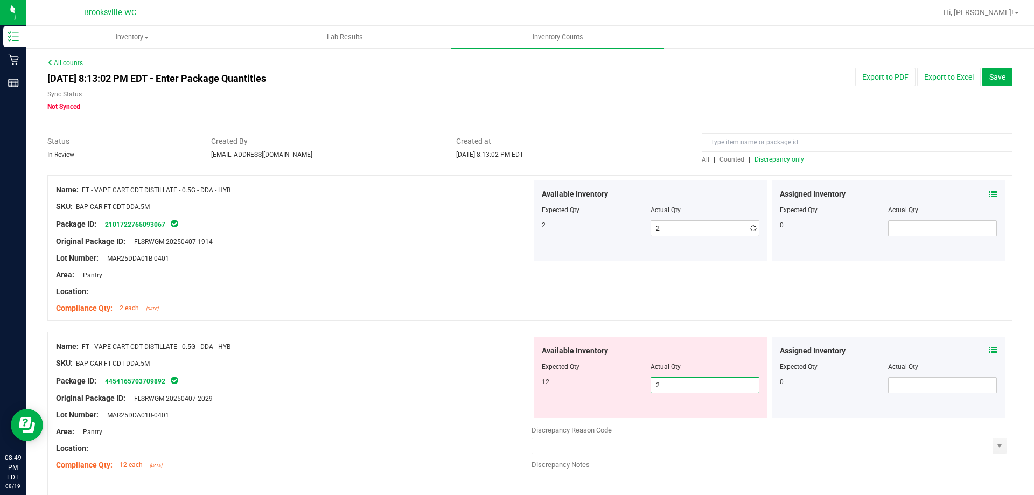
drag, startPoint x: 667, startPoint y: 419, endPoint x: 612, endPoint y: 419, distance: 54.4
click at [612, 419] on div "Available Inventory Expected Qty Actual Qty 12 2 2" at bounding box center [770, 422] width 476 height 171
type input "12"
click at [469, 326] on div at bounding box center [529, 326] width 965 height 11
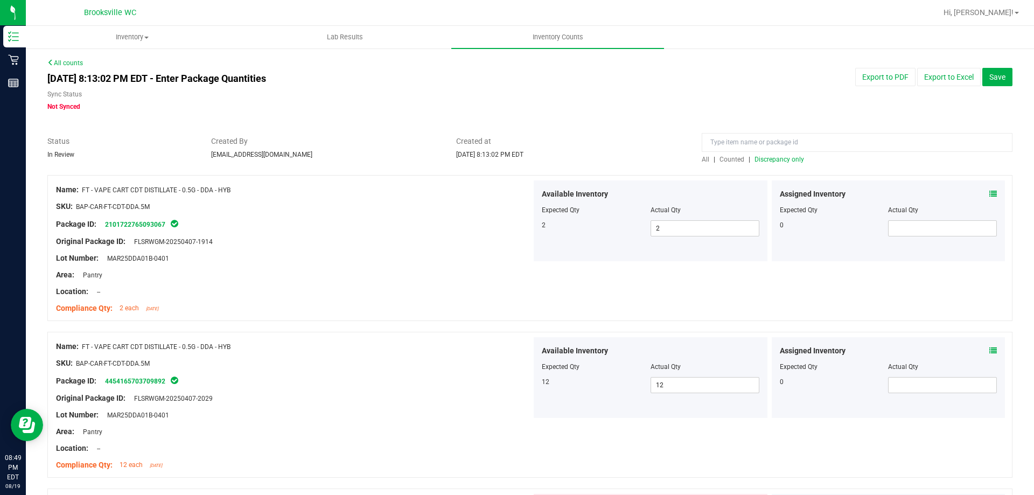
click at [769, 162] on span "Discrepancy only" at bounding box center [780, 160] width 50 height 8
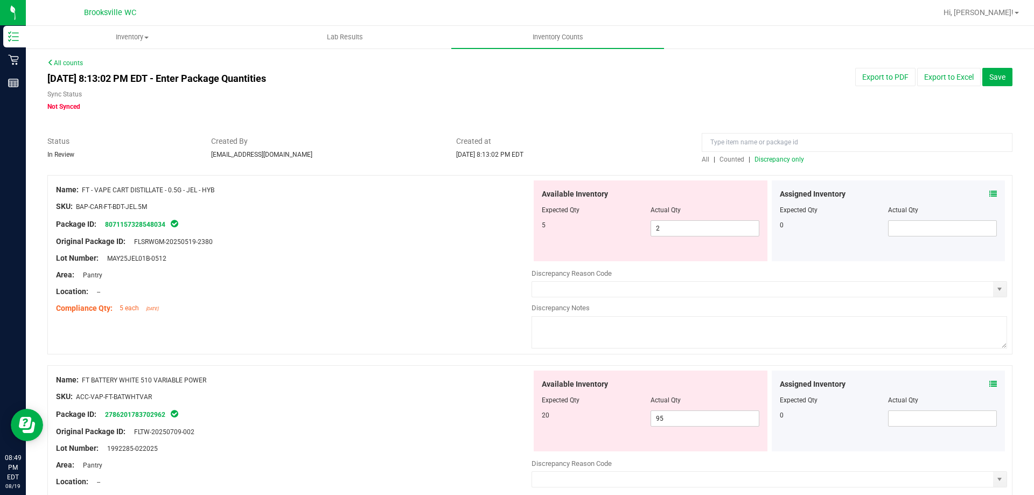
click at [977, 189] on div "Assigned Inventory" at bounding box center [889, 194] width 218 height 11
click at [980, 191] on div "Assigned Inventory" at bounding box center [889, 194] width 218 height 11
click at [990, 194] on icon at bounding box center [994, 194] width 8 height 8
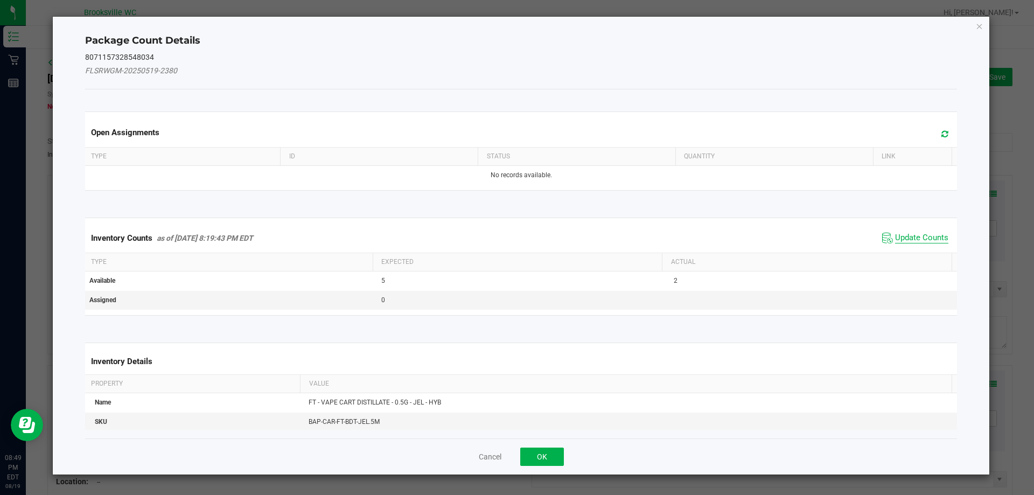
click at [904, 233] on span "Update Counts" at bounding box center [921, 238] width 53 height 11
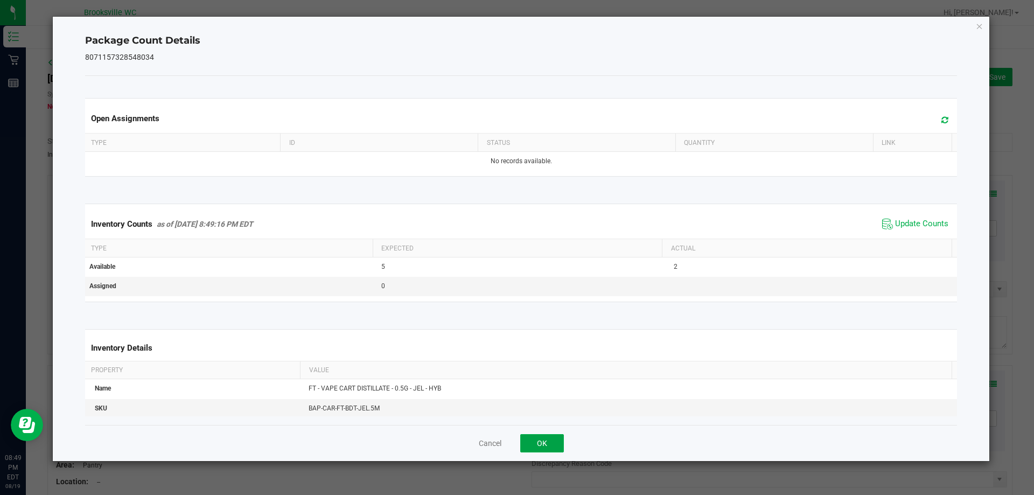
click at [562, 447] on button "OK" at bounding box center [542, 443] width 44 height 18
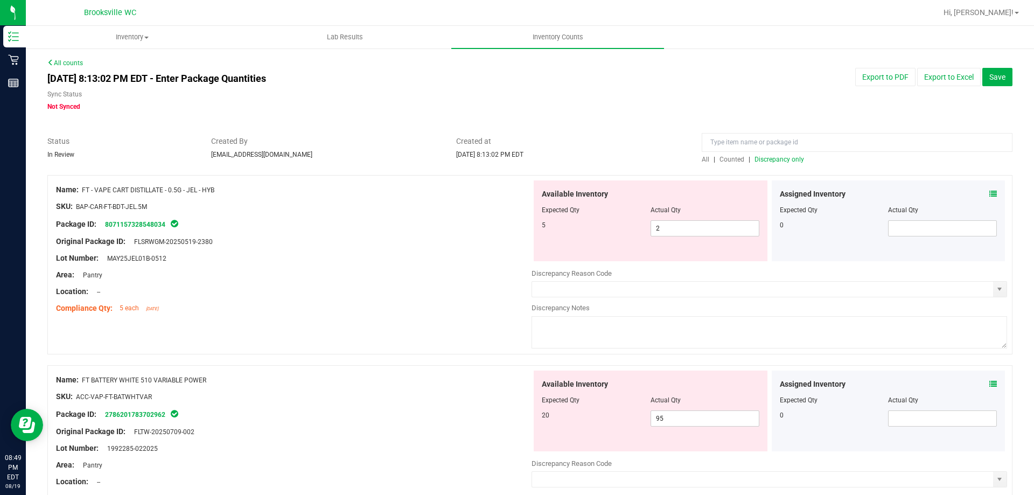
click at [407, 211] on div "SKU: BAP-CAR-FT-BDT-JEL.5M" at bounding box center [294, 206] width 476 height 11
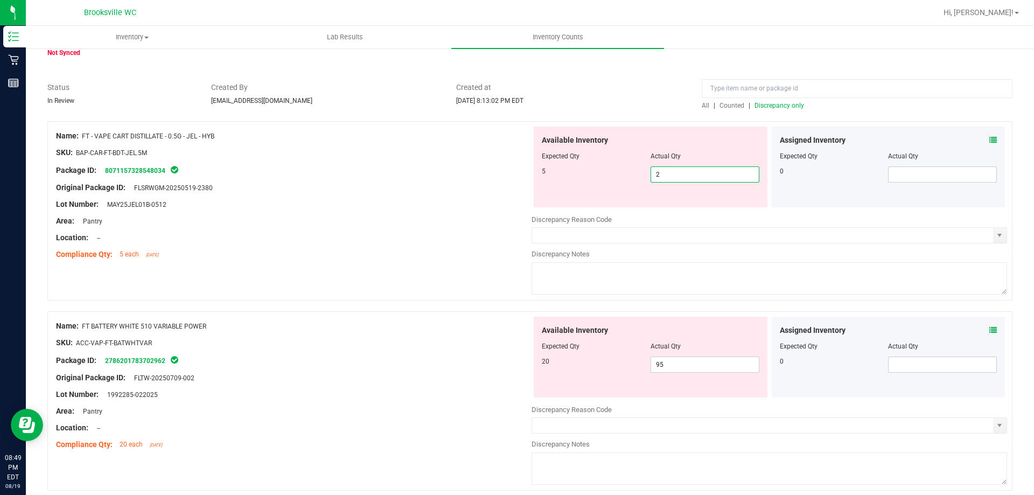
drag, startPoint x: 673, startPoint y: 175, endPoint x: 591, endPoint y: 175, distance: 82.4
click at [591, 175] on div "5 2 2" at bounding box center [651, 174] width 218 height 16
type input "5"
click at [473, 205] on div "Lot Number: MAY25JEL01B-0512" at bounding box center [294, 204] width 476 height 11
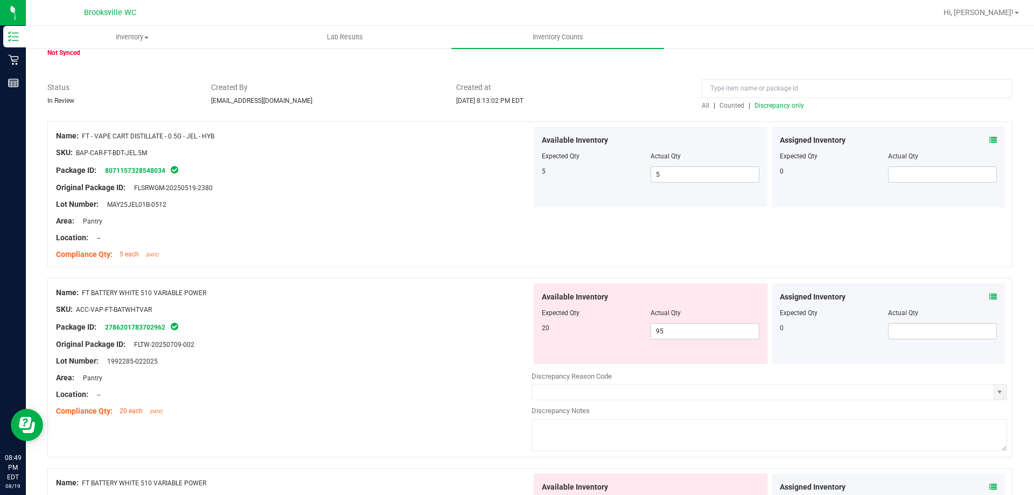
scroll to position [108, 0]
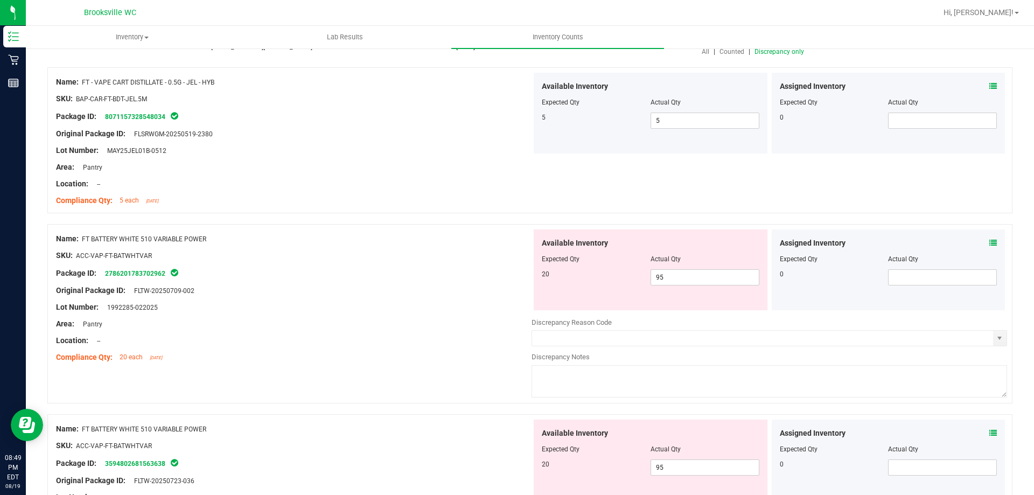
click at [292, 282] on div at bounding box center [294, 282] width 476 height 5
click at [758, 56] on div "All | Counted | Discrepancy only" at bounding box center [857, 52] width 311 height 10
click at [760, 53] on span "Discrepancy only" at bounding box center [780, 52] width 50 height 8
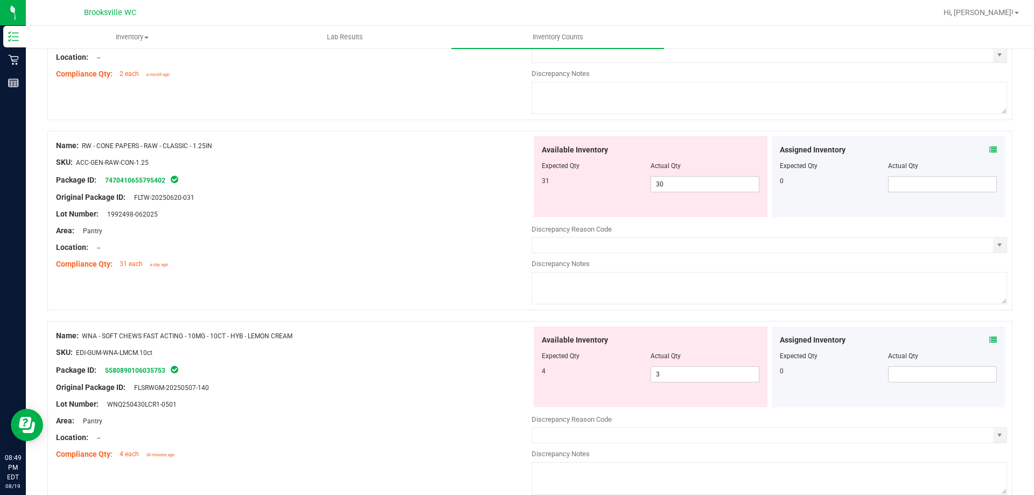
scroll to position [1238, 0]
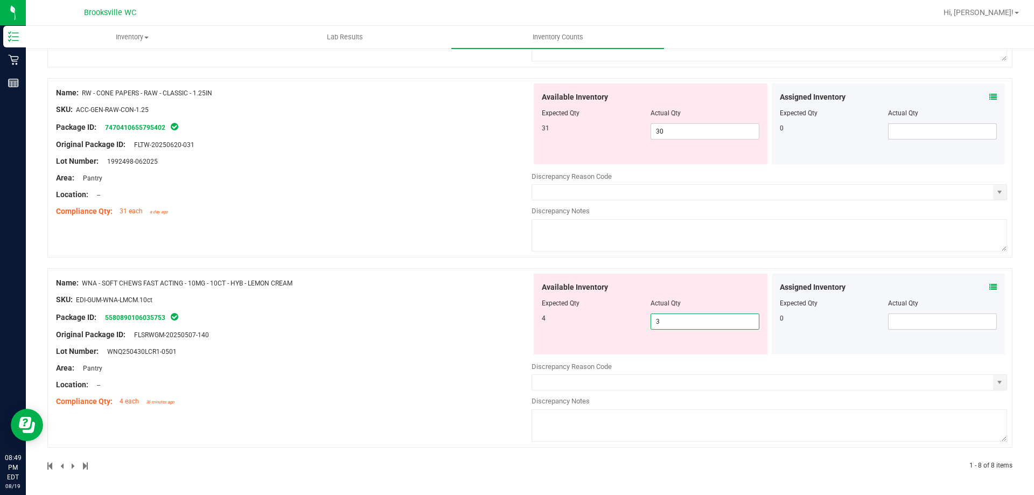
drag, startPoint x: 706, startPoint y: 318, endPoint x: 576, endPoint y: 321, distance: 129.3
click at [576, 321] on div "4 3 3" at bounding box center [651, 322] width 218 height 16
type input "4"
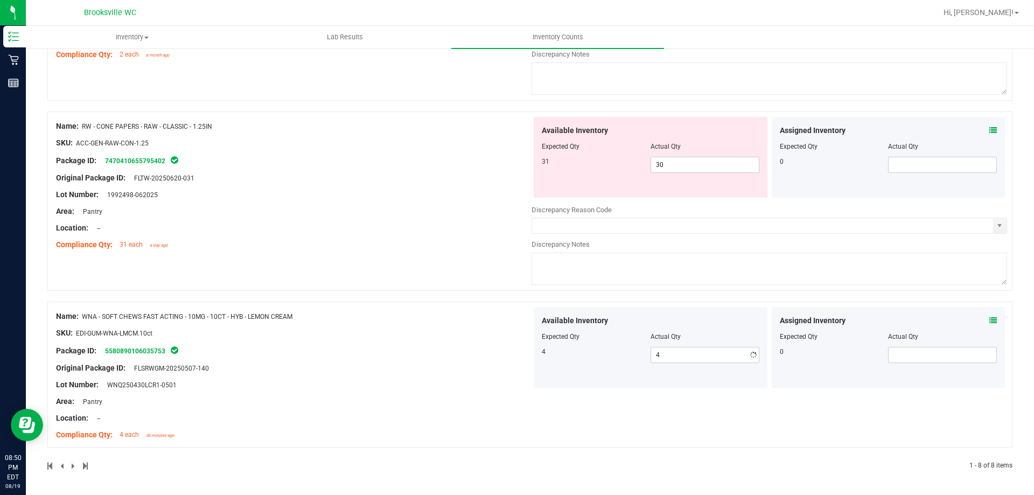
click at [478, 344] on div "Name: WNA - SOFT CHEWS FAST ACTING - 10MG - 10CT - HYB - LEMON CREAM SKU: EDI-G…" at bounding box center [294, 375] width 476 height 137
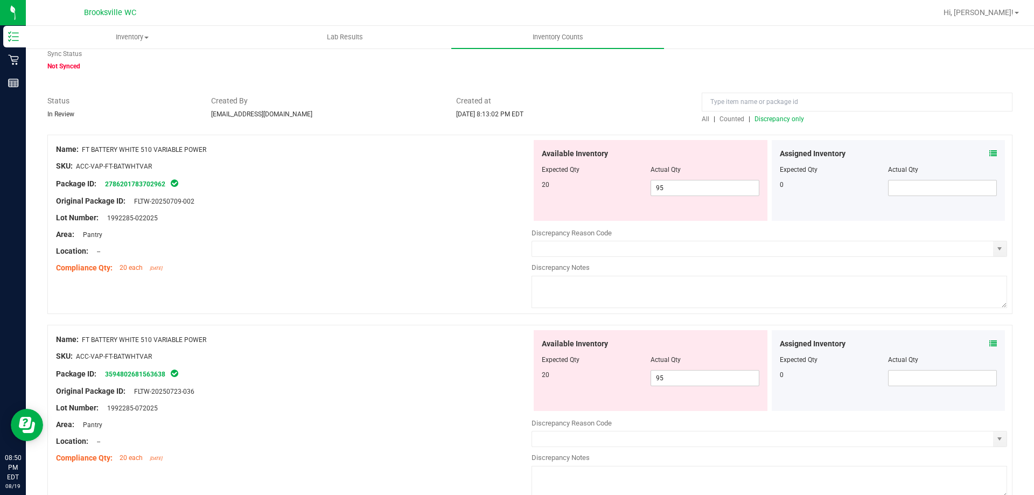
scroll to position [0, 0]
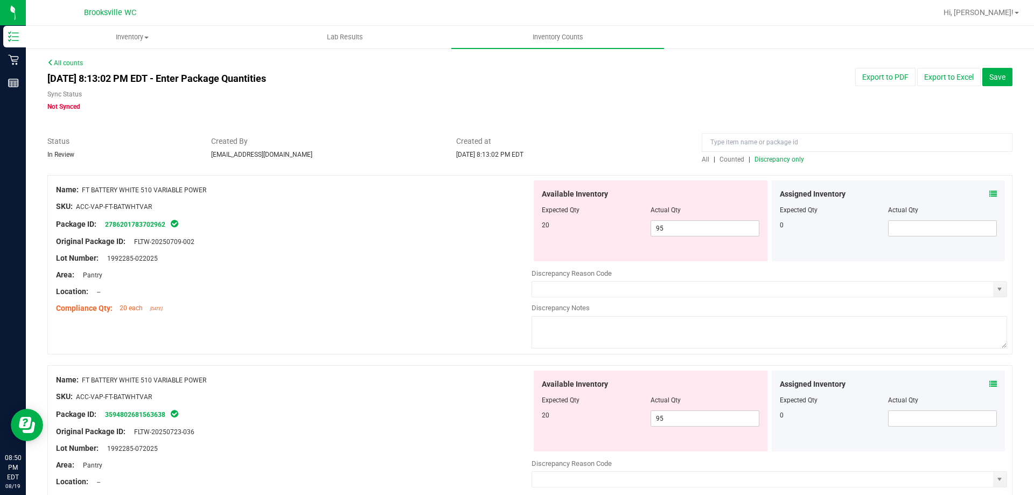
click at [785, 160] on span "Discrepancy only" at bounding box center [780, 160] width 50 height 8
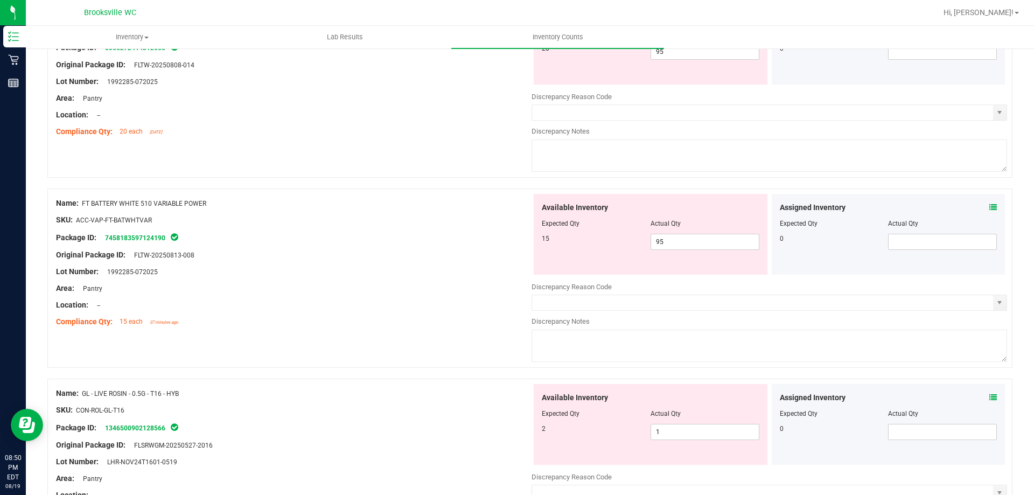
scroll to position [754, 0]
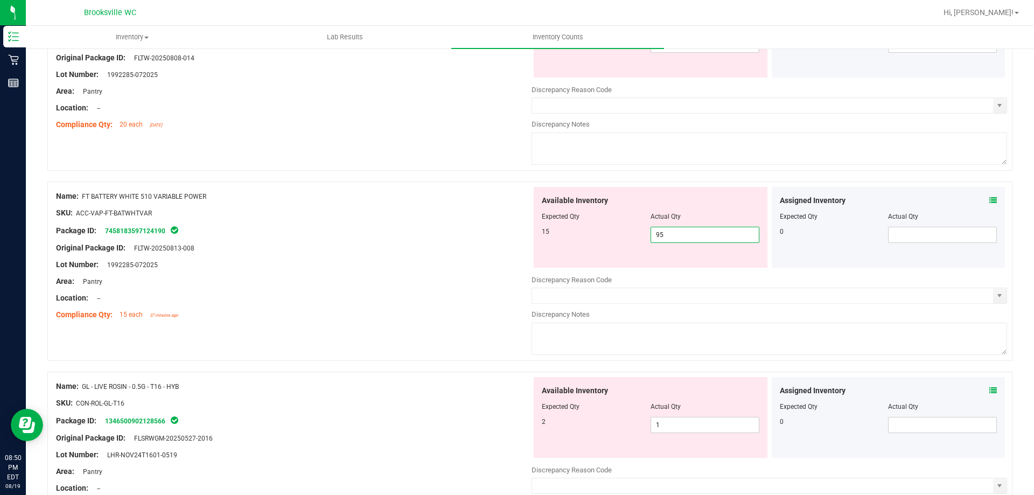
drag, startPoint x: 680, startPoint y: 233, endPoint x: 555, endPoint y: 232, distance: 124.4
click at [554, 233] on div "15 95 95" at bounding box center [651, 235] width 218 height 16
type input "15"
click at [497, 231] on div "Package ID: 7458183597124190" at bounding box center [294, 230] width 476 height 13
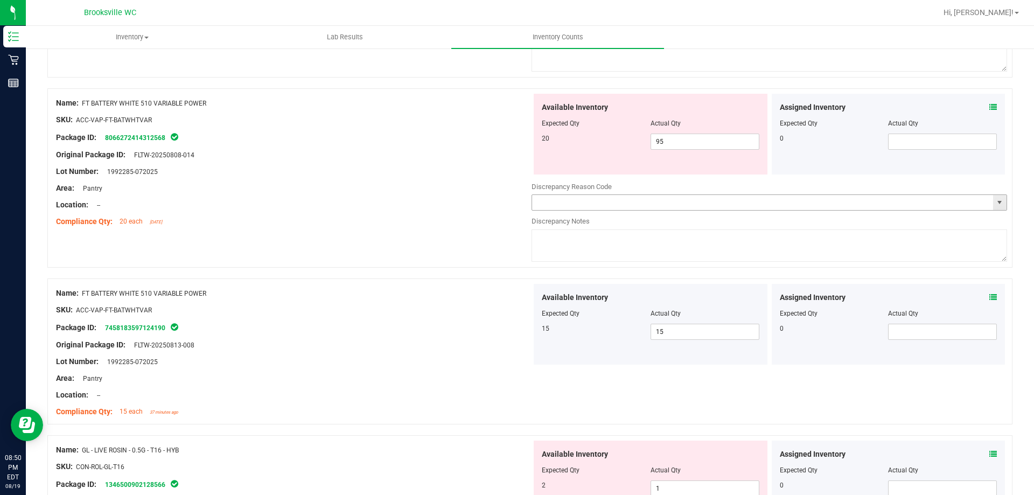
scroll to position [646, 0]
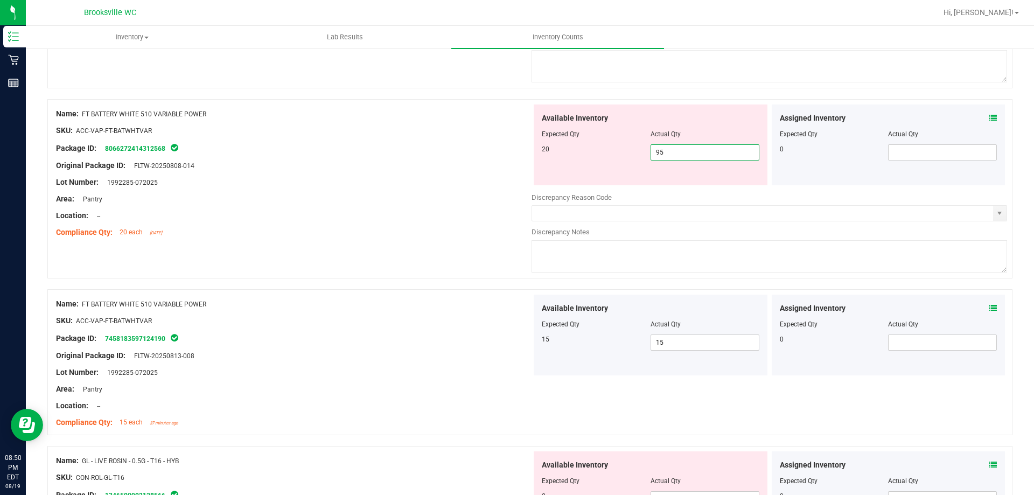
drag, startPoint x: 668, startPoint y: 152, endPoint x: 619, endPoint y: 157, distance: 49.3
click at [619, 157] on div "20 95 95" at bounding box center [651, 152] width 218 height 16
type input "20"
click at [504, 137] on div at bounding box center [294, 138] width 476 height 5
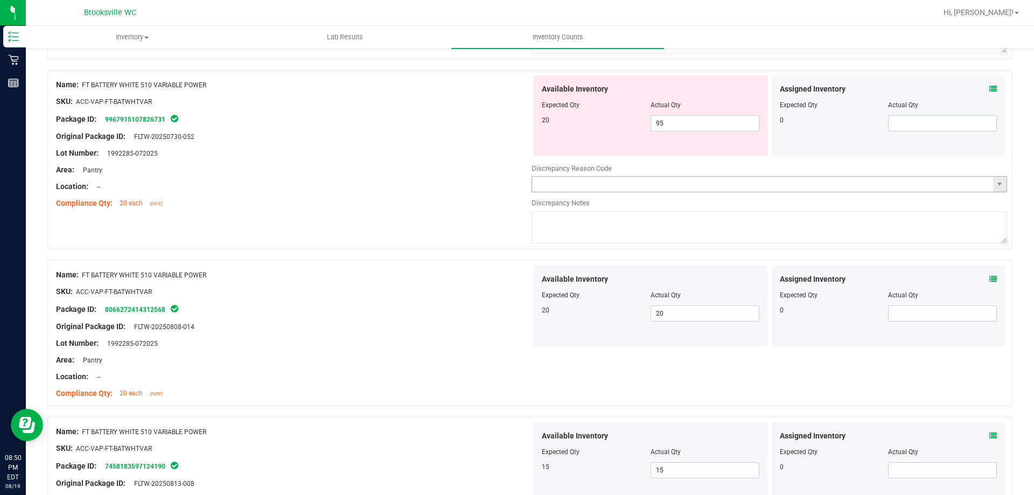
scroll to position [485, 0]
drag, startPoint x: 689, startPoint y: 116, endPoint x: 612, endPoint y: 119, distance: 77.1
click at [613, 119] on div "20 95 95" at bounding box center [651, 124] width 218 height 16
type input "20"
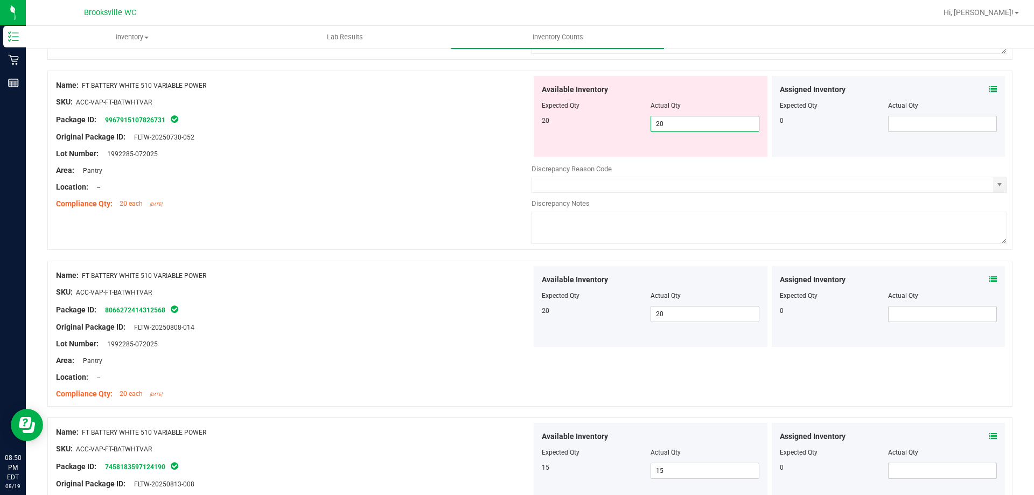
click at [435, 166] on div "Area: Pantry" at bounding box center [294, 170] width 476 height 11
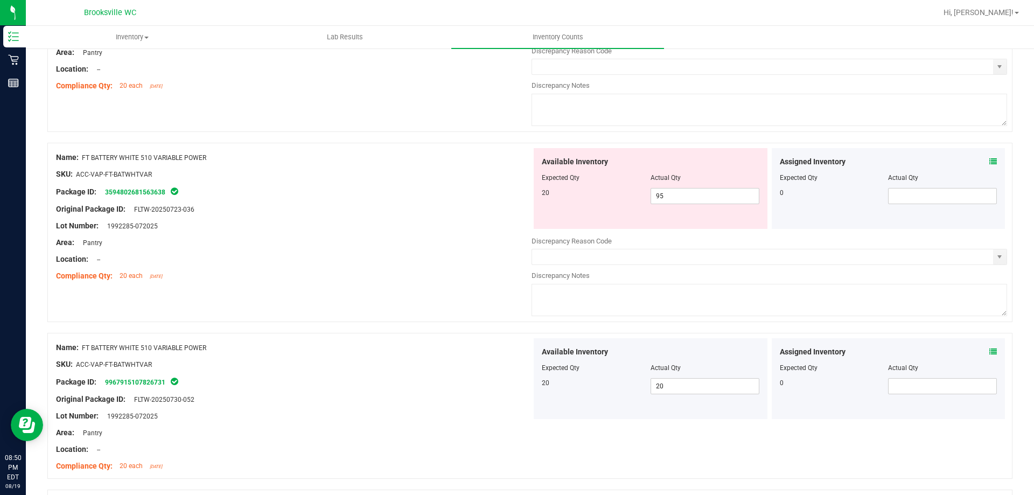
scroll to position [215, 0]
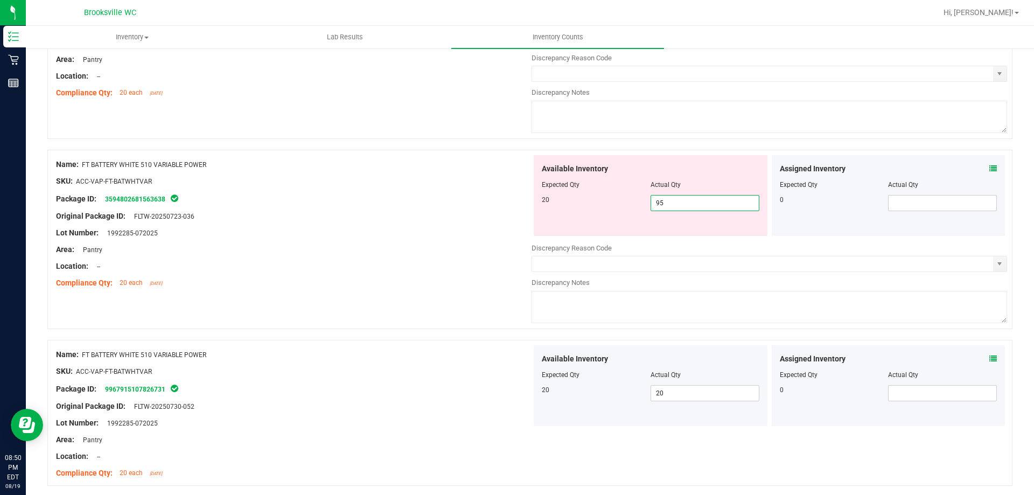
drag, startPoint x: 666, startPoint y: 199, endPoint x: 598, endPoint y: 210, distance: 68.6
click at [598, 210] on div "20 95 95" at bounding box center [651, 203] width 218 height 16
type input "20"
click at [278, 220] on div "Original Package ID: FLTW-20250723-036" at bounding box center [294, 216] width 476 height 11
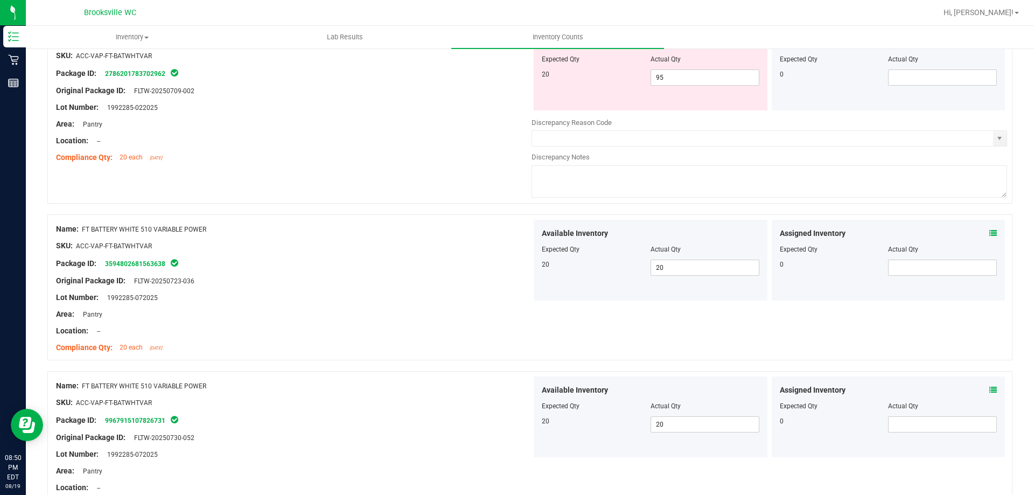
scroll to position [54, 0]
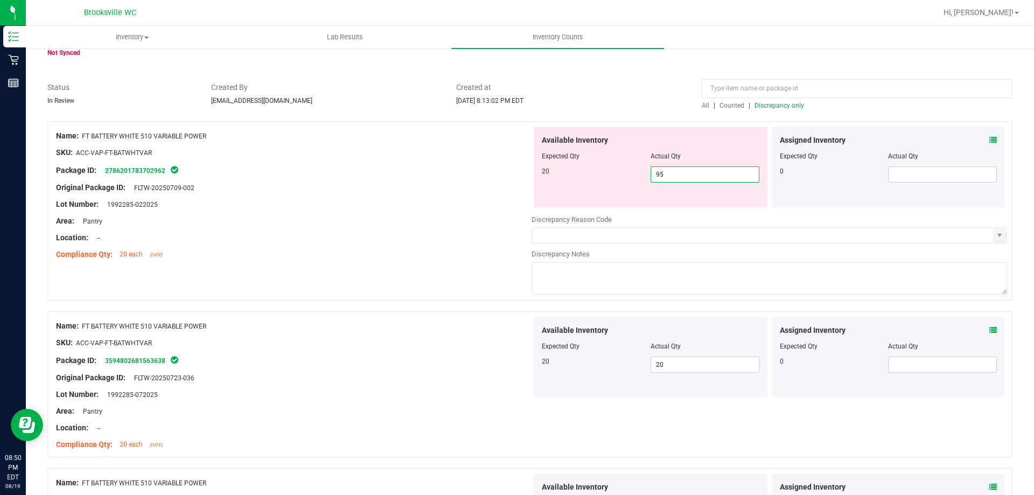
drag, startPoint x: 670, startPoint y: 173, endPoint x: 622, endPoint y: 179, distance: 48.2
click at [622, 179] on div "20 95 95" at bounding box center [651, 174] width 218 height 16
type input "20"
click at [194, 215] on div "Area: Pantry" at bounding box center [294, 220] width 476 height 11
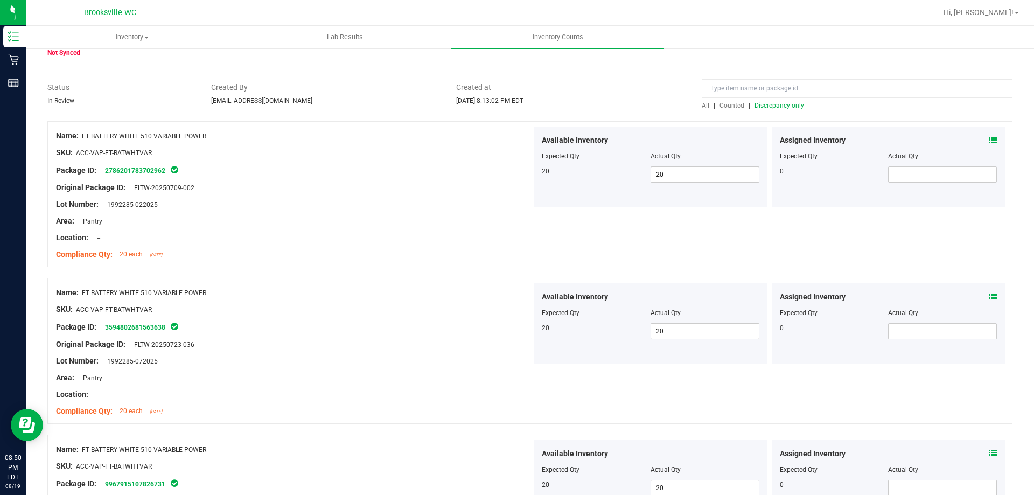
click at [770, 108] on span "Discrepancy only" at bounding box center [780, 106] width 50 height 8
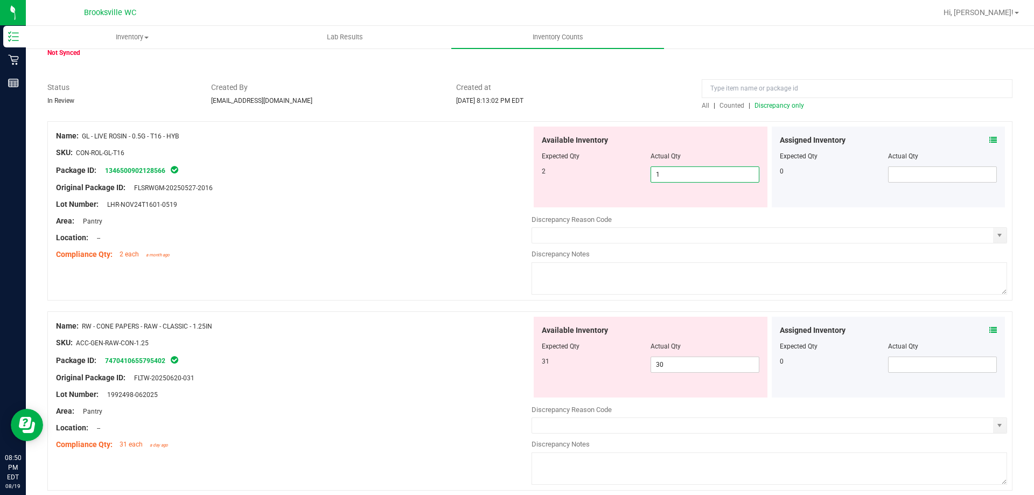
drag, startPoint x: 664, startPoint y: 172, endPoint x: 622, endPoint y: 178, distance: 43.0
click at [622, 178] on div "2 1 1" at bounding box center [651, 174] width 218 height 16
type input "2"
click at [404, 218] on div "Area: Pantry" at bounding box center [294, 220] width 476 height 11
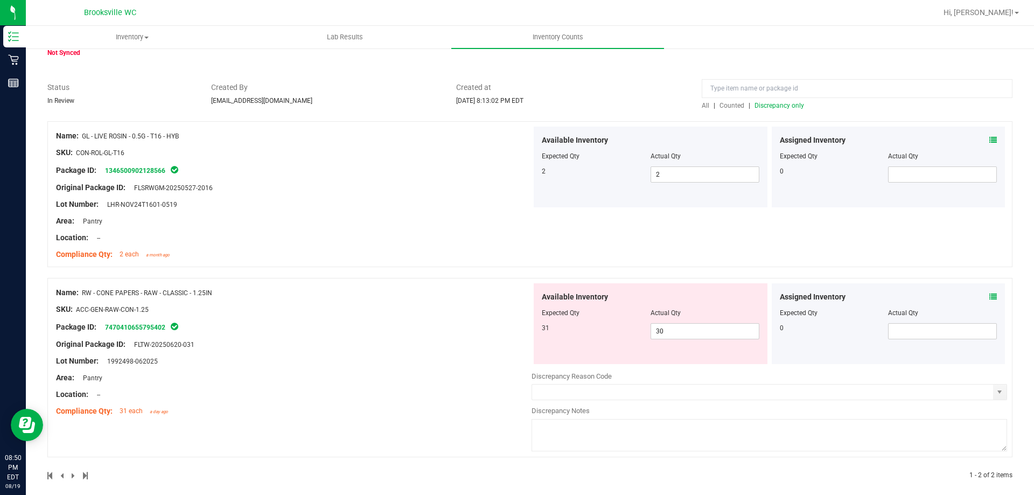
click at [786, 109] on span "Discrepancy only" at bounding box center [780, 106] width 50 height 8
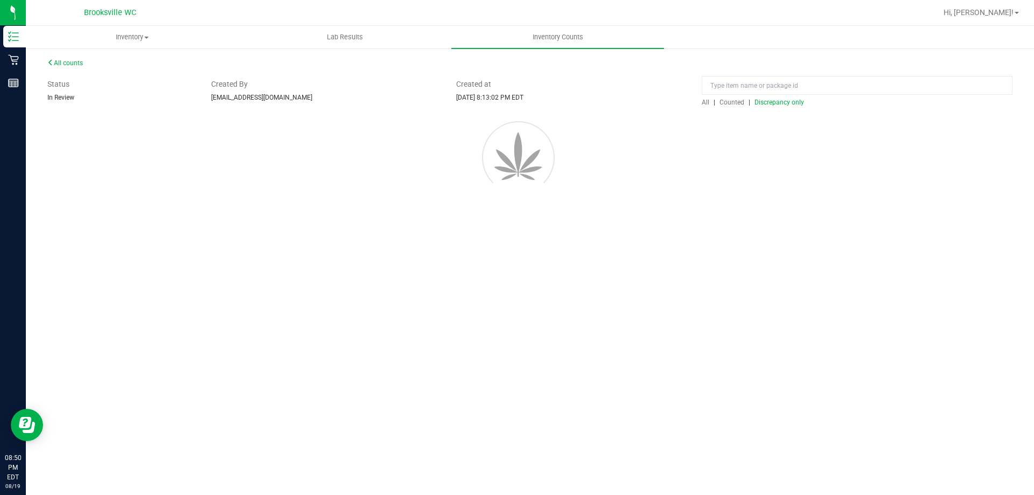
scroll to position [0, 0]
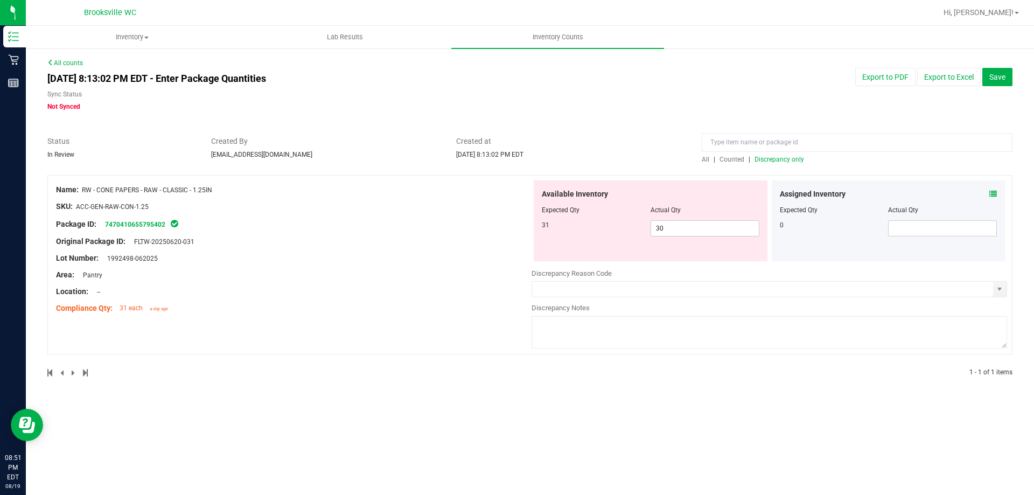
click at [476, 72] on div "[DATE] 8:13:02 PM EDT - Enter Package Quantities Sync Status Not Synced" at bounding box center [325, 90] width 573 height 44
click at [994, 191] on icon at bounding box center [994, 194] width 8 height 8
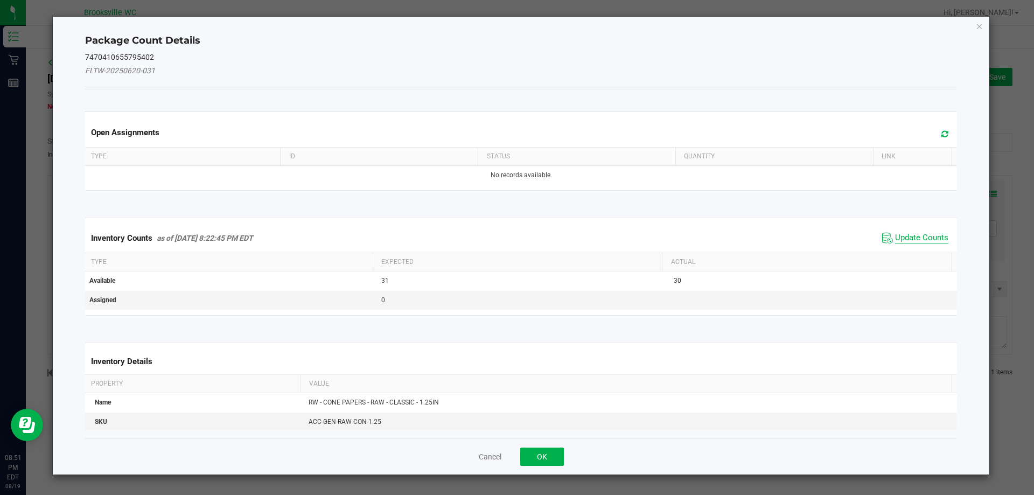
click at [928, 239] on span "Update Counts" at bounding box center [921, 238] width 53 height 11
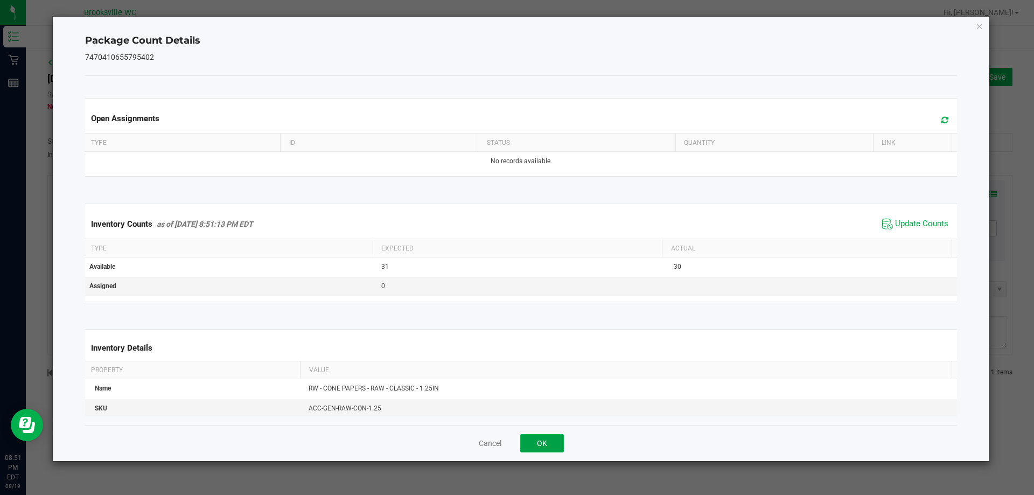
click at [548, 438] on button "OK" at bounding box center [542, 443] width 44 height 18
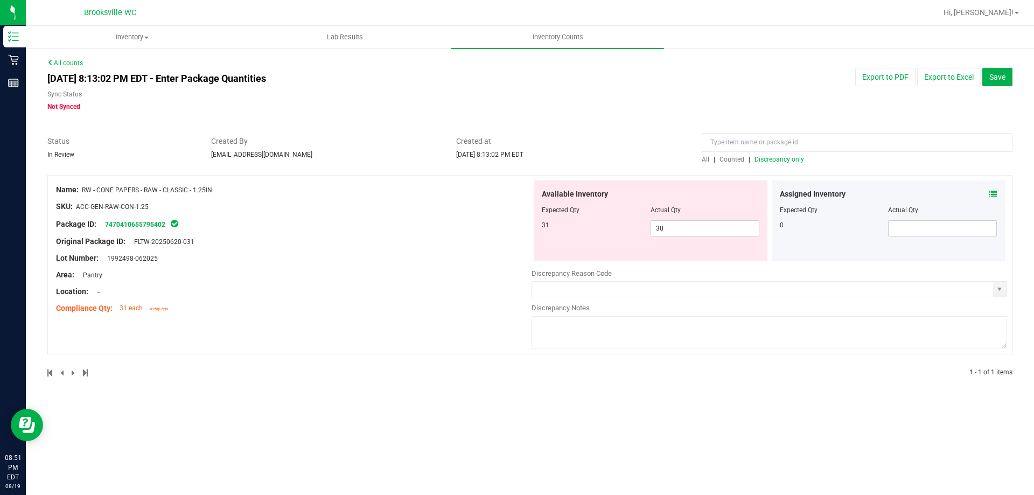
click at [991, 196] on icon at bounding box center [994, 194] width 8 height 8
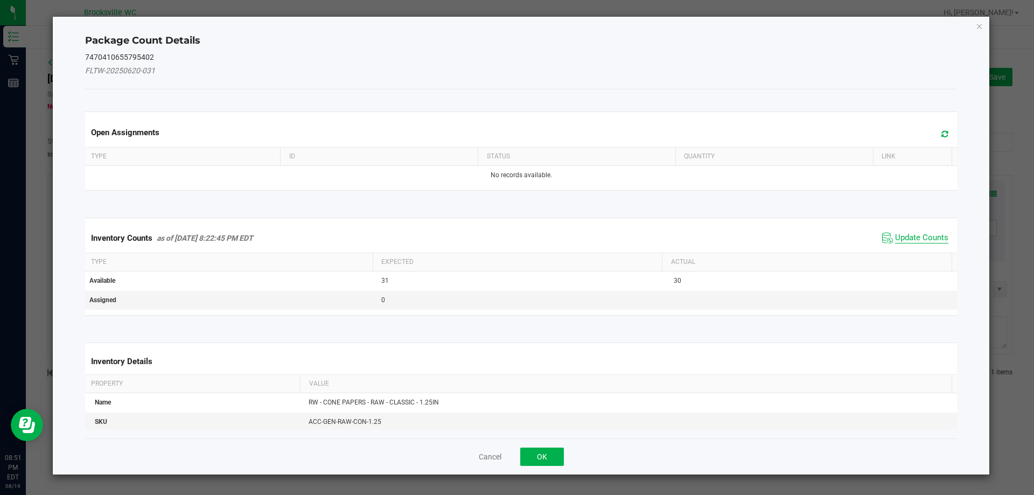
click at [913, 233] on span "Update Counts" at bounding box center [921, 238] width 53 height 11
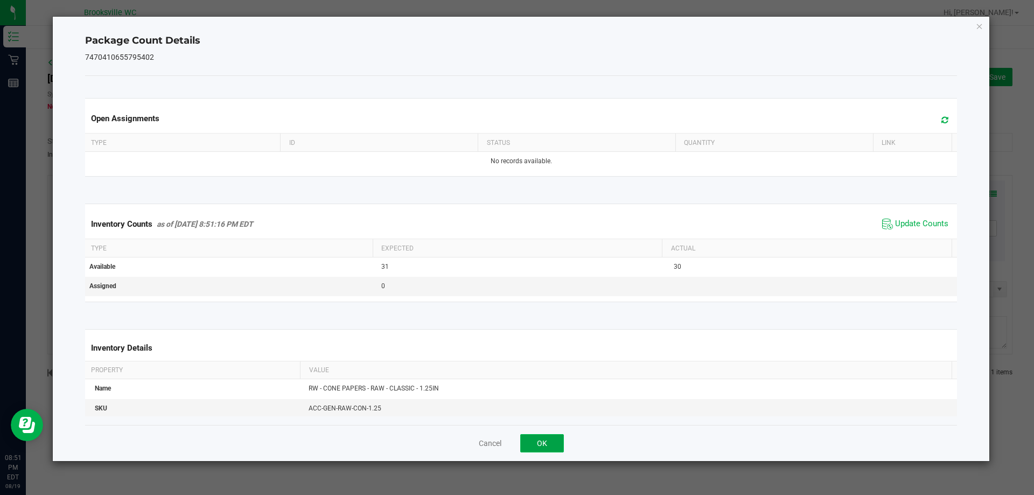
click at [547, 440] on button "OK" at bounding box center [542, 443] width 44 height 18
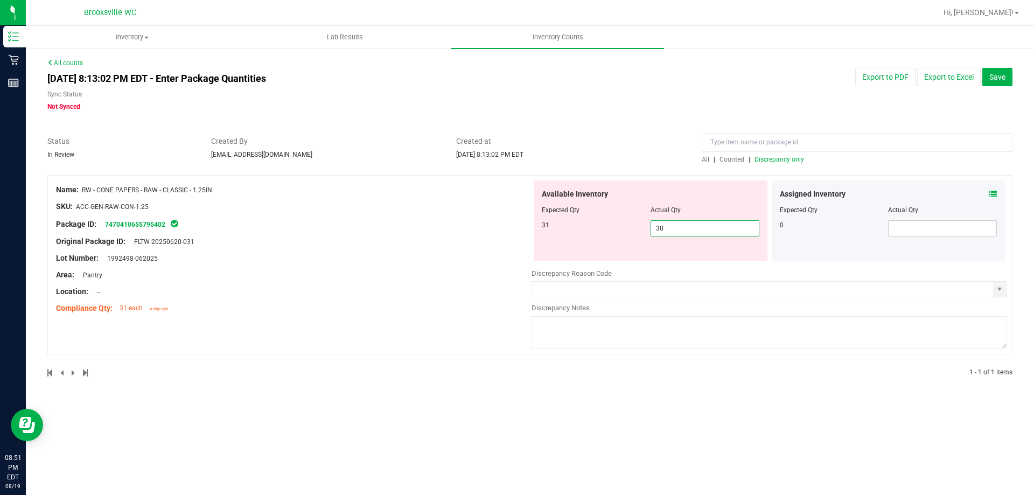
drag, startPoint x: 707, startPoint y: 234, endPoint x: 629, endPoint y: 241, distance: 78.4
click at [629, 241] on div "Available Inventory Expected Qty Actual Qty 31 30 30" at bounding box center [651, 220] width 234 height 81
type input "31"
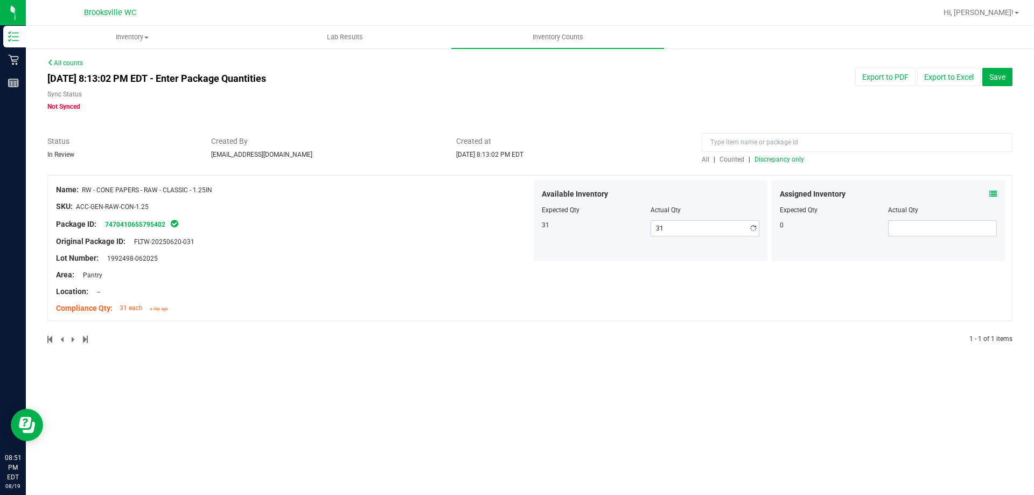
click at [635, 156] on div "Created at [DATE] 8:13:02 PM EDT" at bounding box center [571, 148] width 246 height 24
click at [769, 164] on div at bounding box center [529, 169] width 965 height 11
click at [787, 145] on input at bounding box center [857, 142] width 311 height 19
click at [776, 163] on div "All | Counted | Discrepancy only" at bounding box center [857, 160] width 311 height 10
click at [778, 163] on span "Discrepancy only" at bounding box center [780, 160] width 50 height 8
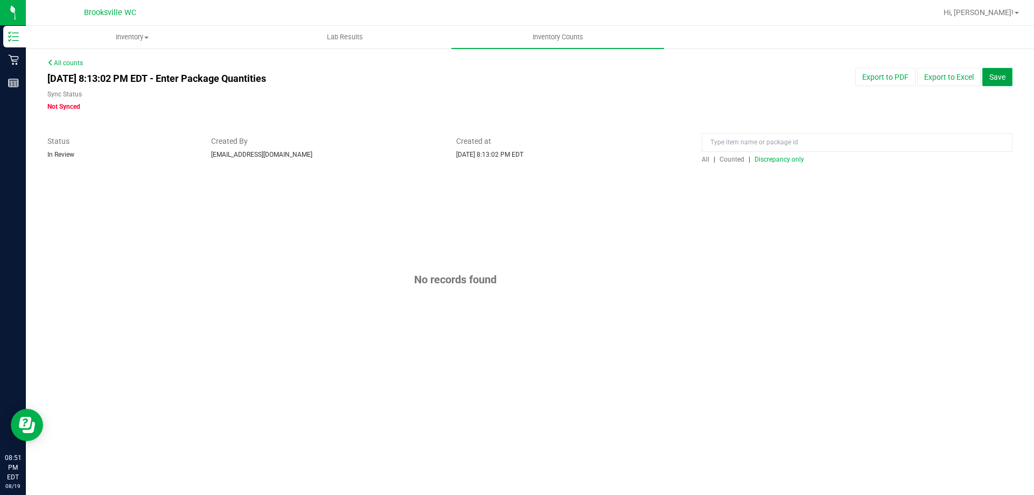
click at [993, 71] on button "Save" at bounding box center [998, 77] width 30 height 18
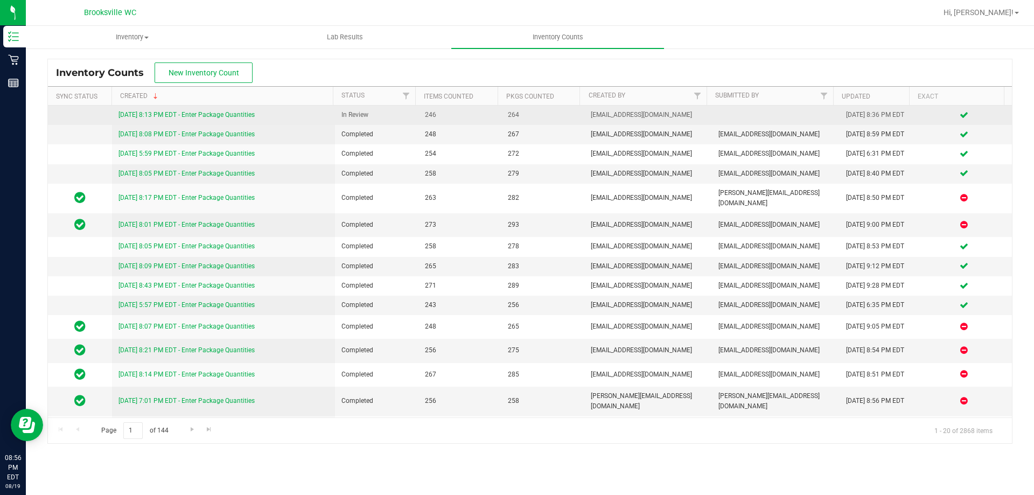
click at [199, 117] on link "[DATE] 8:13 PM EDT - Enter Package Quantities" at bounding box center [187, 115] width 136 height 8
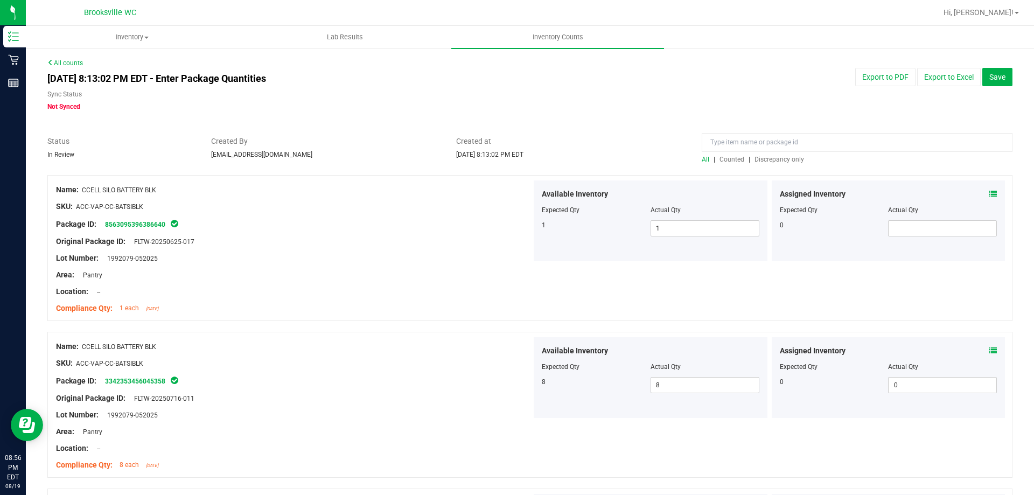
click at [775, 160] on span "Discrepancy only" at bounding box center [780, 160] width 50 height 8
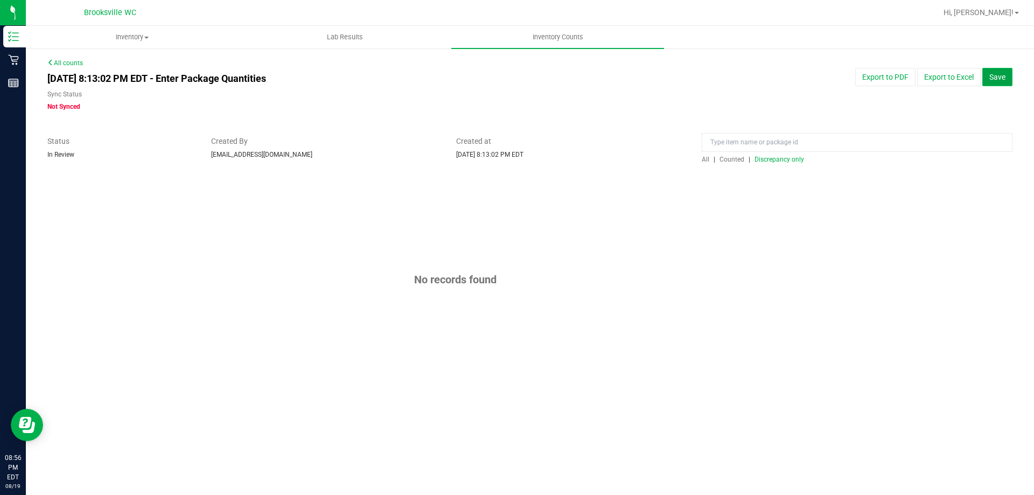
click at [1000, 82] on button "Save" at bounding box center [998, 77] width 30 height 18
